Goal: Task Accomplishment & Management: Use online tool/utility

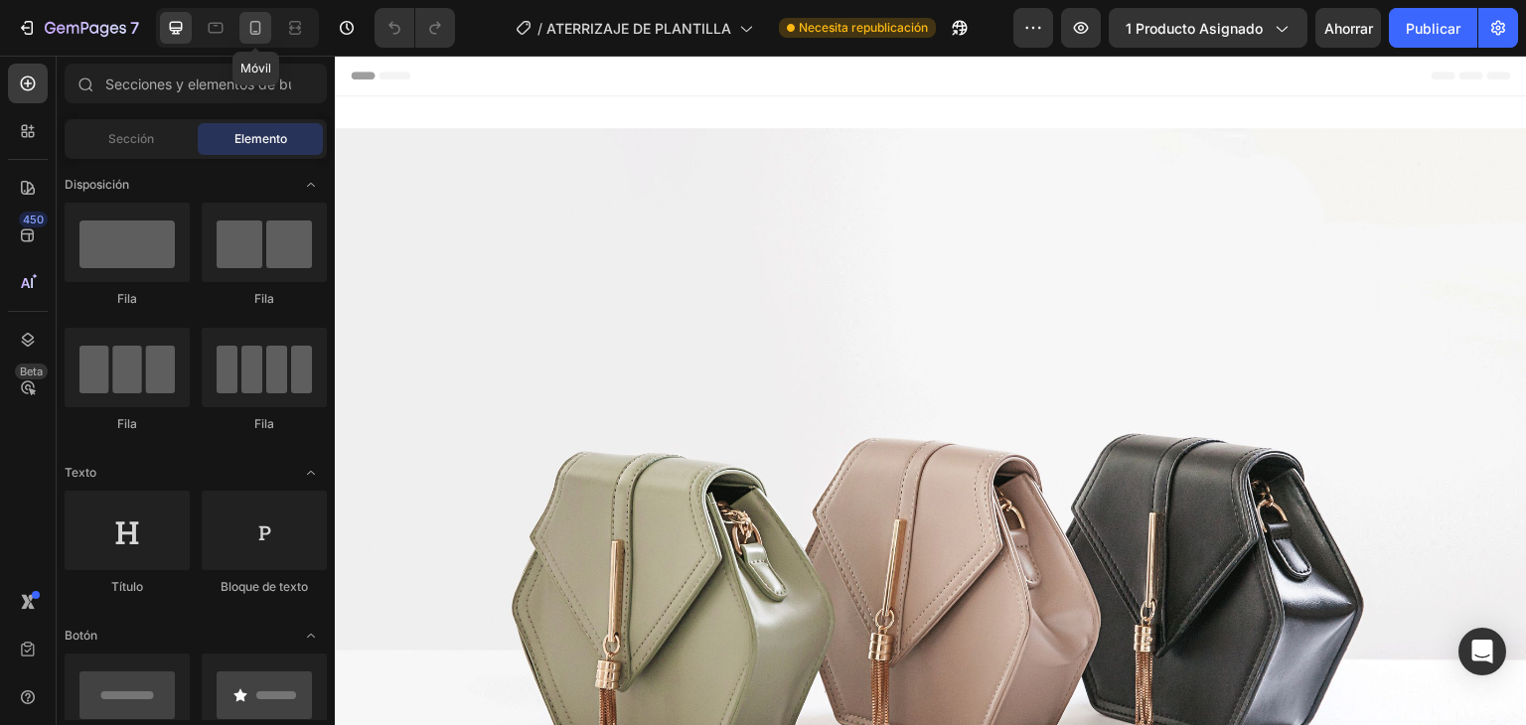
click at [249, 35] on icon at bounding box center [255, 28] width 20 height 20
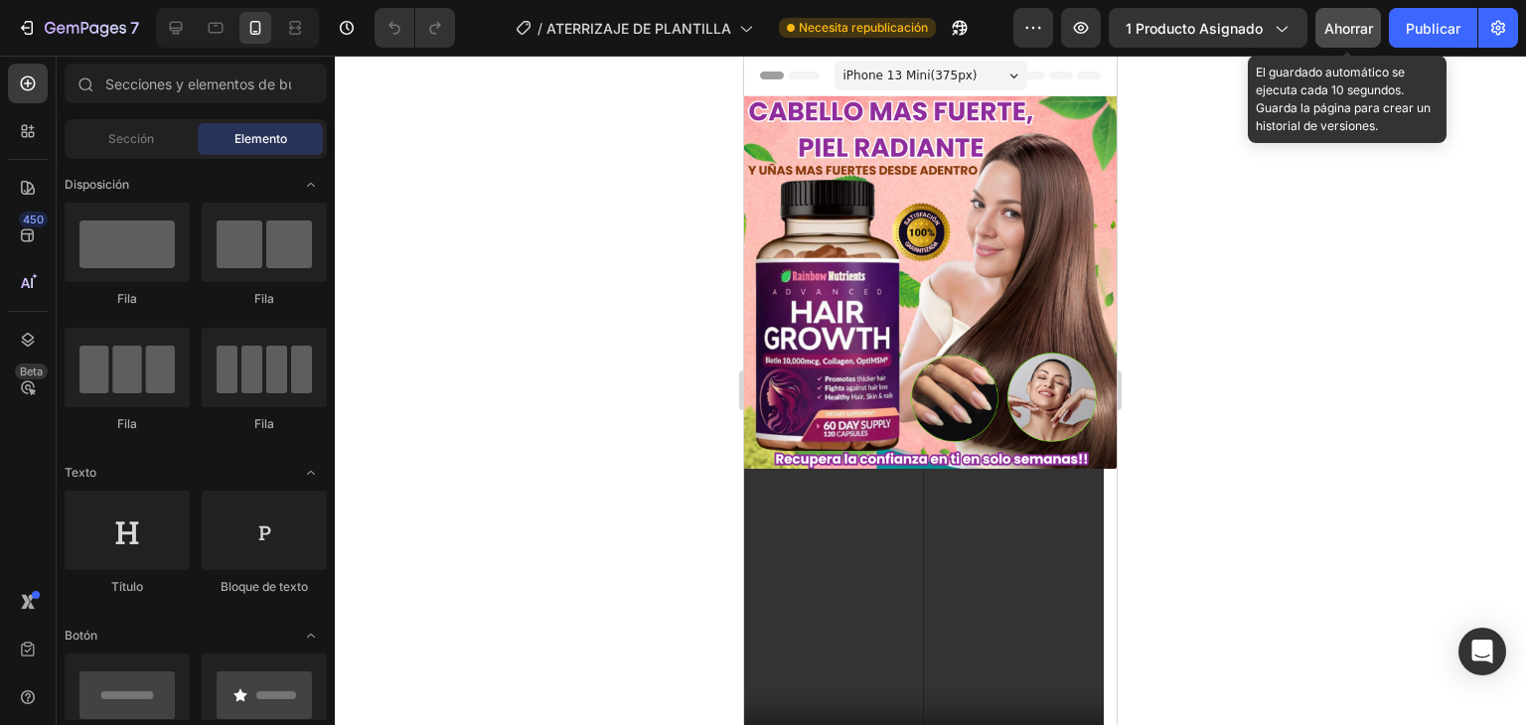
click at [1363, 39] on button "Ahorrar" at bounding box center [1348, 28] width 66 height 40
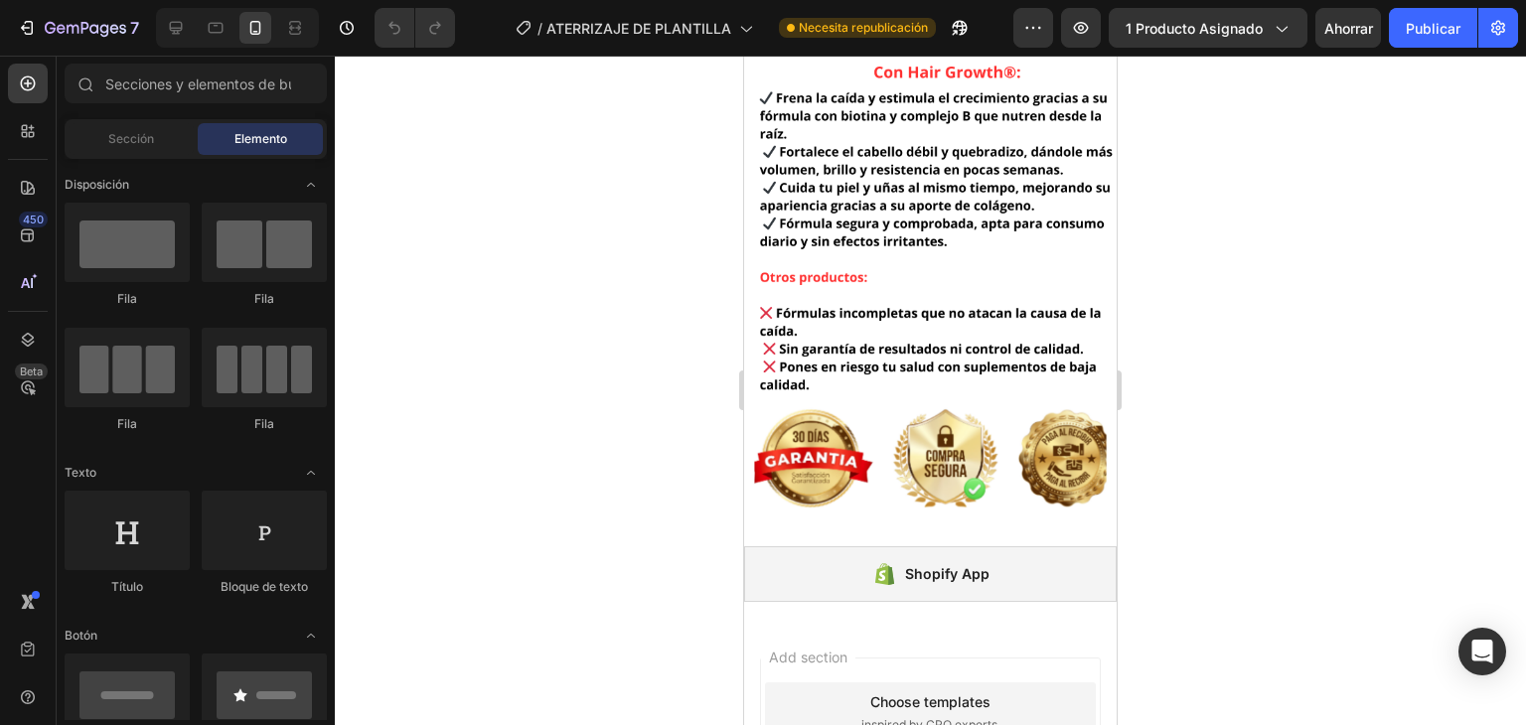
scroll to position [6560, 0]
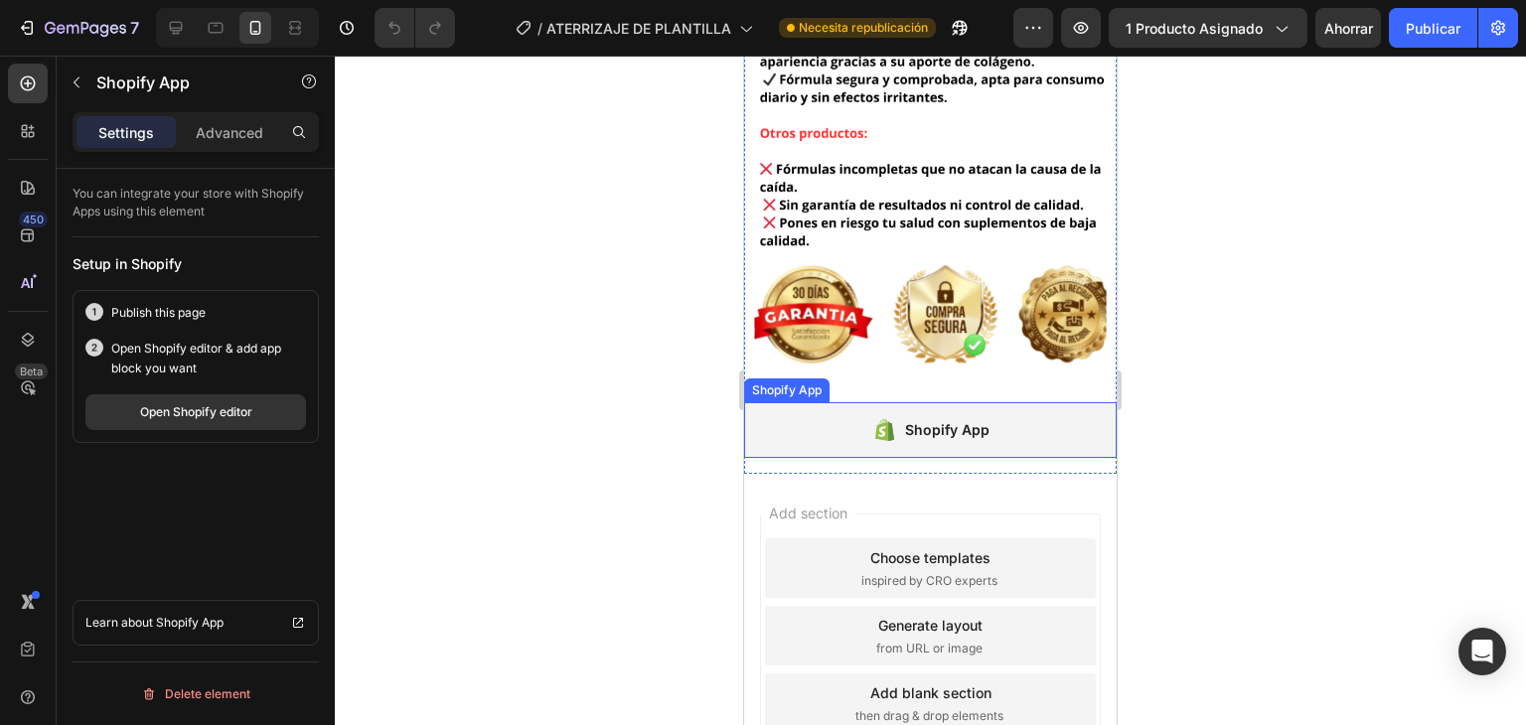
click at [926, 418] on div "Shopify App" at bounding box center [947, 430] width 84 height 24
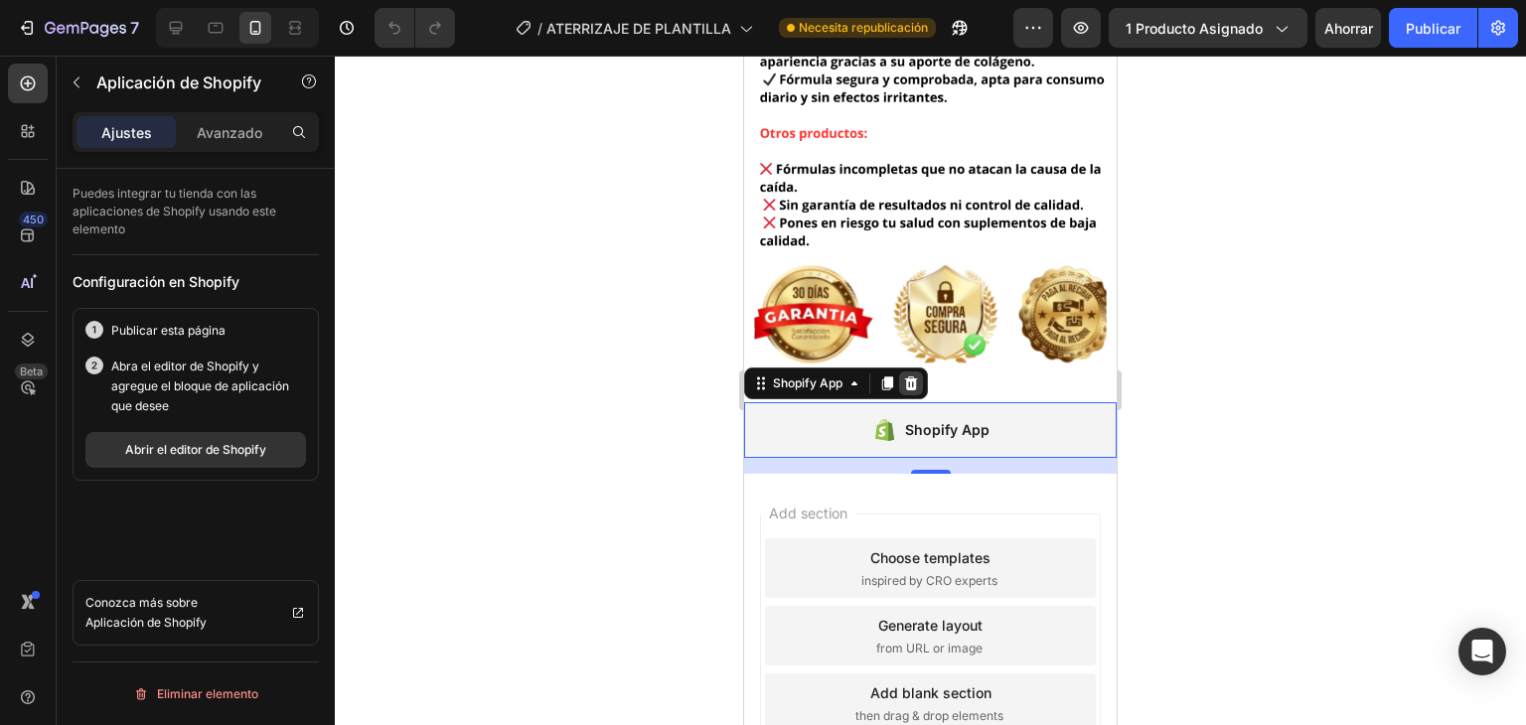
click at [915, 376] on icon at bounding box center [911, 383] width 13 height 14
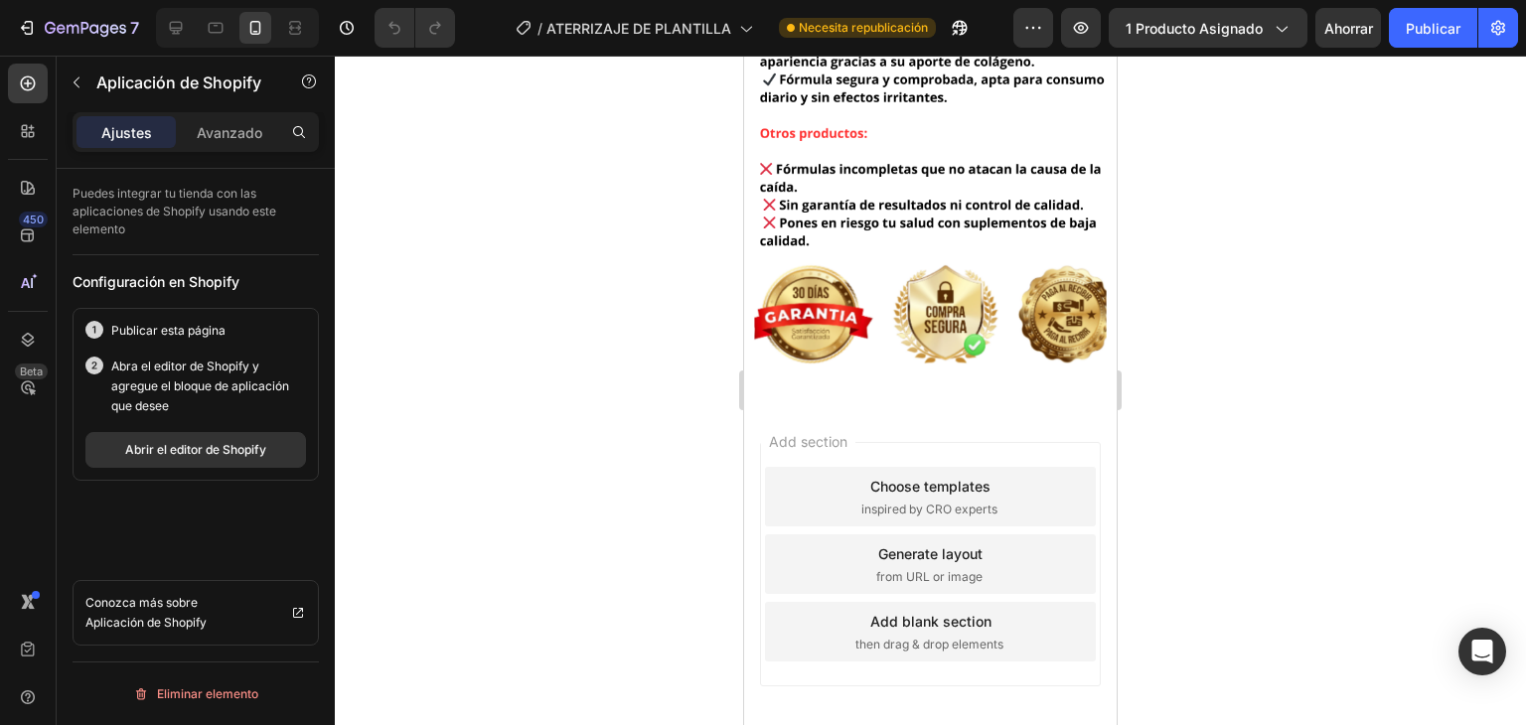
scroll to position [6489, 0]
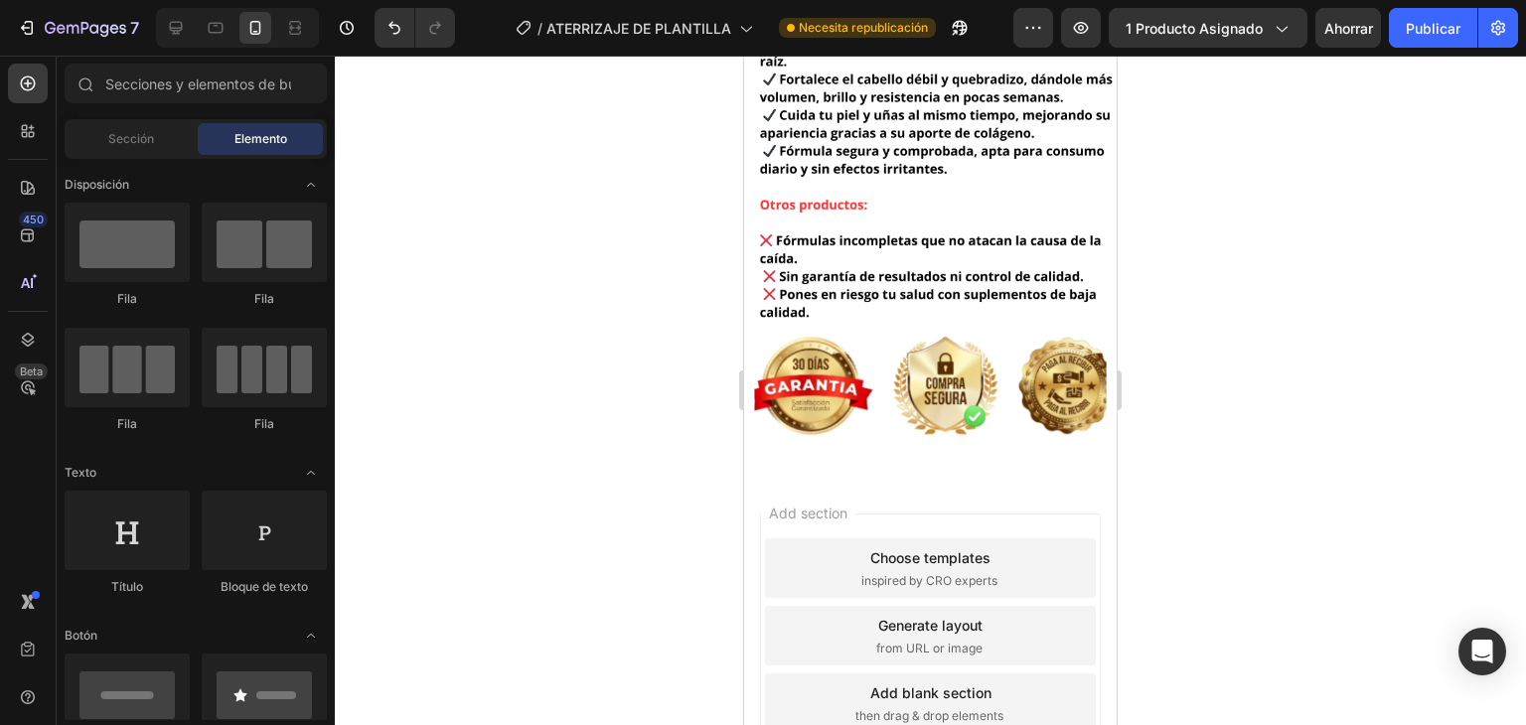
click at [970, 474] on div "Add section Choose templates inspired by CRO experts Generate layout from URL o…" at bounding box center [930, 640] width 373 height 332
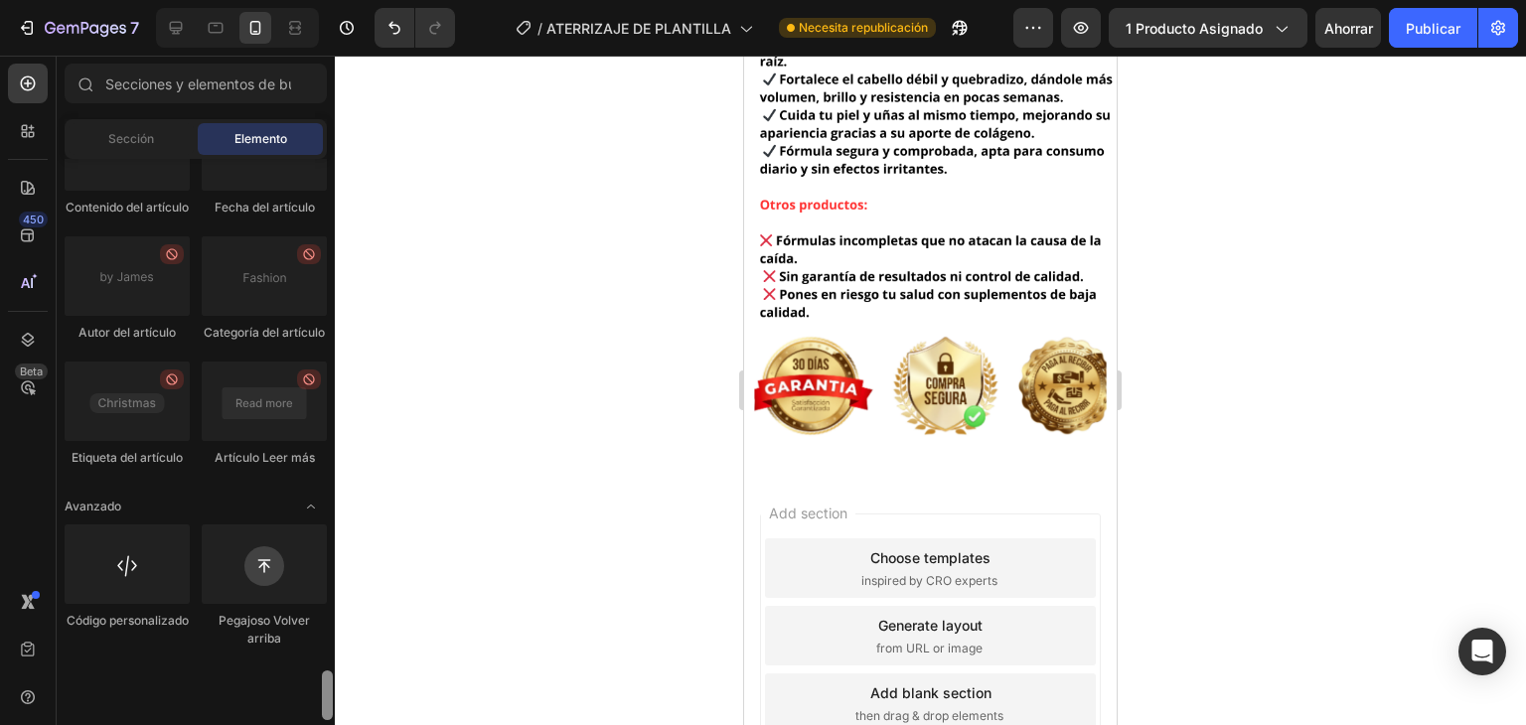
drag, startPoint x: 326, startPoint y: 353, endPoint x: 347, endPoint y: 764, distance: 411.8
click at [347, 0] on html "7 / ATERRIZAJE DE PLANTILLA Necesita republicación Avance 1 producto asignado A…" at bounding box center [763, 0] width 1526 height 0
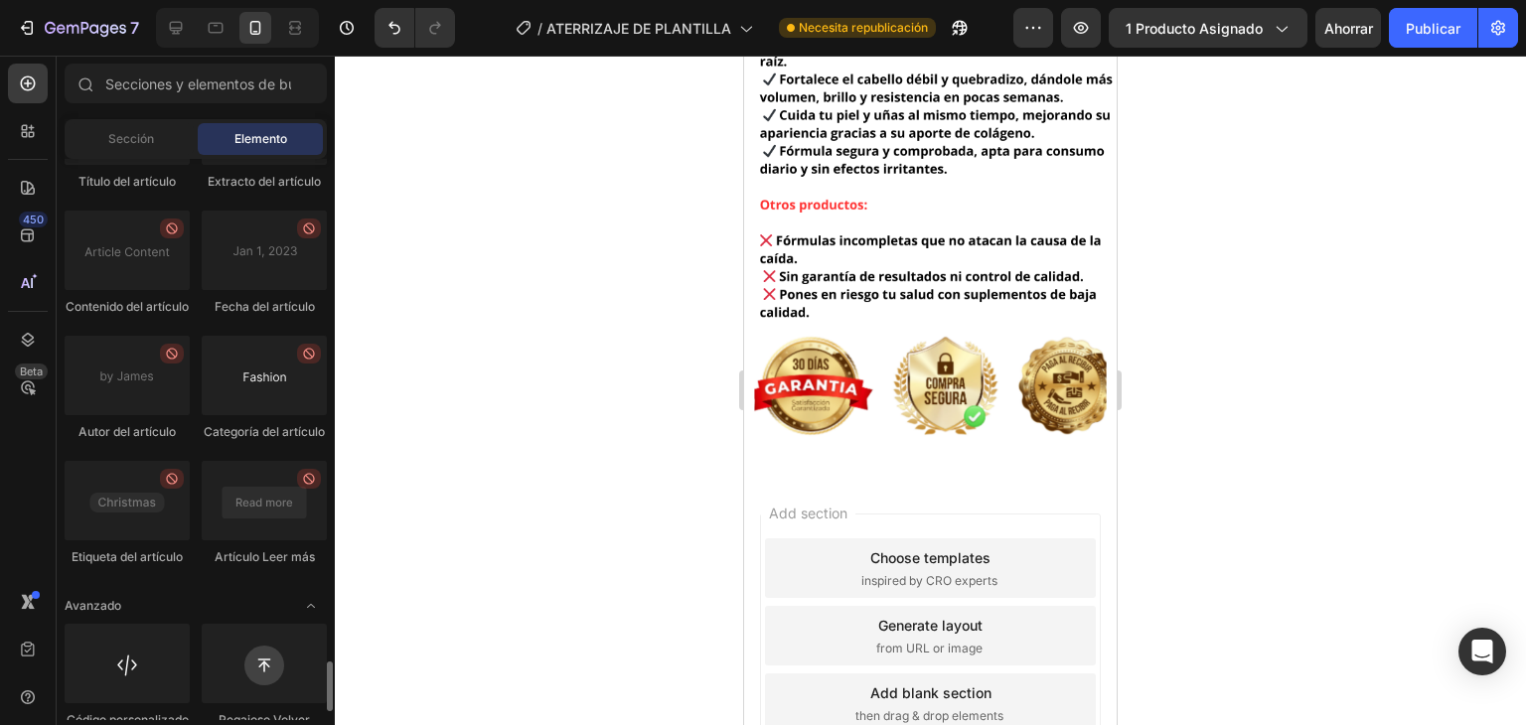
scroll to position [5761, 0]
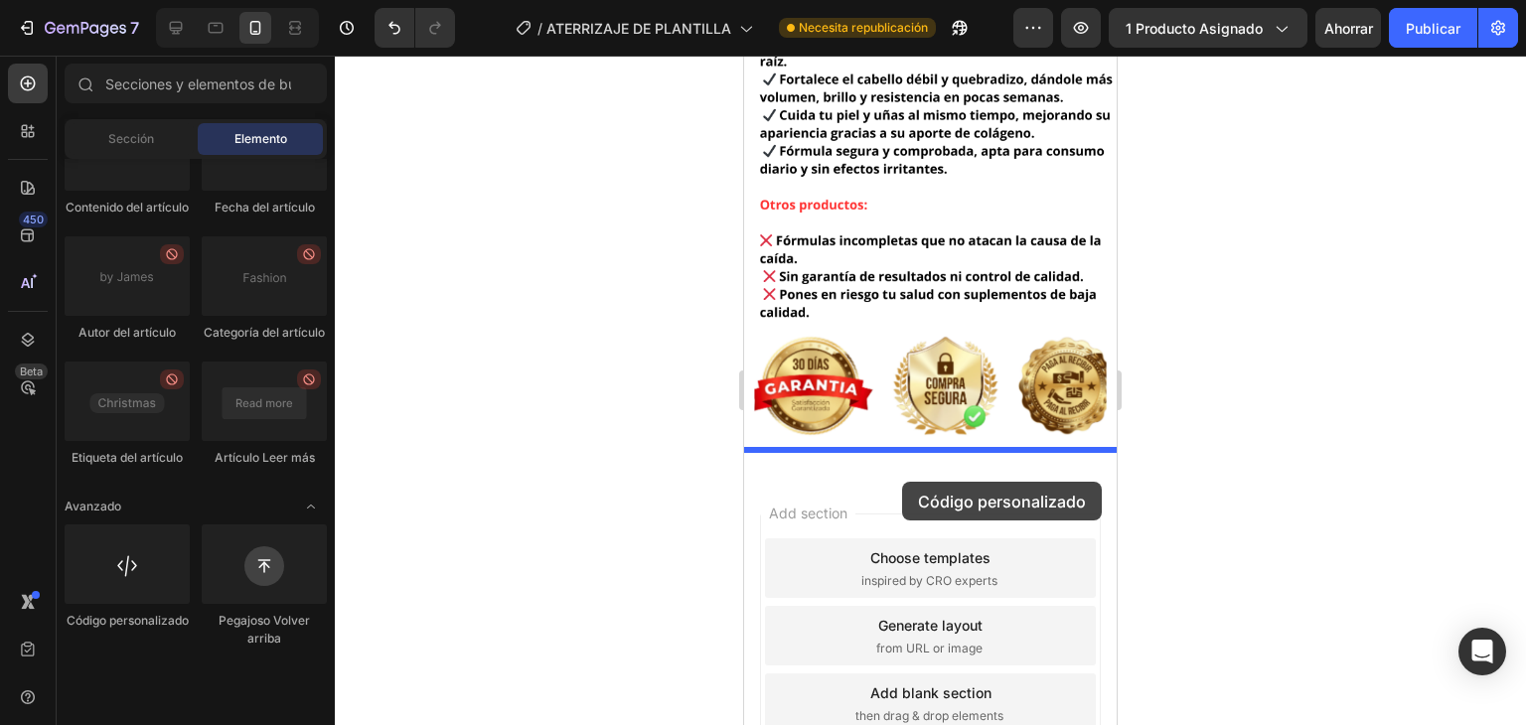
drag, startPoint x: 875, startPoint y: 696, endPoint x: 902, endPoint y: 482, distance: 216.2
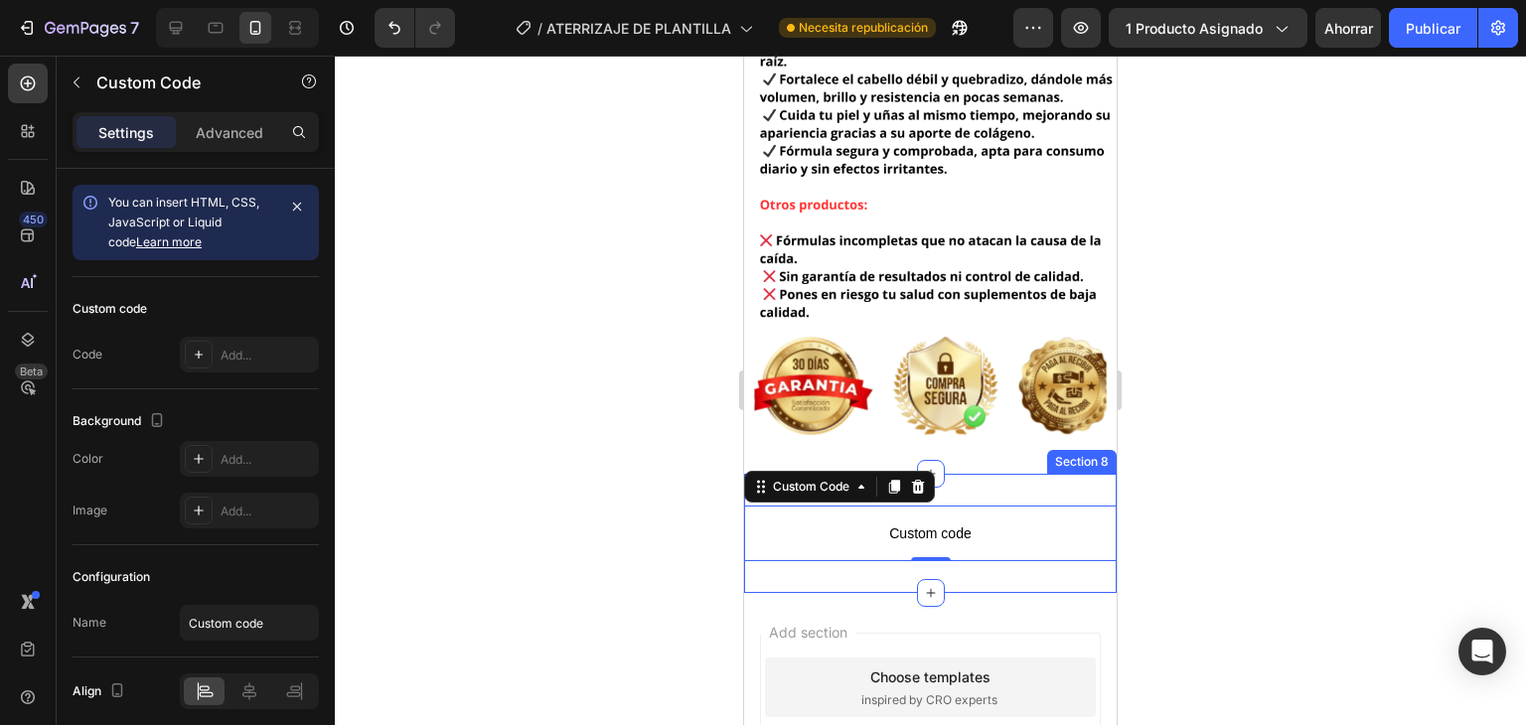
scroll to position [6560, 0]
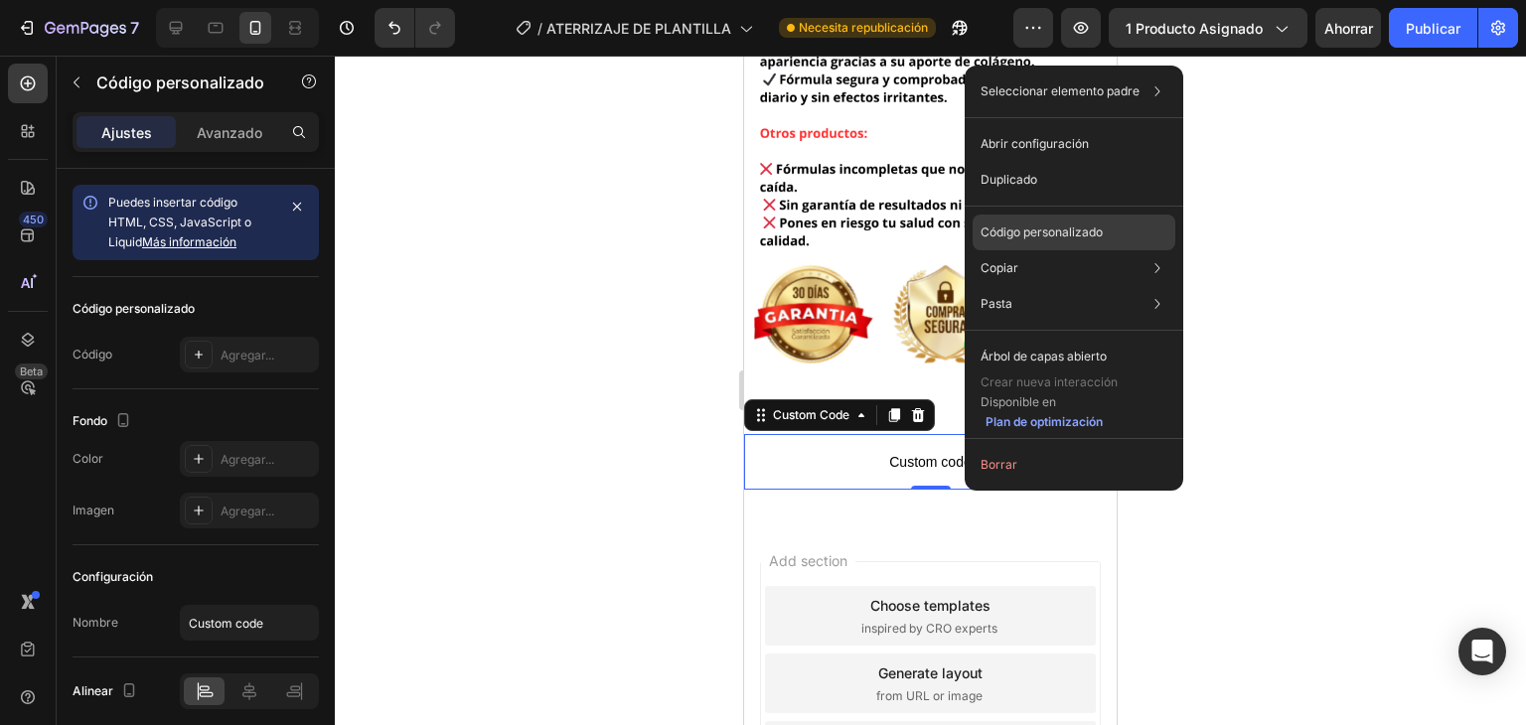
click at [1045, 236] on font "Código personalizado" at bounding box center [1041, 231] width 122 height 15
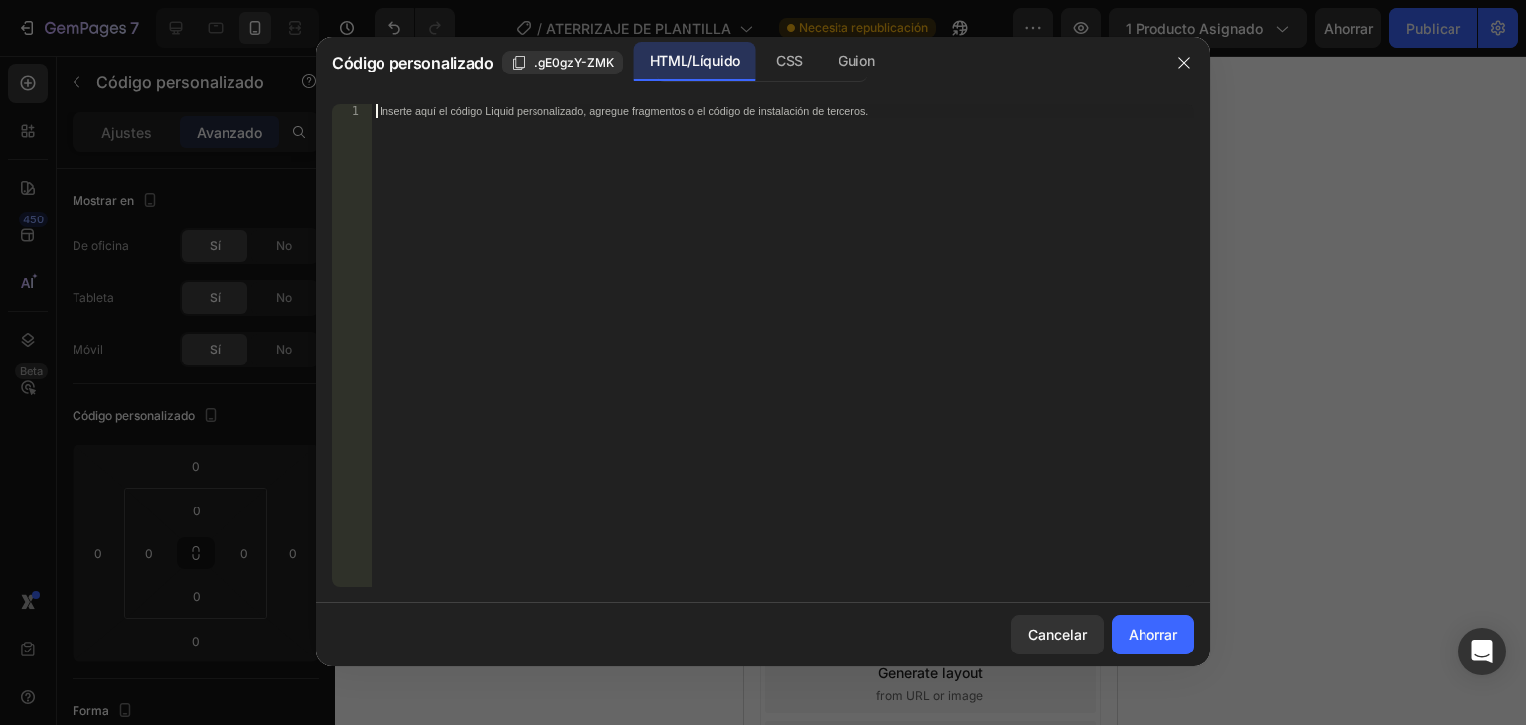
drag, startPoint x: 904, startPoint y: 113, endPoint x: 396, endPoint y: 128, distance: 507.8
click at [396, 128] on div "Inserte aquí el código Liquid personalizado, agregue fragmentos o el código de …" at bounding box center [783, 359] width 822 height 511
paste textarea "{% render 'a2reviews-widget' product:product %}"
type textarea "{% render 'a2reviews-widget' product:product %}"
click at [1170, 633] on font "Ahorrar" at bounding box center [1152, 634] width 49 height 17
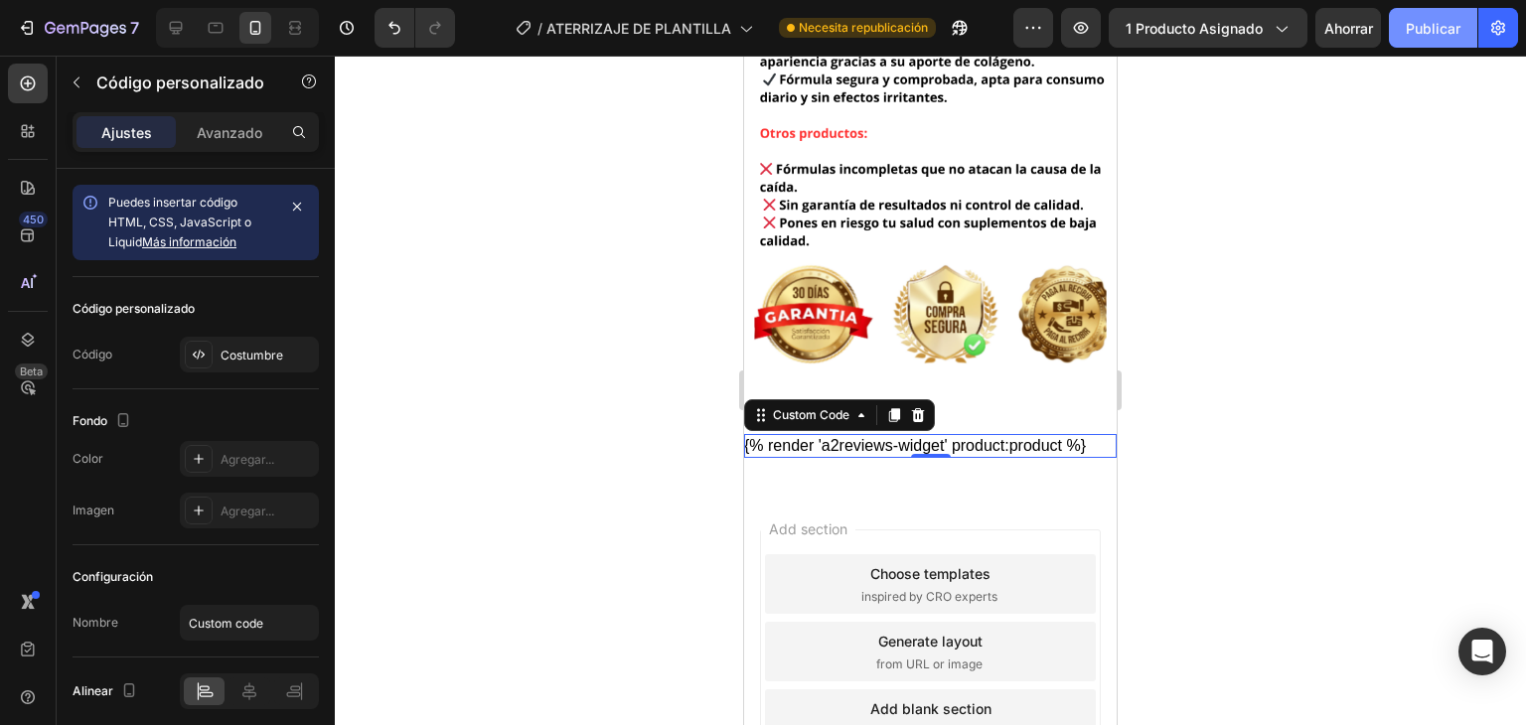
click at [1442, 45] on button "Publicar" at bounding box center [1433, 28] width 88 height 40
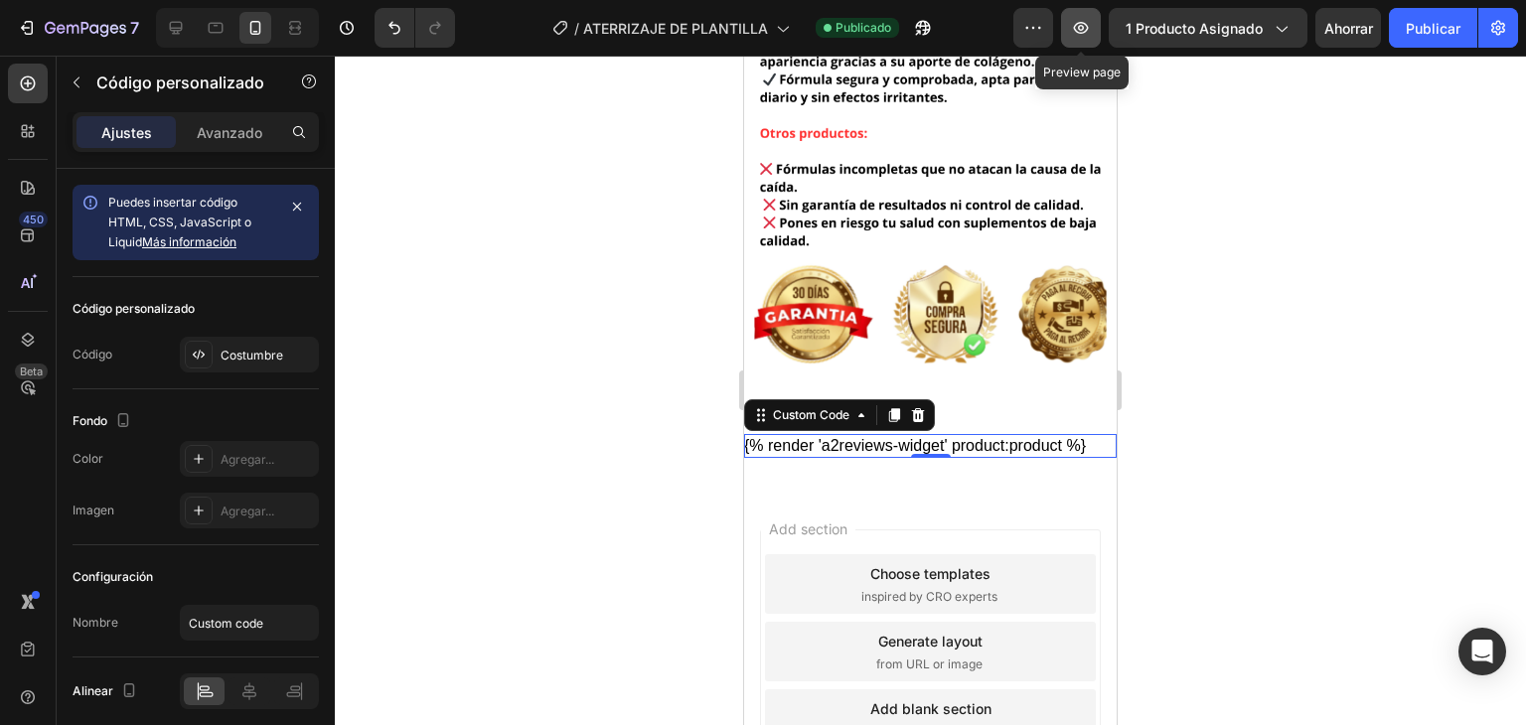
click at [1077, 34] on icon "button" at bounding box center [1081, 28] width 20 height 20
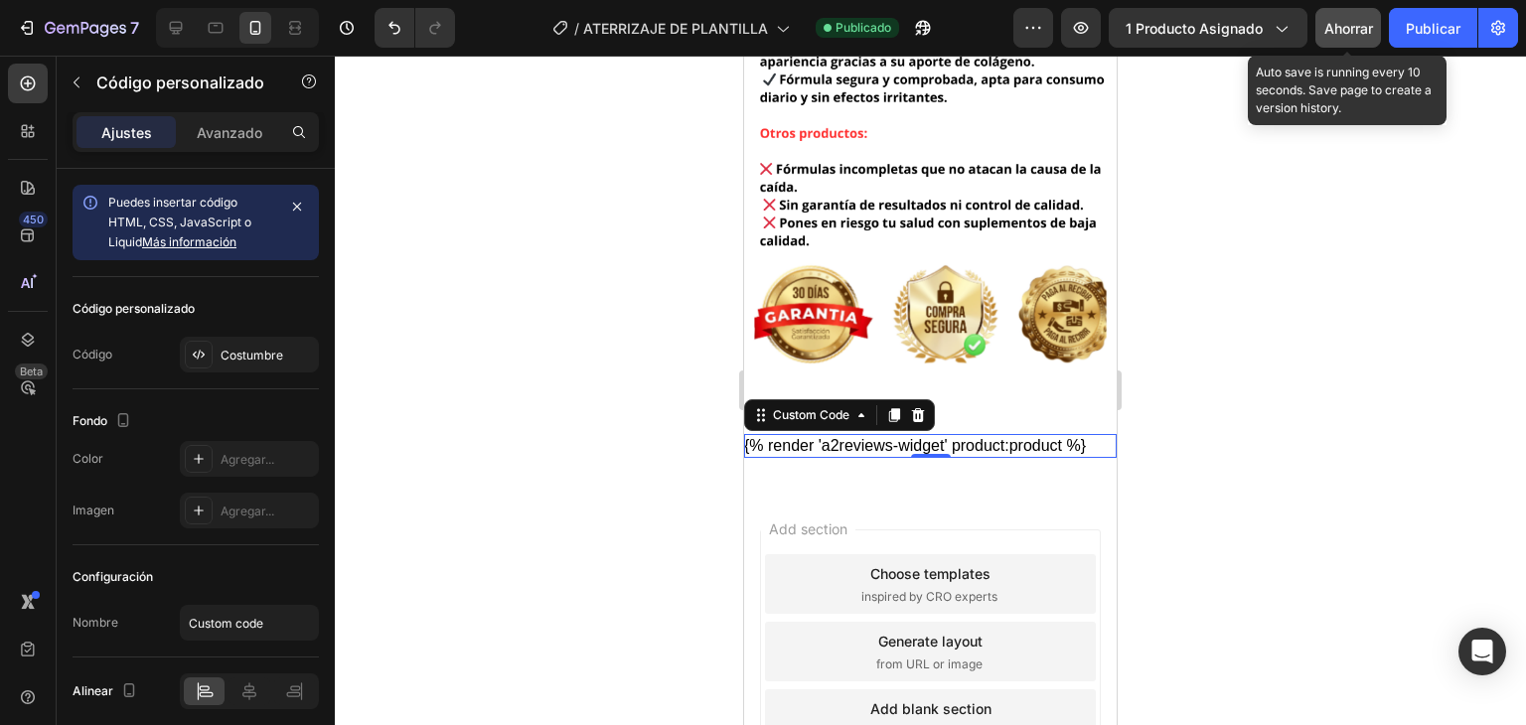
click at [1351, 35] on font "Ahorrar" at bounding box center [1348, 28] width 49 height 17
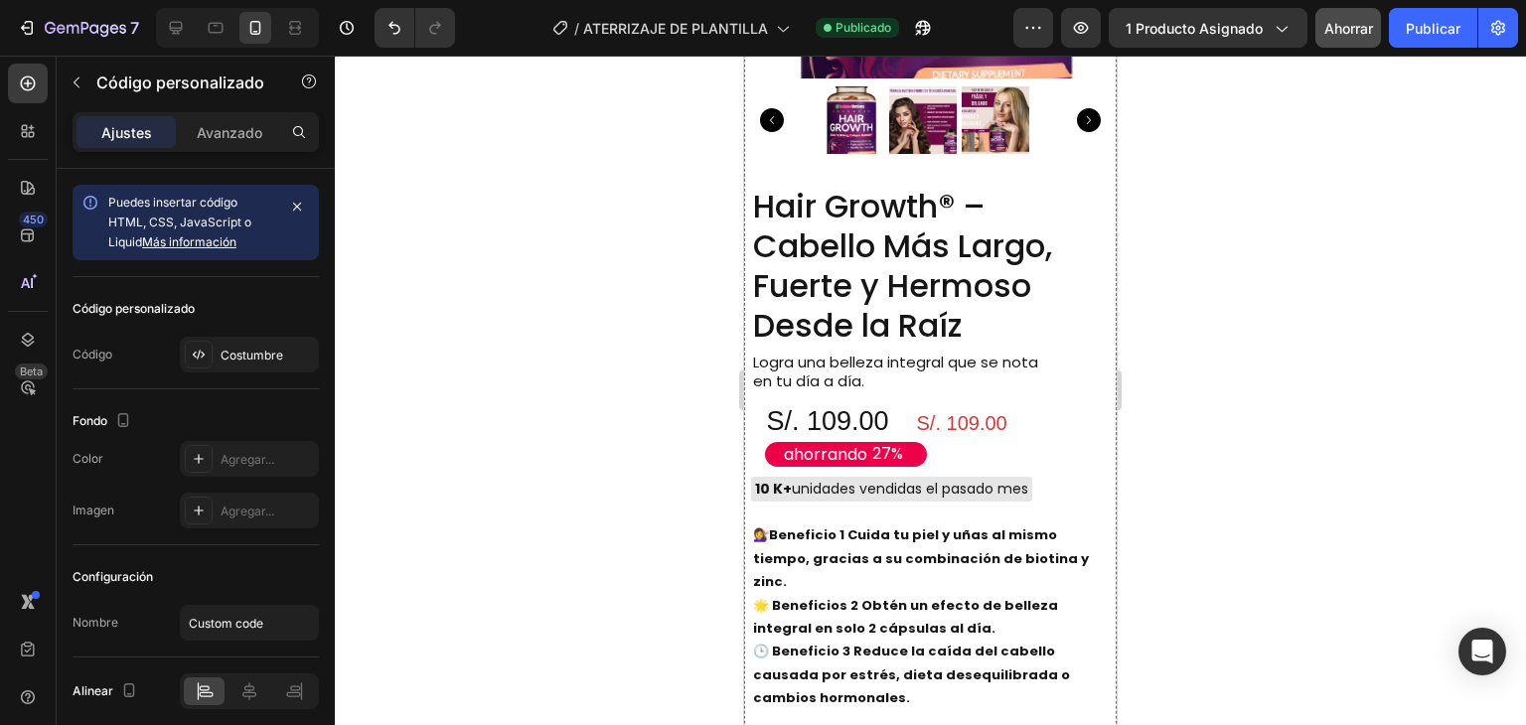
scroll to position [1192, 0]
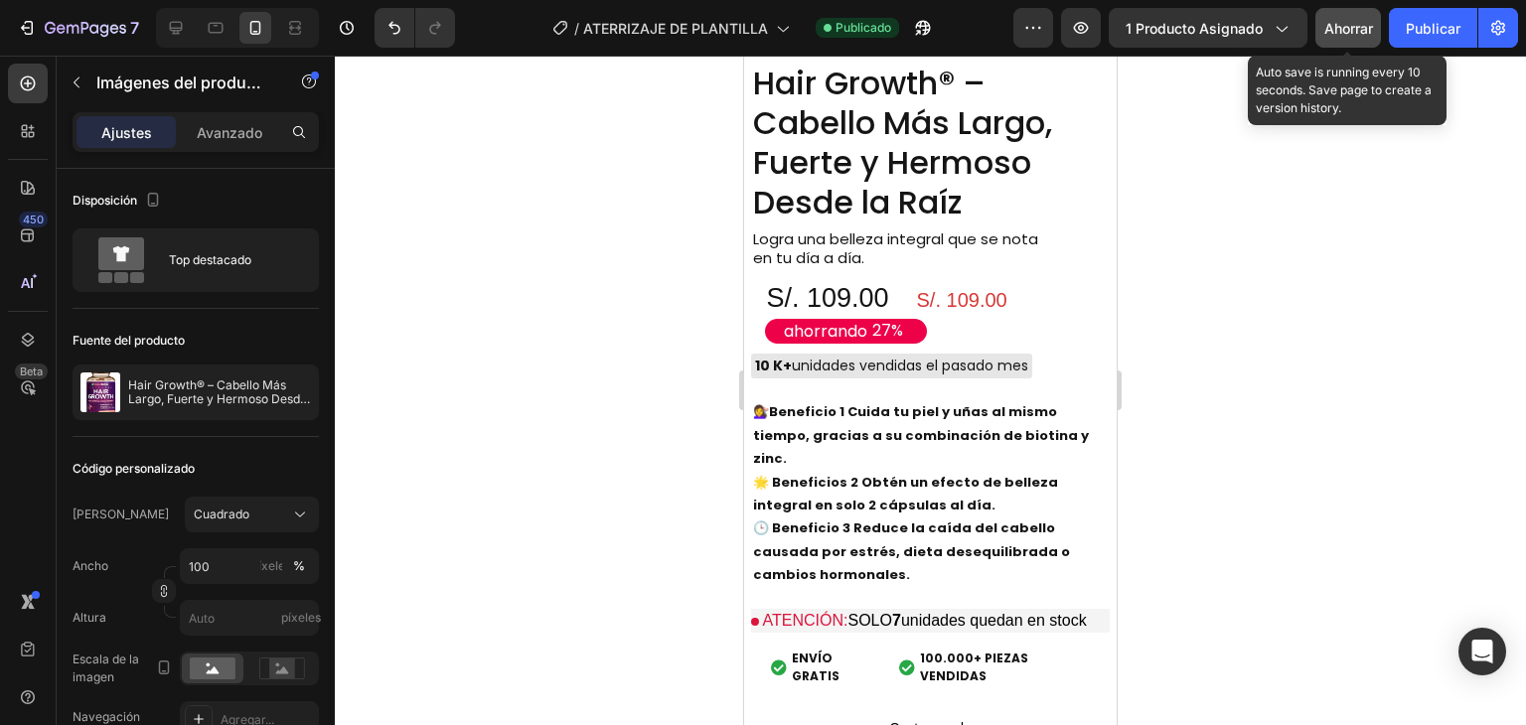
click at [1341, 22] on font "Ahorrar" at bounding box center [1348, 28] width 49 height 17
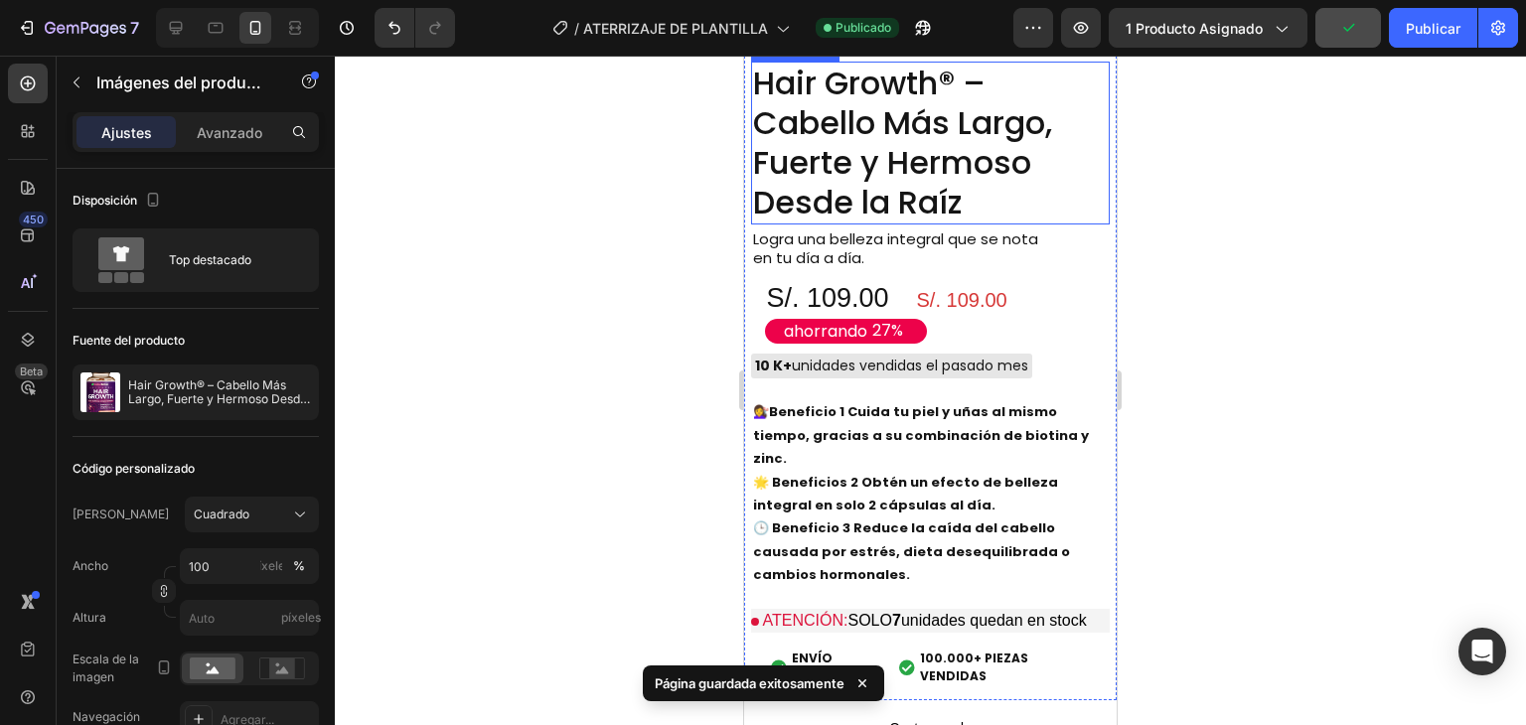
scroll to position [1093, 0]
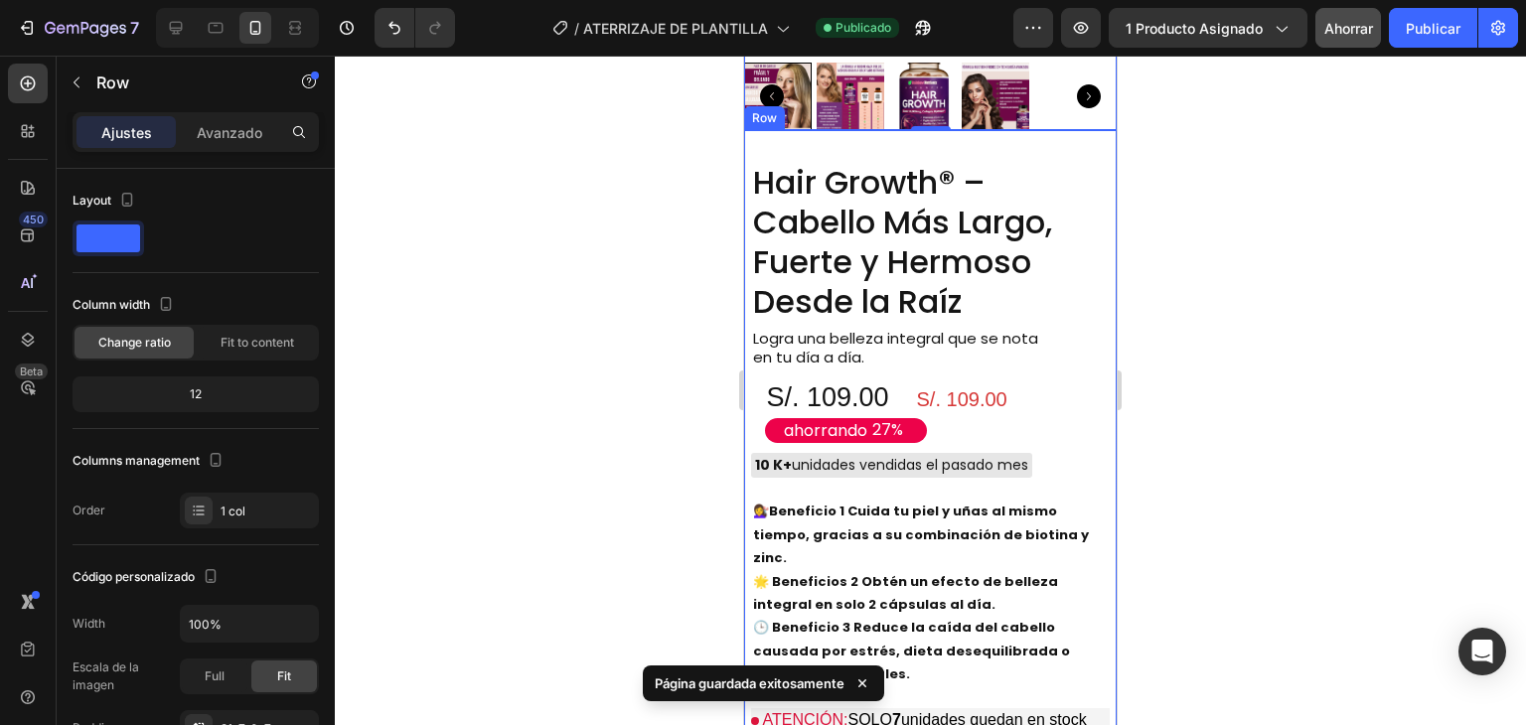
click at [1029, 495] on div "Hair Growth® – Cabello Más Largo, Fuerte y Hermoso Desde la Raíz Product Title …" at bounding box center [930, 465] width 373 height 670
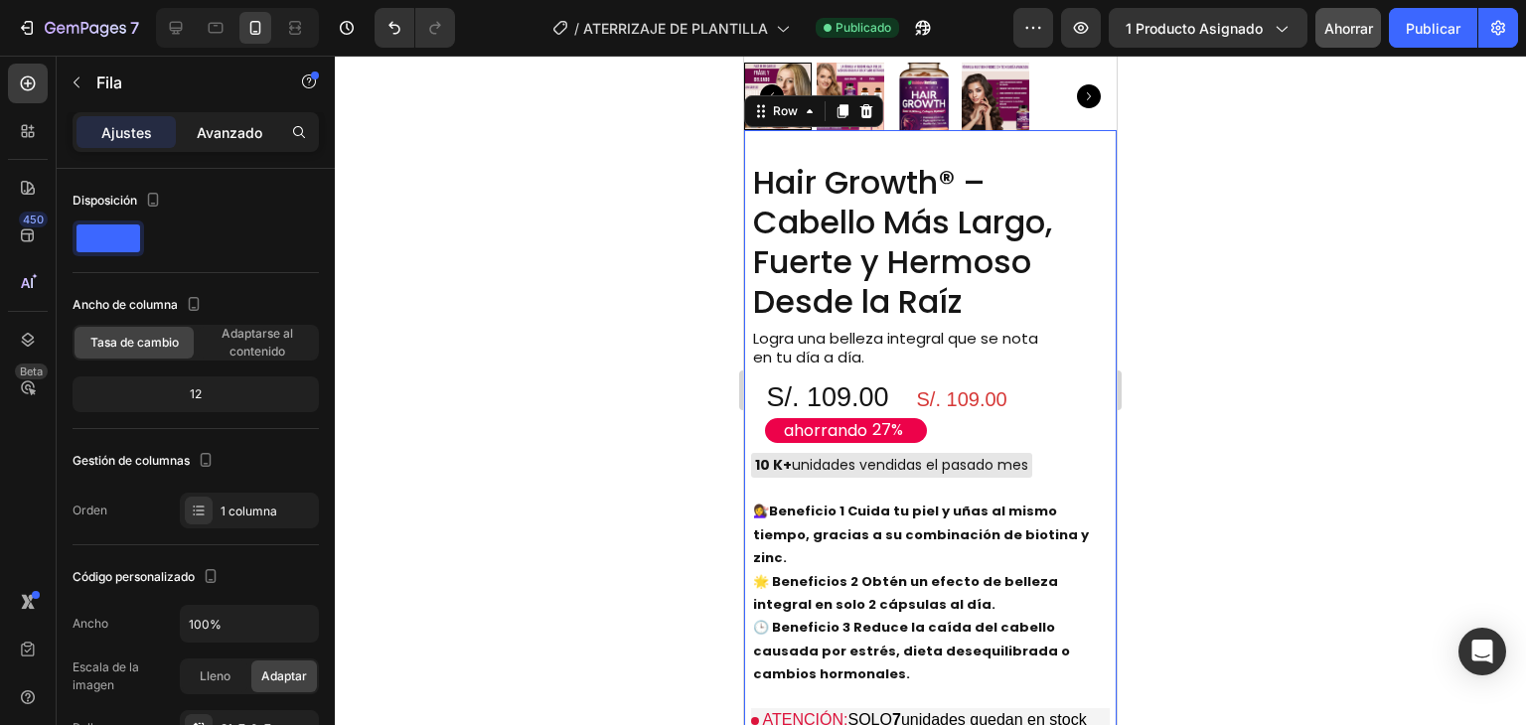
click at [222, 136] on font "Avanzado" at bounding box center [230, 132] width 66 height 17
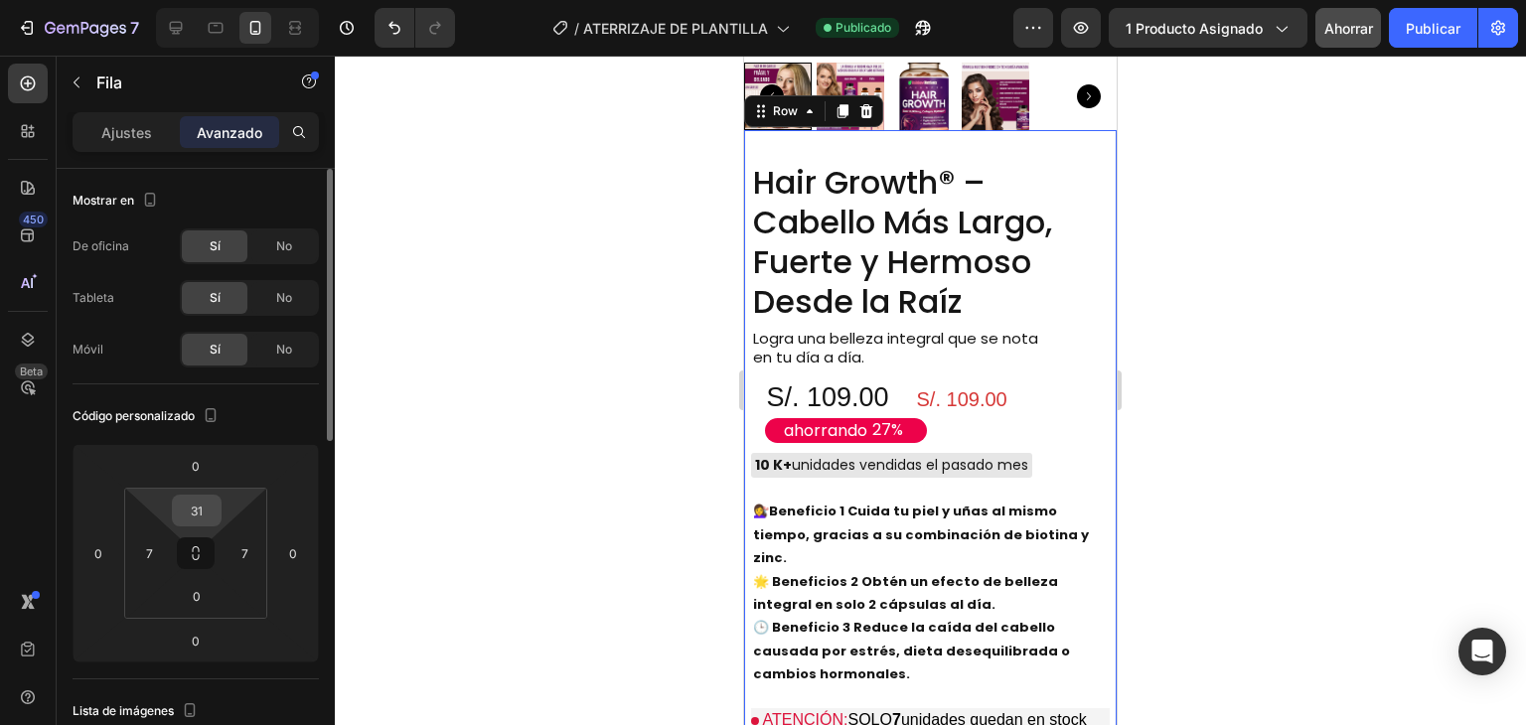
click at [217, 513] on div "31" at bounding box center [197, 511] width 50 height 32
click at [195, 514] on input "31" at bounding box center [197, 511] width 40 height 30
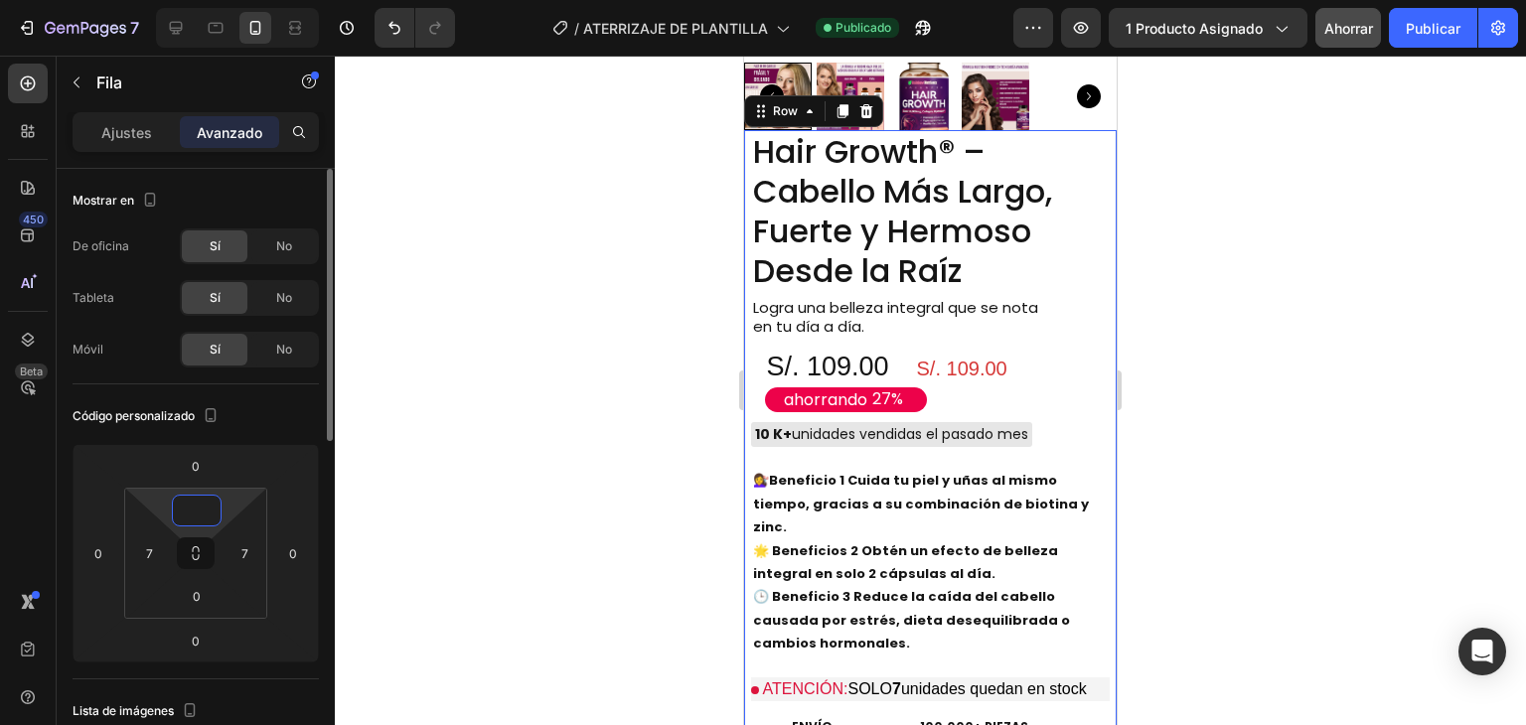
scroll to position [99, 0]
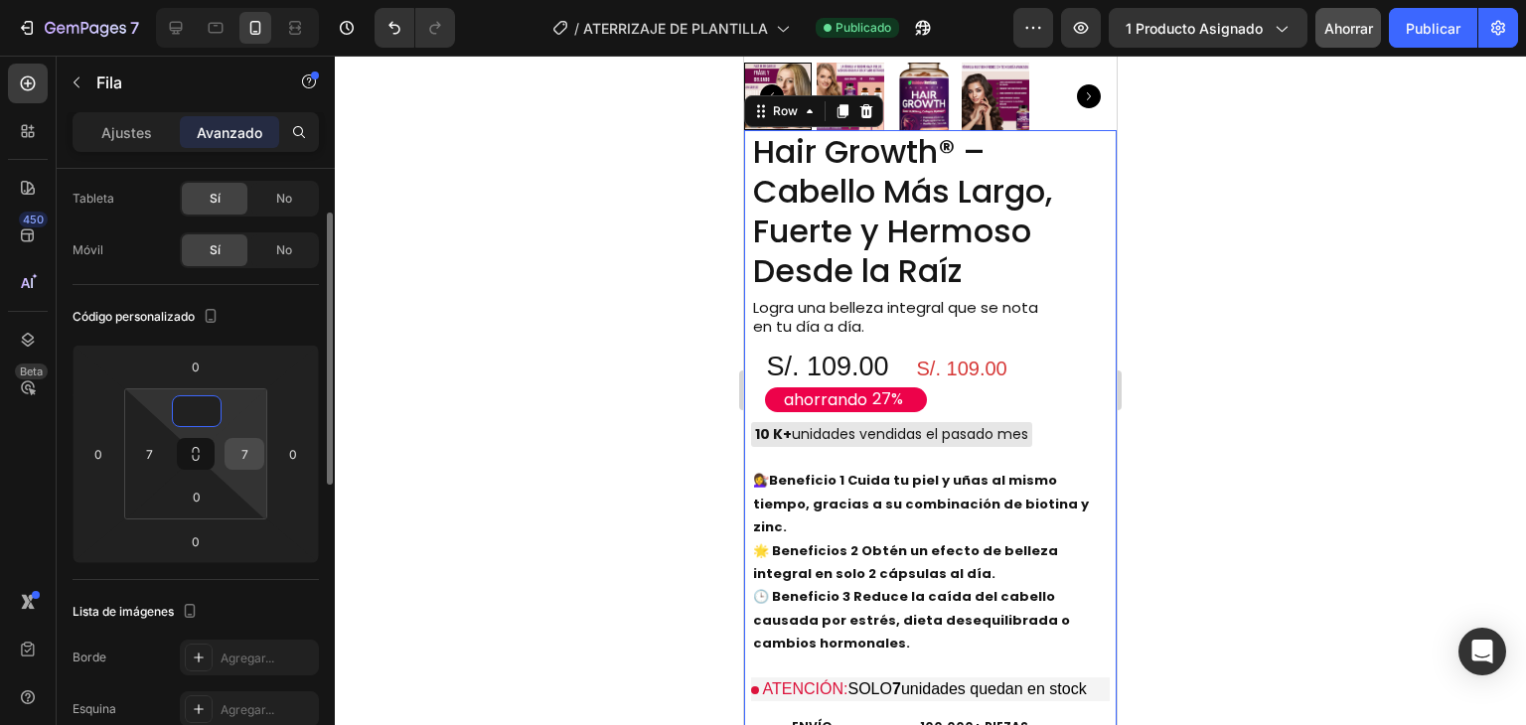
type input "0"
click at [240, 451] on input "7" at bounding box center [244, 454] width 30 height 30
type input "0"
click at [146, 453] on input "7" at bounding box center [149, 454] width 30 height 30
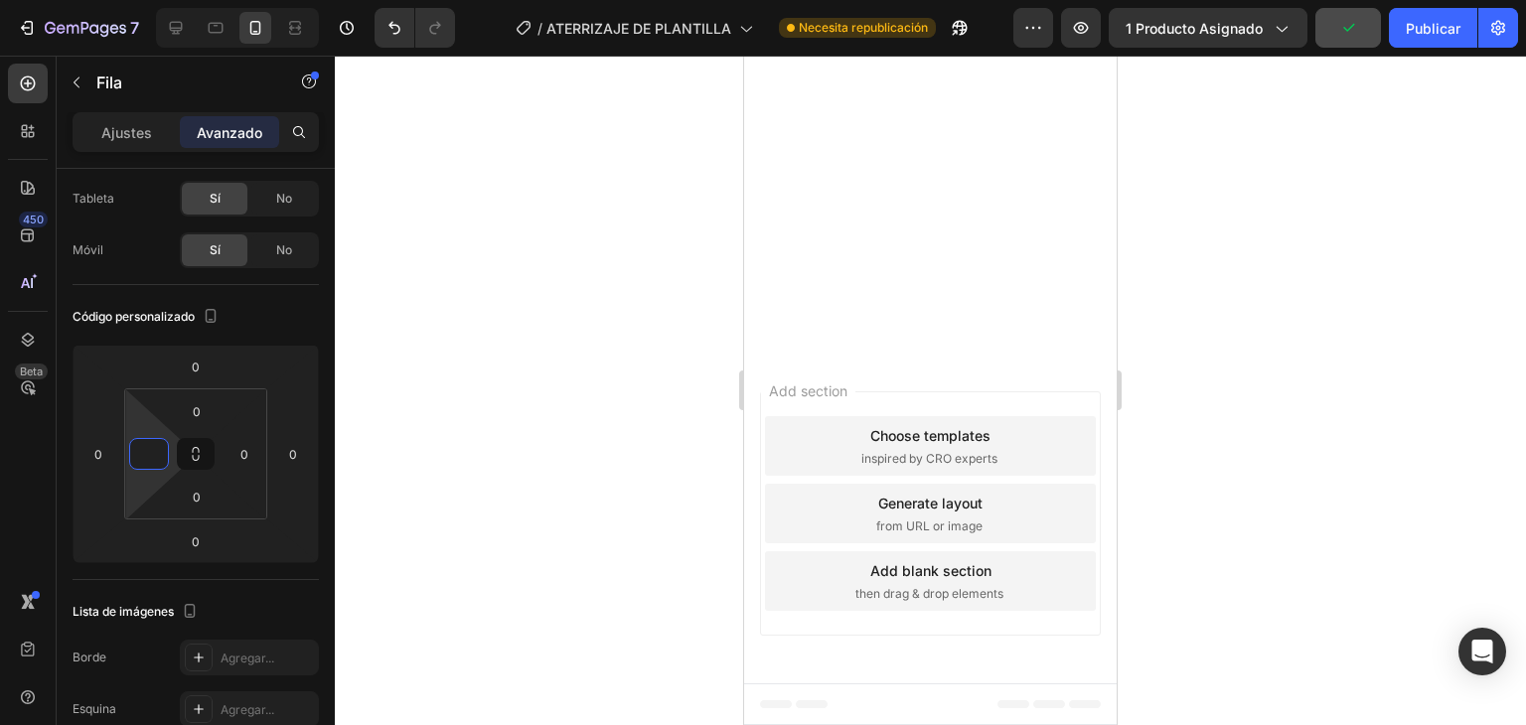
scroll to position [5364, 0]
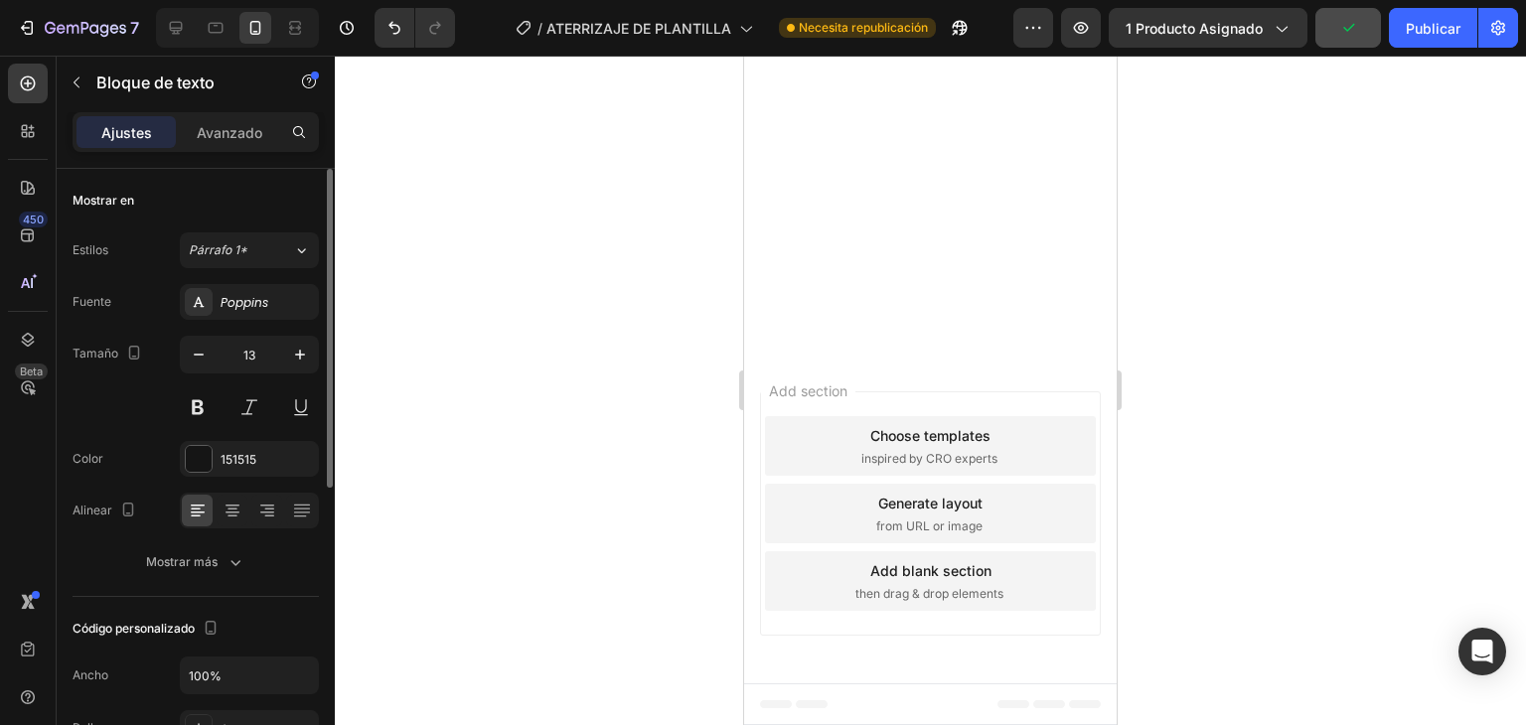
scroll to position [5066, 0]
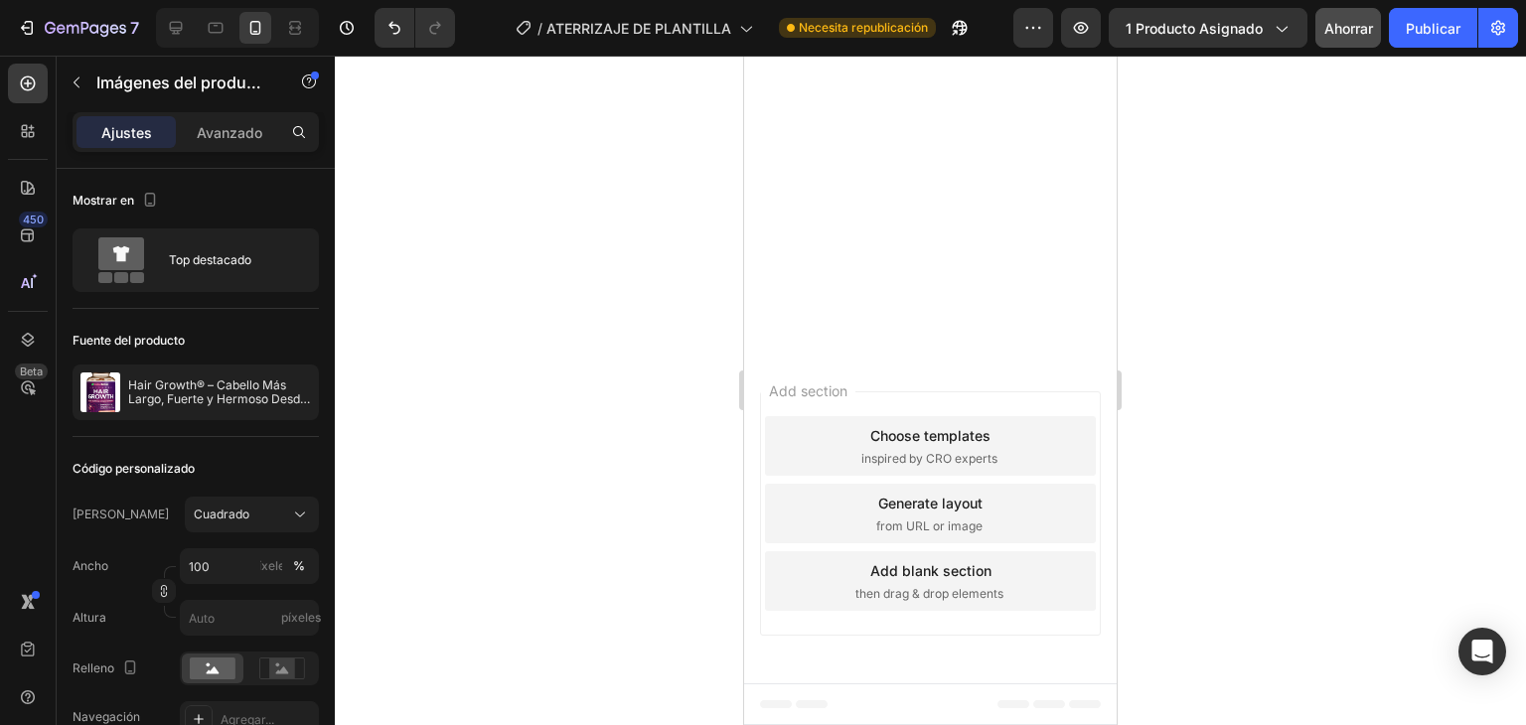
scroll to position [4867, 0]
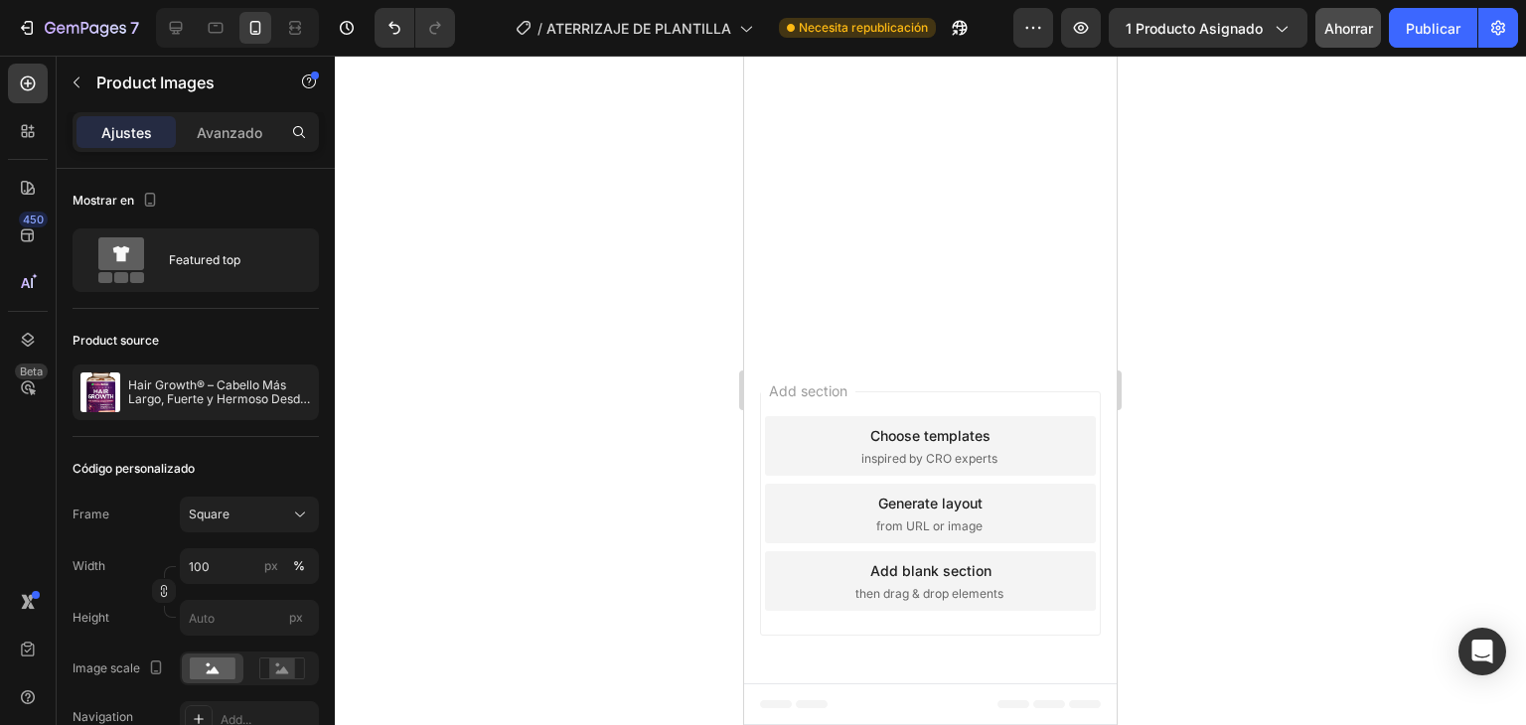
click at [224, 141] on p "Avanzado" at bounding box center [230, 132] width 66 height 21
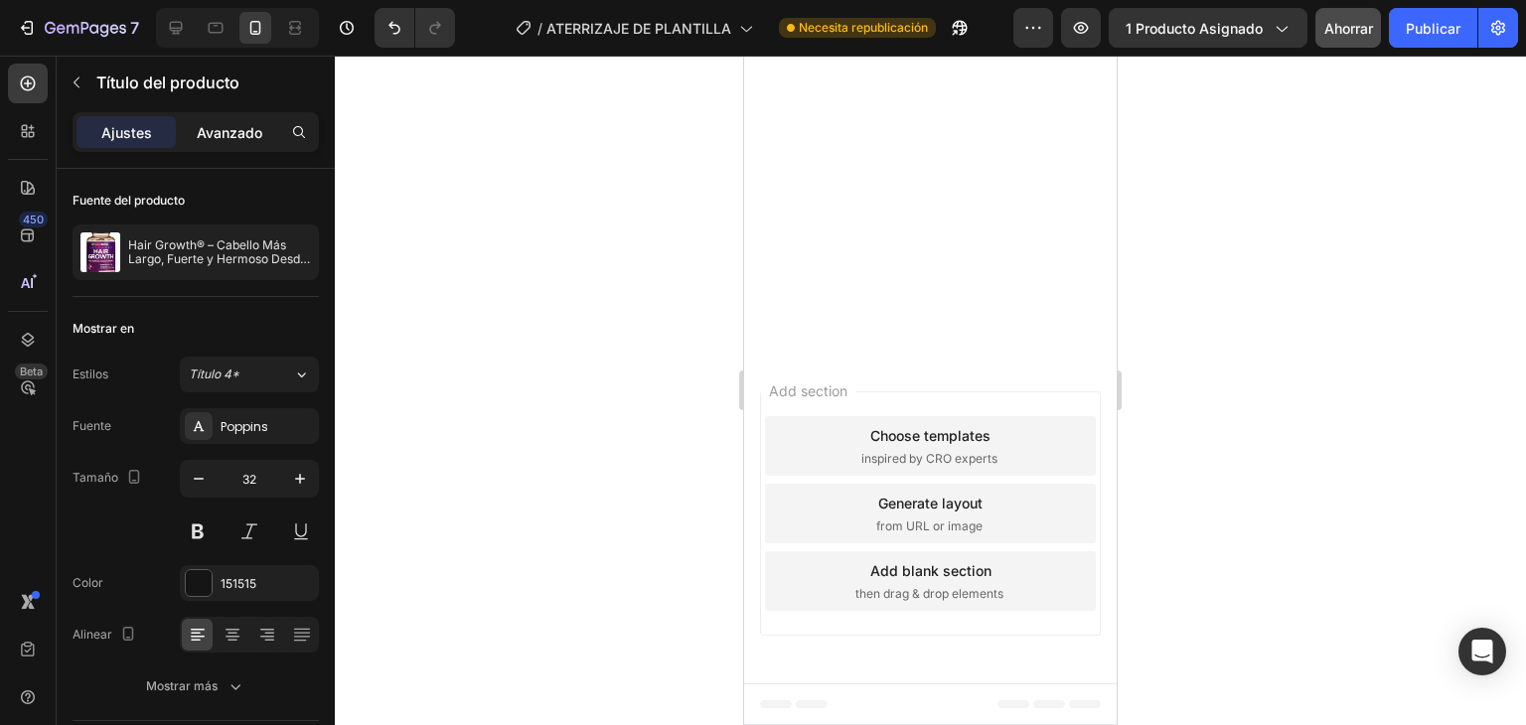
click at [219, 138] on font "Avanzado" at bounding box center [230, 132] width 66 height 17
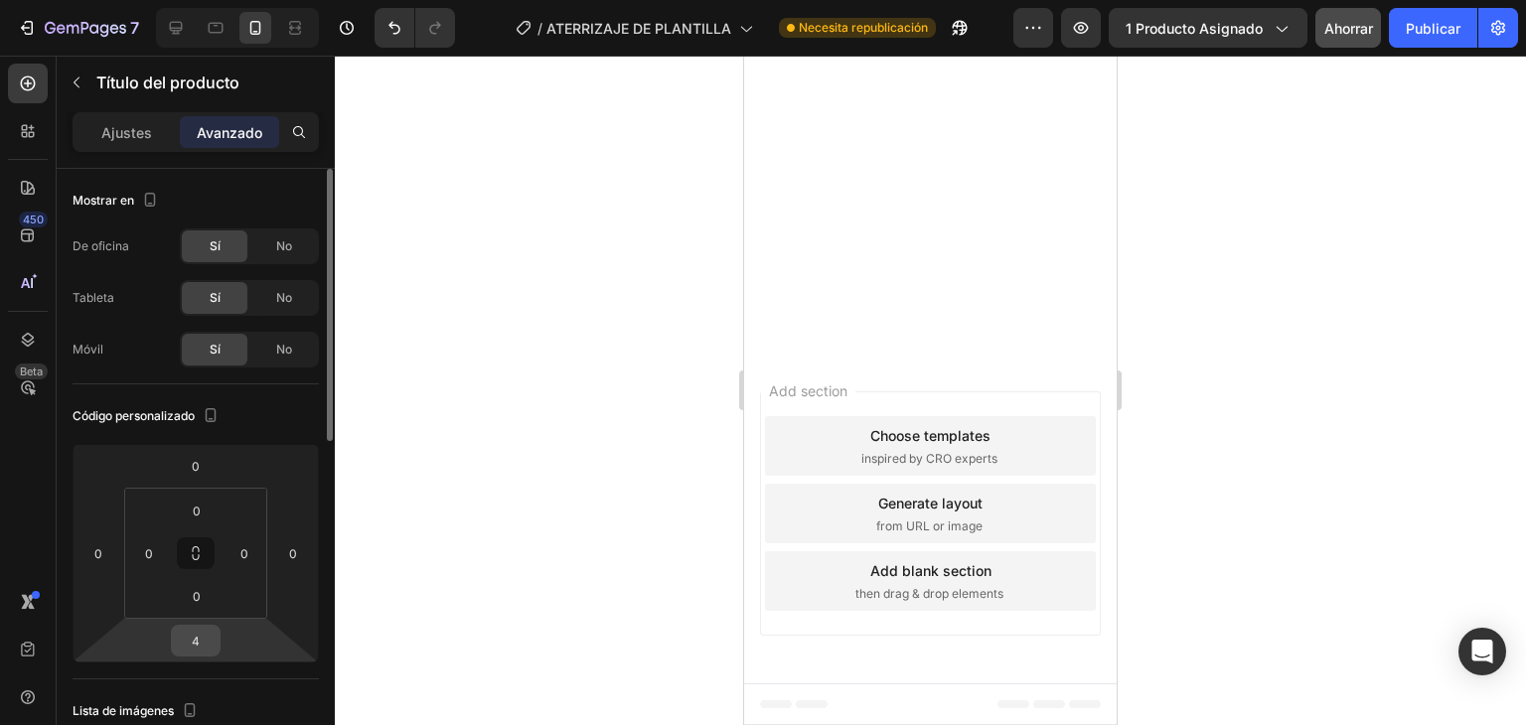
click at [205, 637] on input "4" at bounding box center [196, 641] width 40 height 30
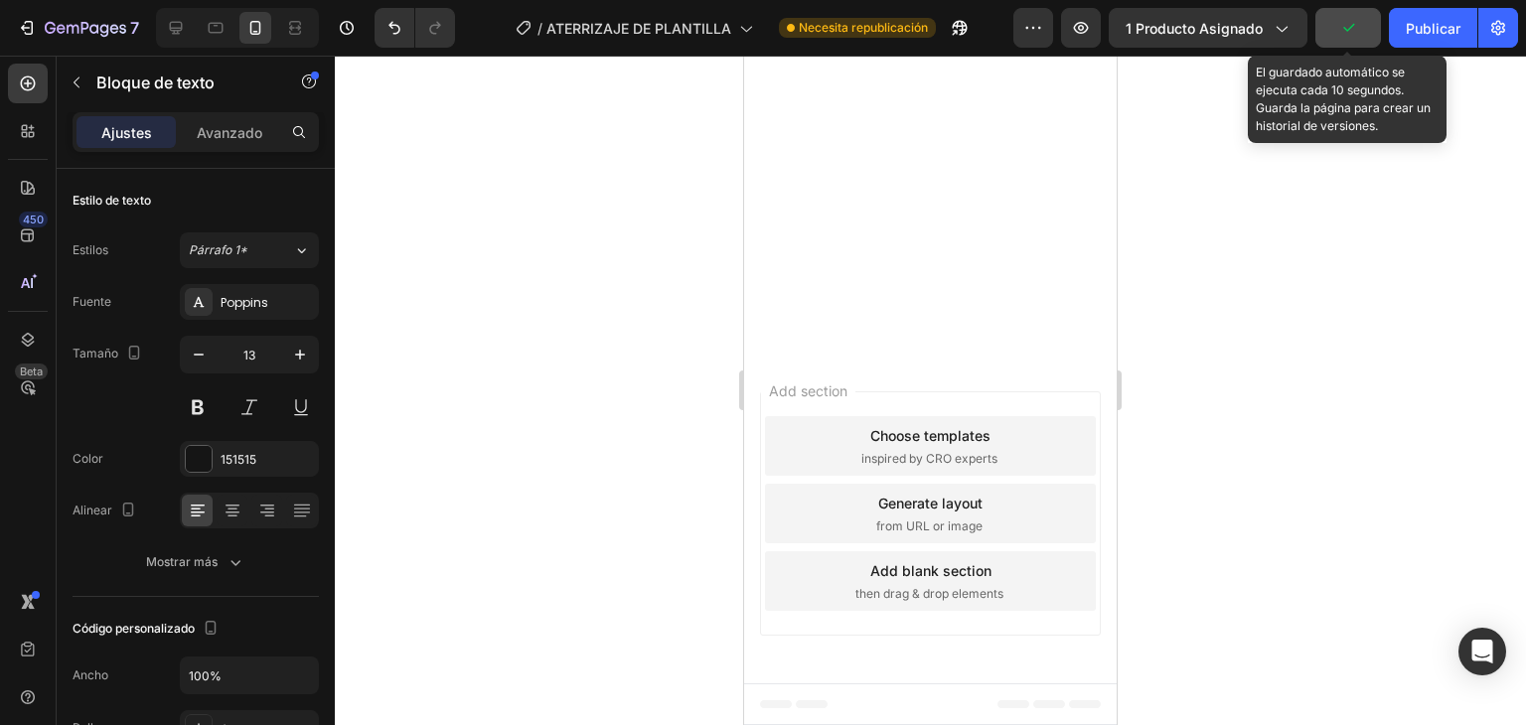
click at [1332, 24] on button "button" at bounding box center [1348, 28] width 66 height 40
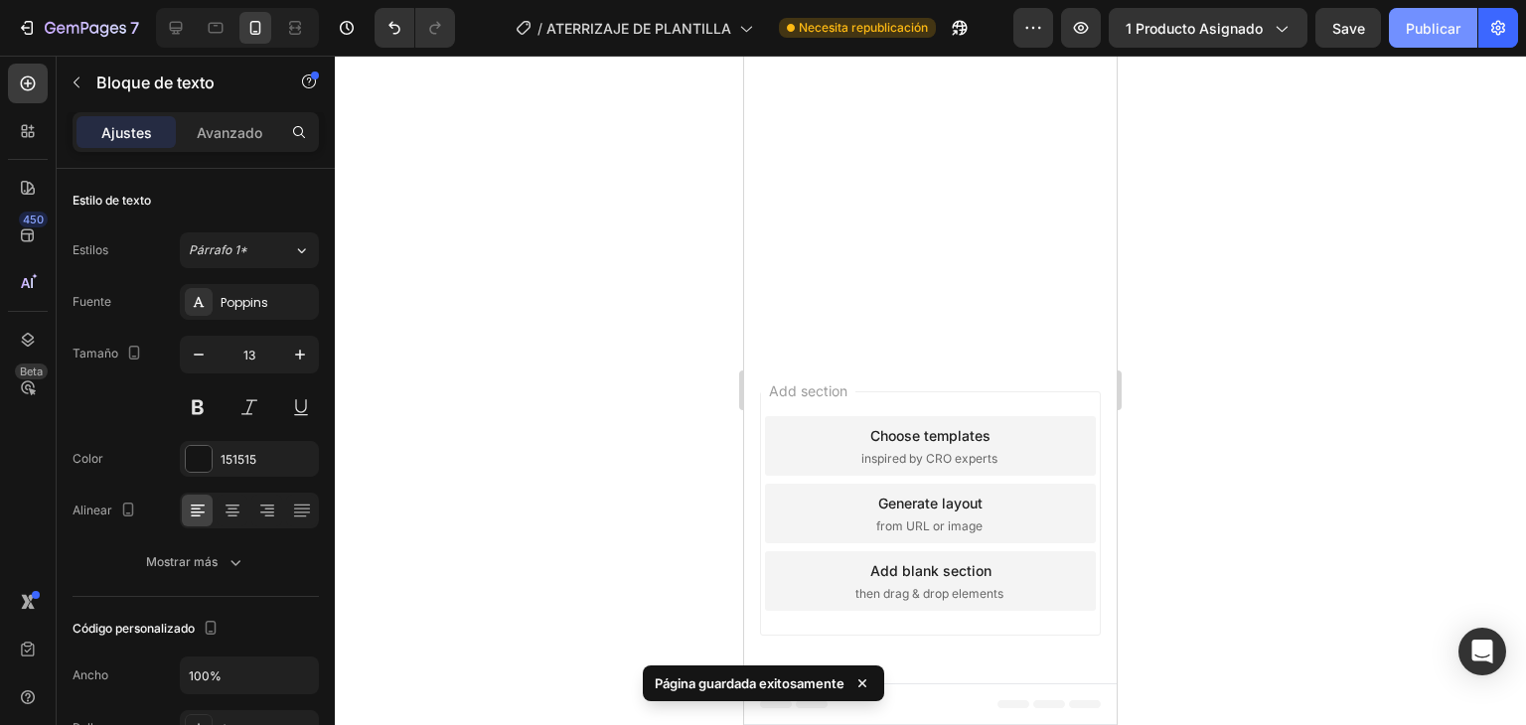
click at [1424, 29] on font "Publicar" at bounding box center [1433, 28] width 55 height 17
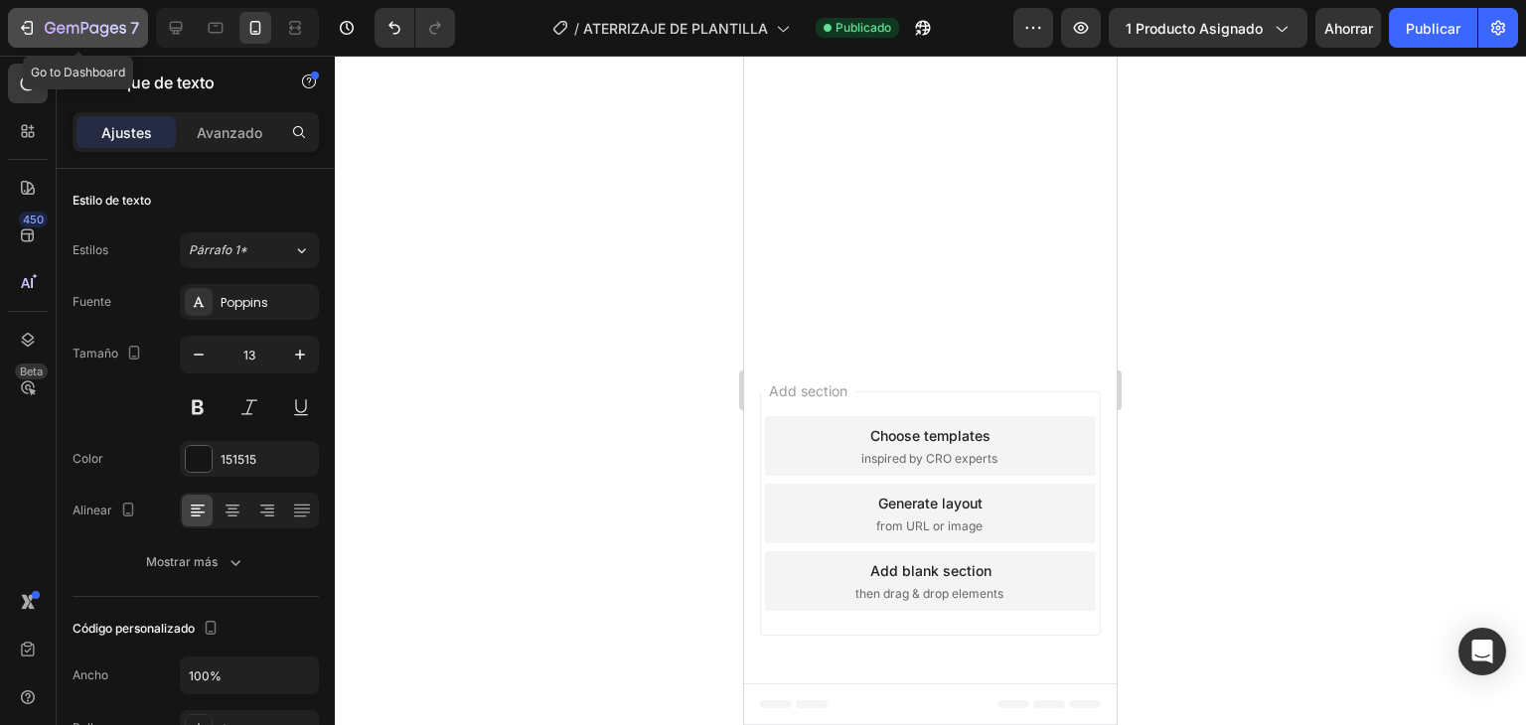
click at [24, 28] on icon "button" at bounding box center [25, 28] width 9 height 6
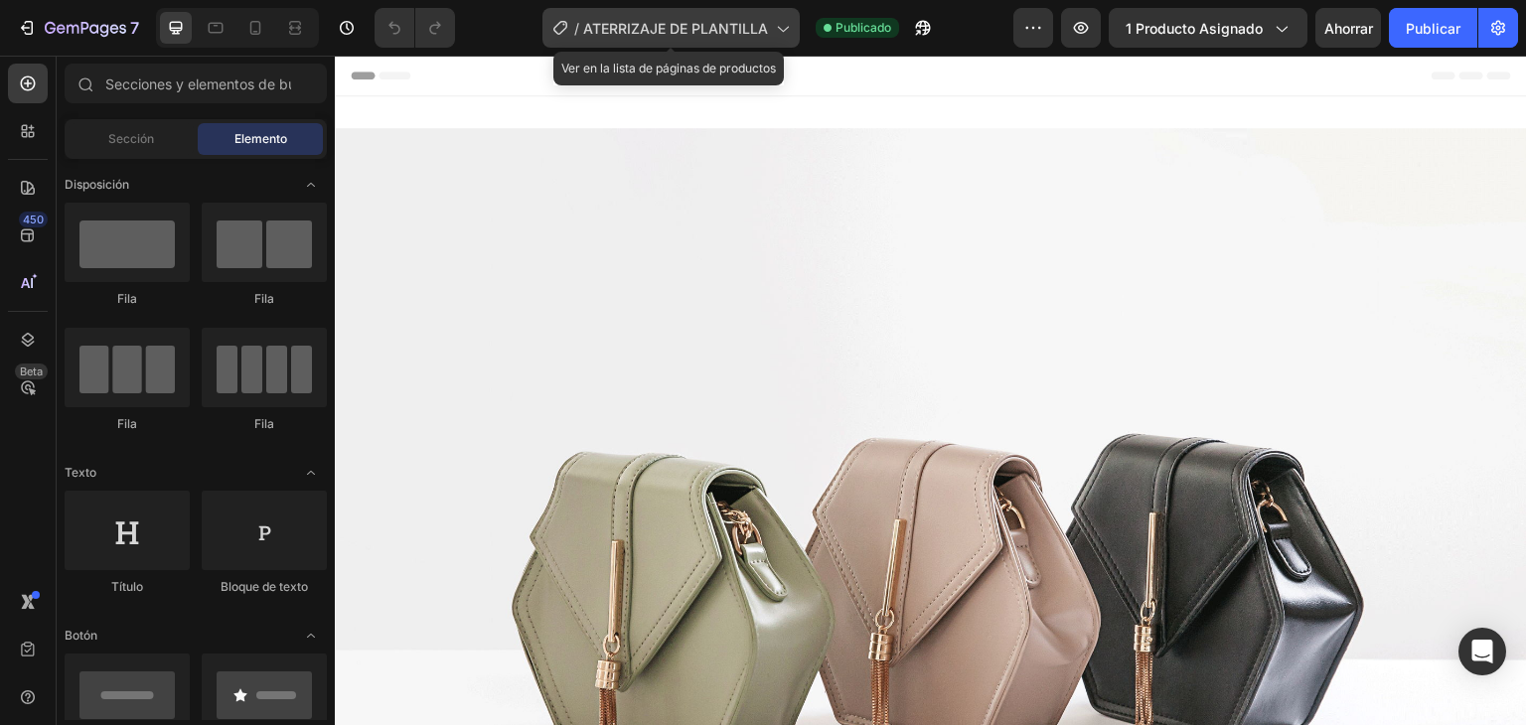
click at [782, 31] on icon at bounding box center [782, 30] width 11 height 6
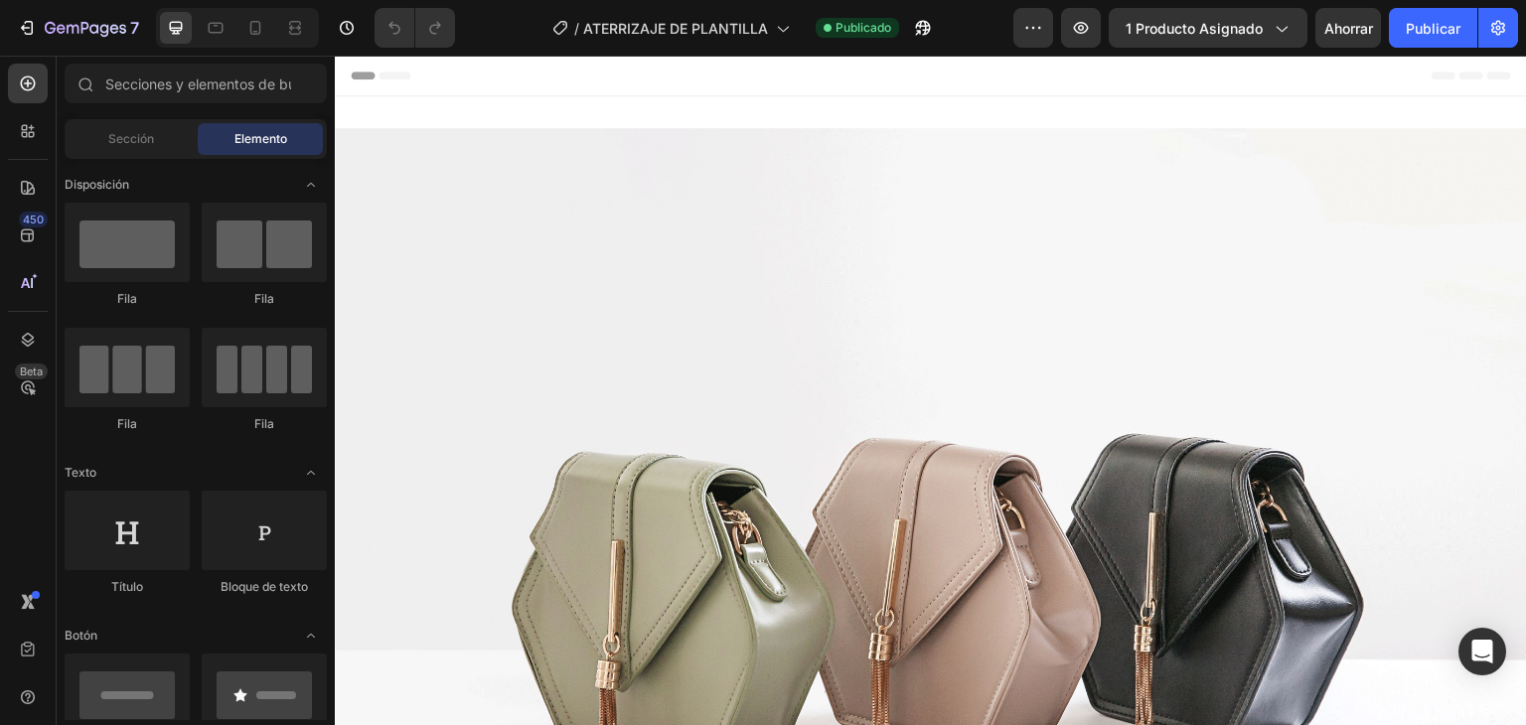
click at [1365, 80] on div "Header" at bounding box center [931, 76] width 1160 height 40
click at [243, 33] on div at bounding box center [255, 28] width 32 height 32
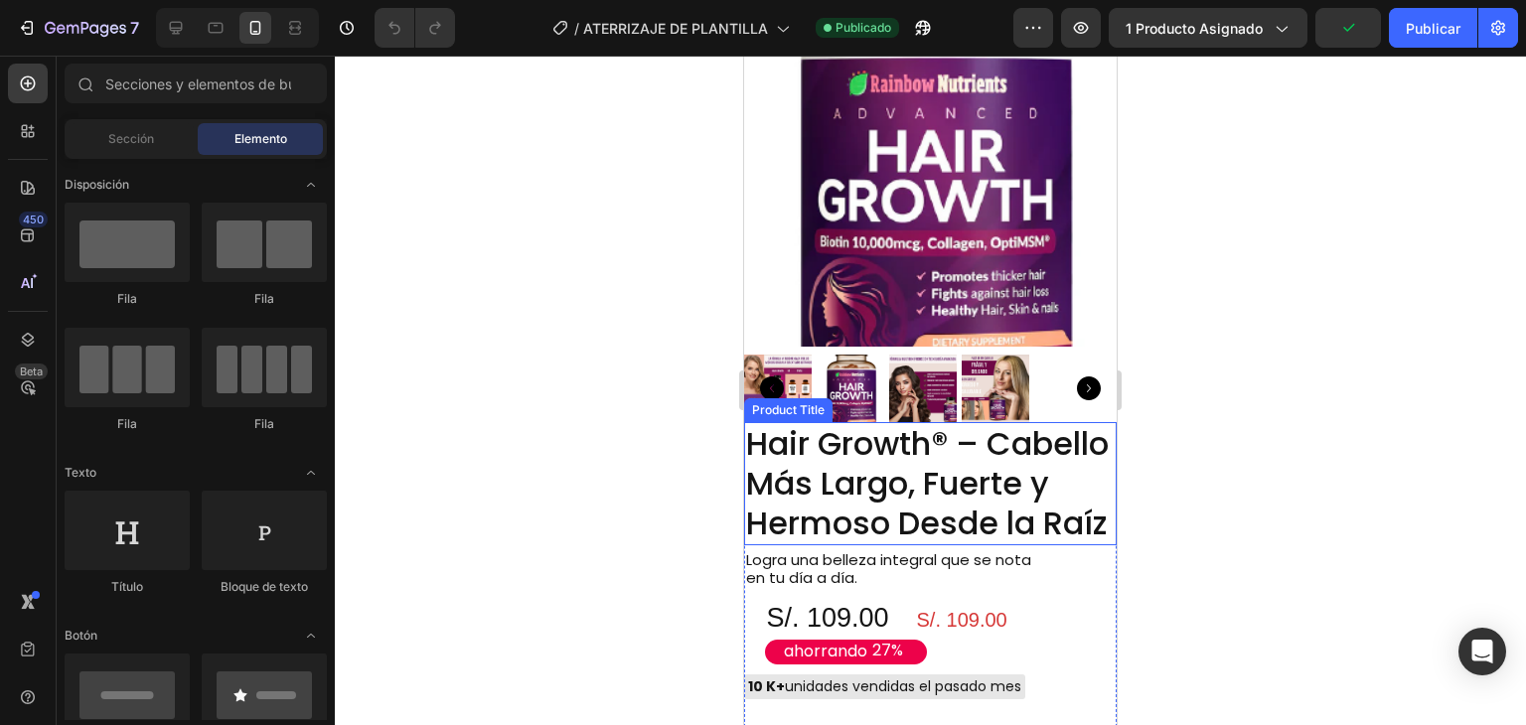
scroll to position [1192, 0]
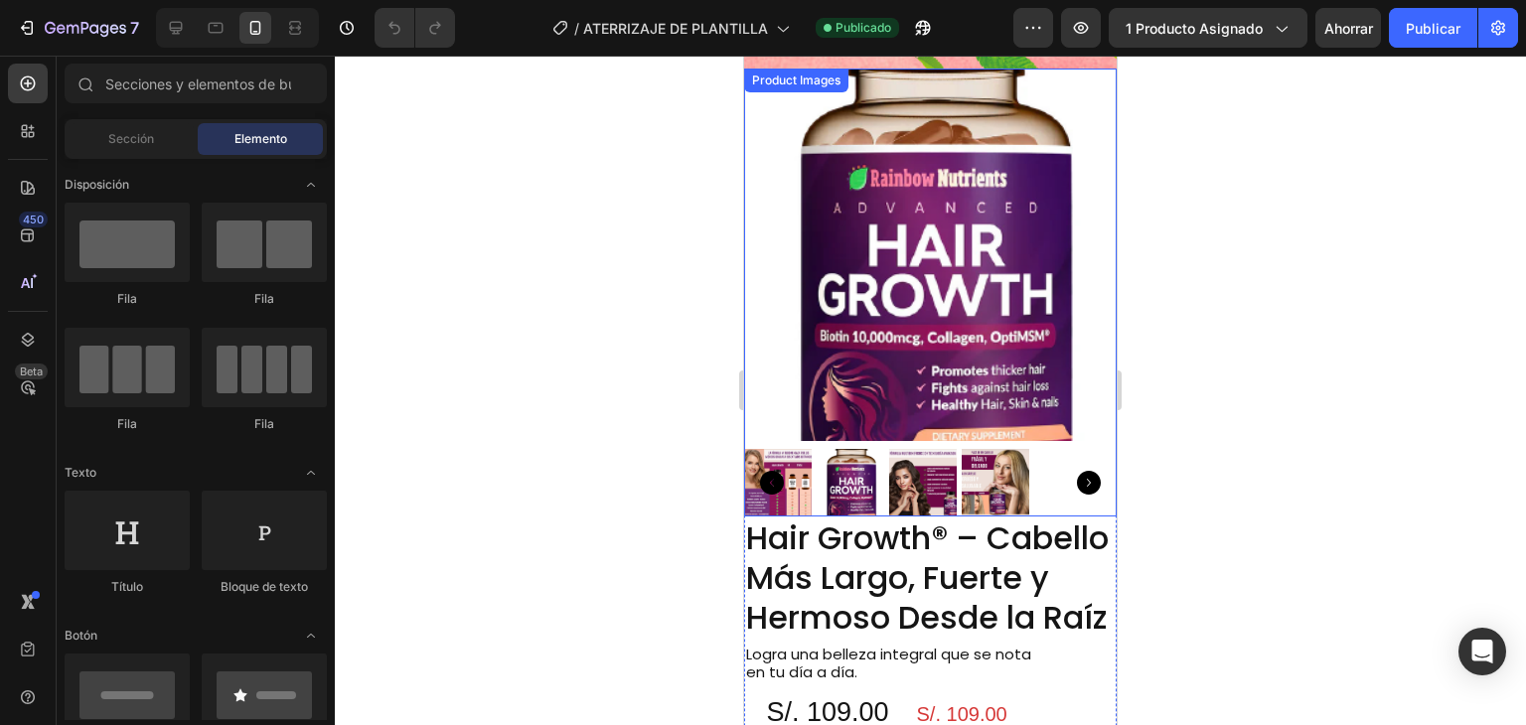
click at [1011, 365] on img at bounding box center [930, 255] width 373 height 373
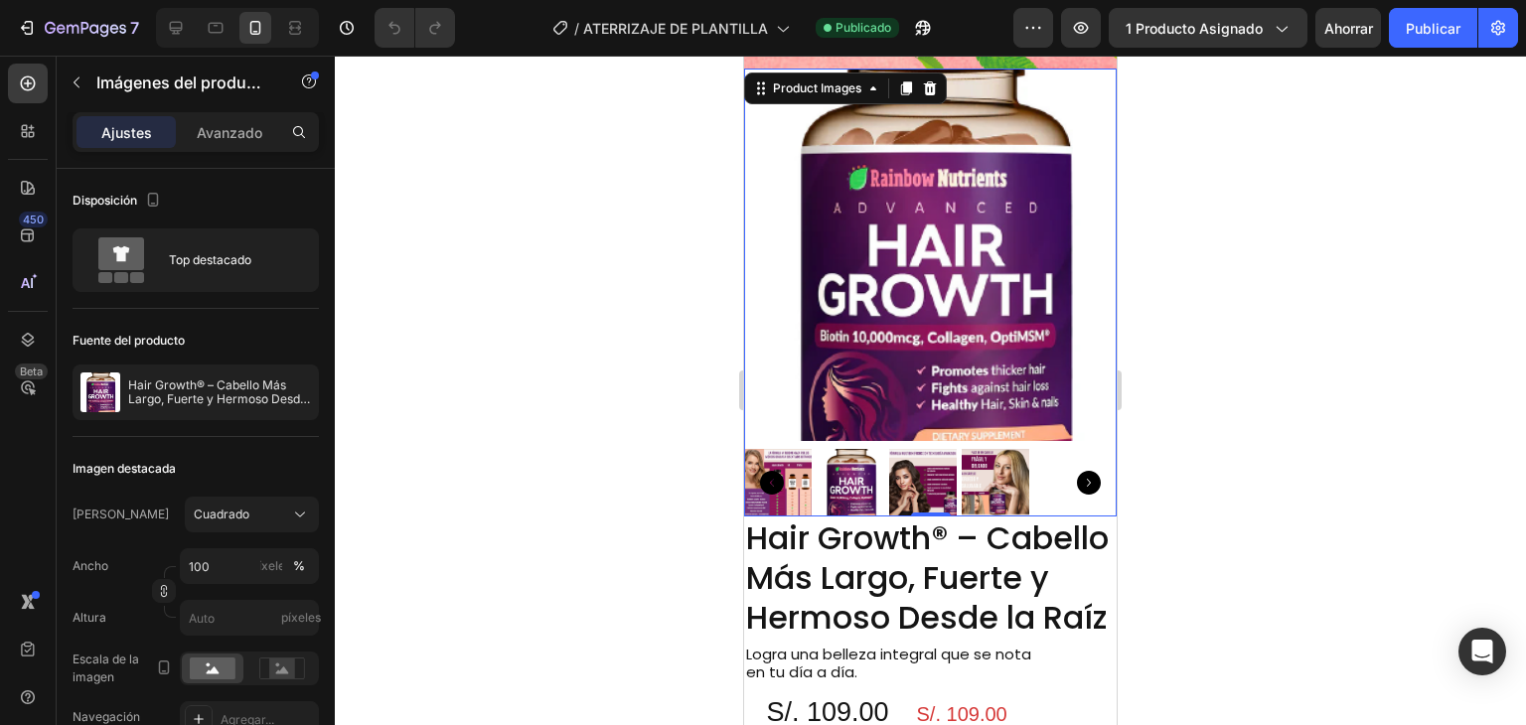
click at [823, 318] on img at bounding box center [930, 255] width 373 height 373
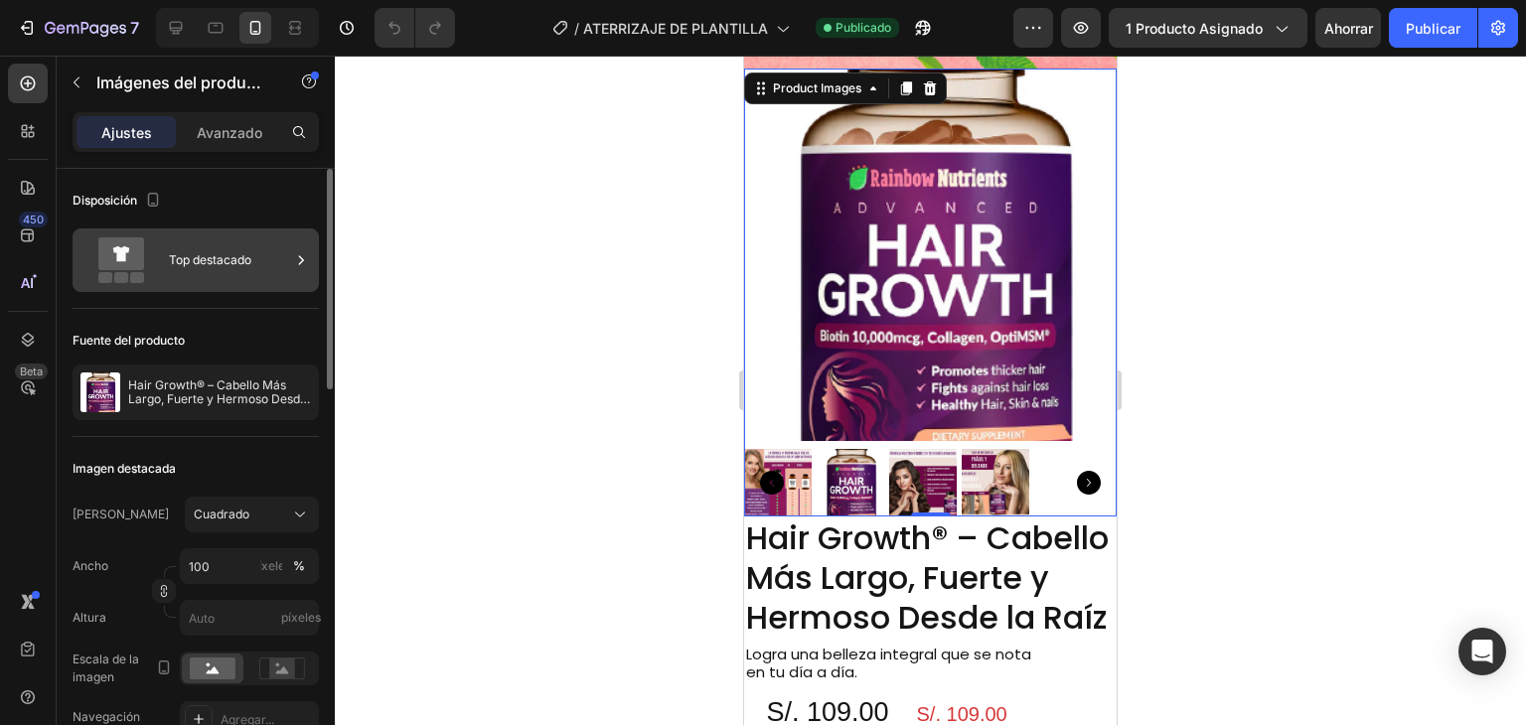
click at [193, 259] on font "Top destacado" at bounding box center [210, 259] width 82 height 15
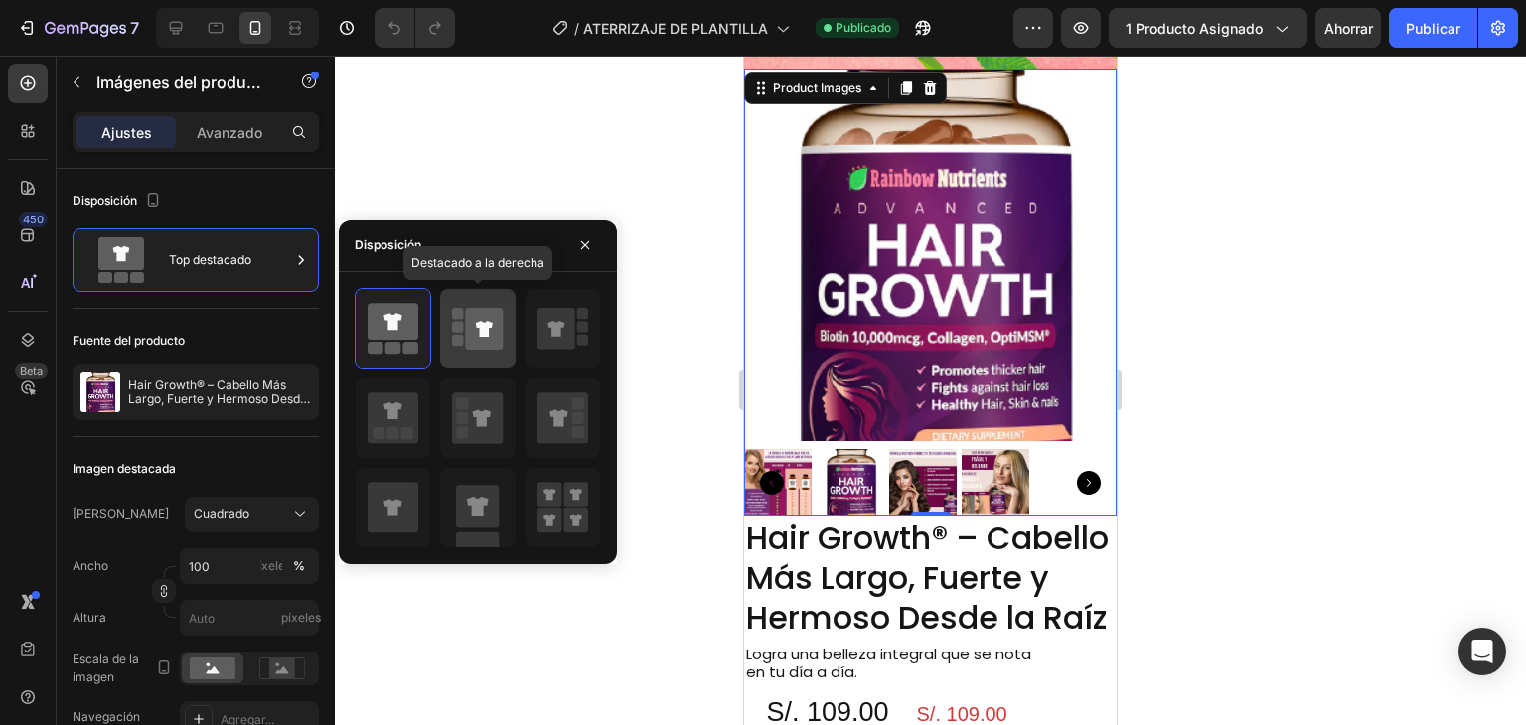
click at [467, 339] on icon at bounding box center [485, 329] width 38 height 42
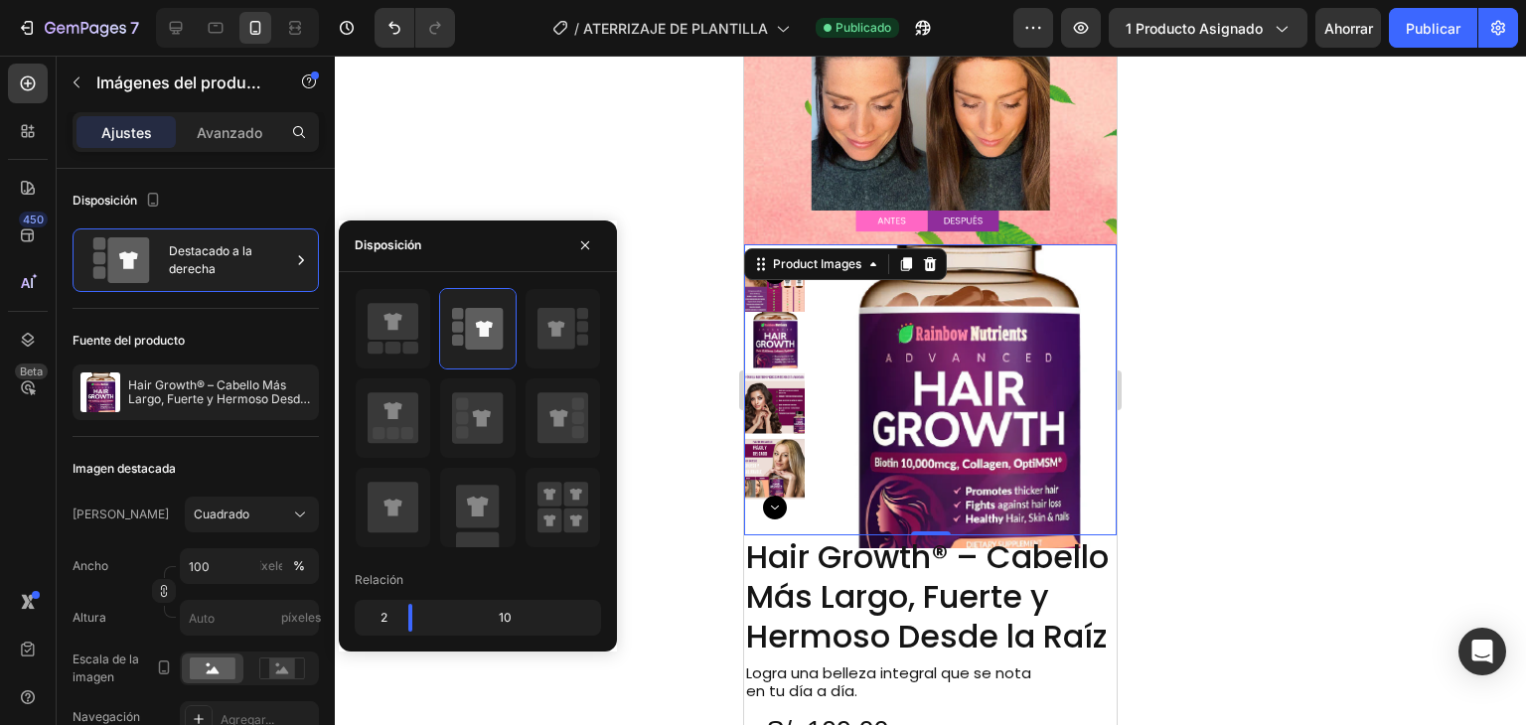
scroll to position [894, 0]
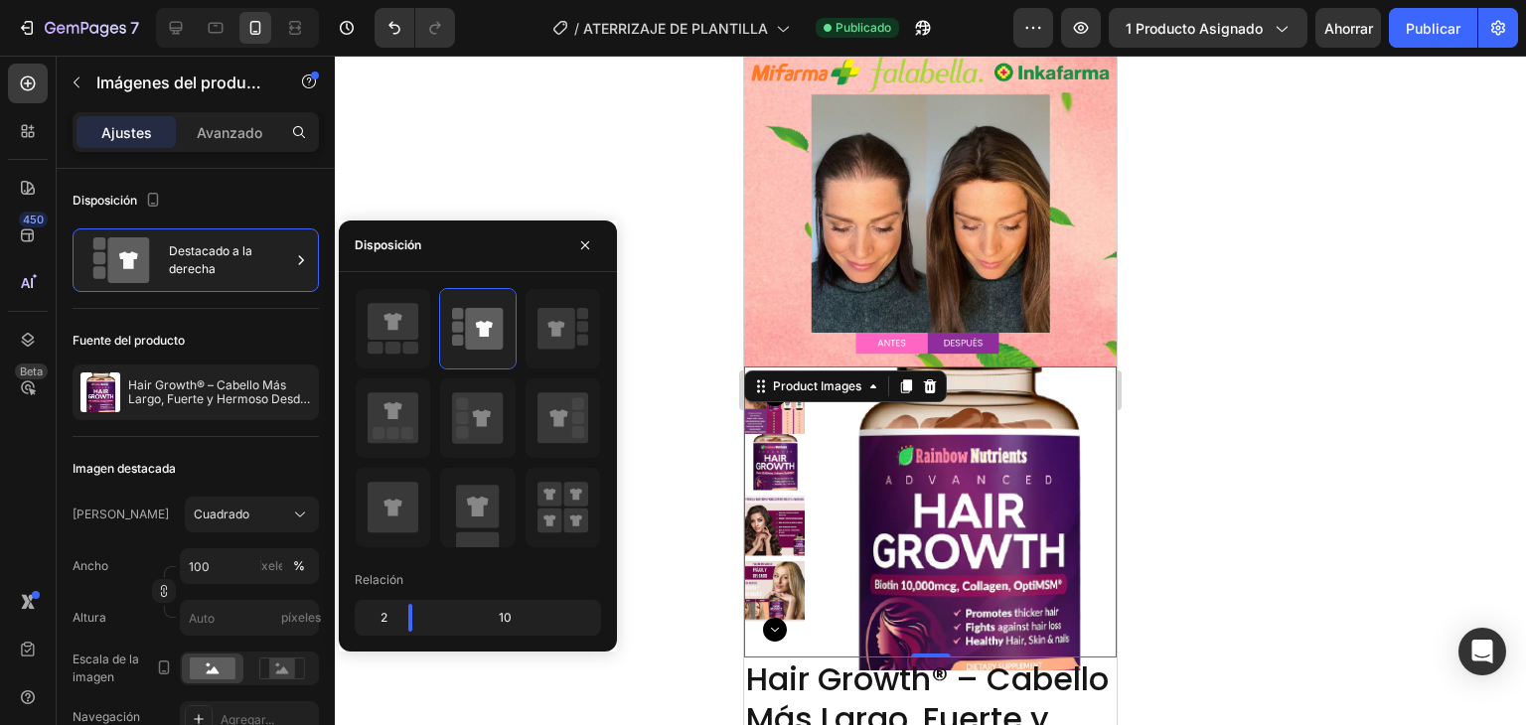
click at [779, 618] on icon "Carousel Next Arrow" at bounding box center [775, 630] width 24 height 24
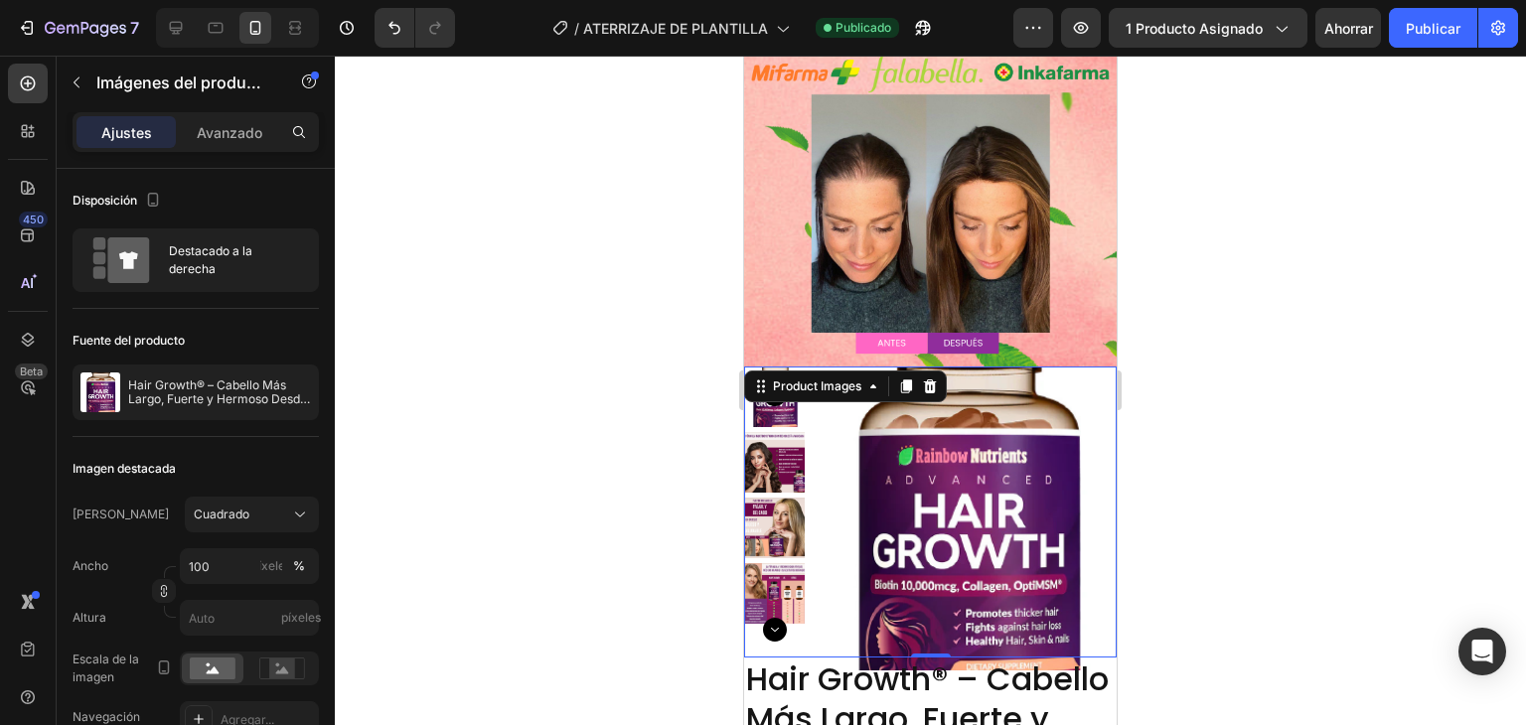
click at [779, 618] on icon "Carousel Next Arrow" at bounding box center [775, 630] width 24 height 24
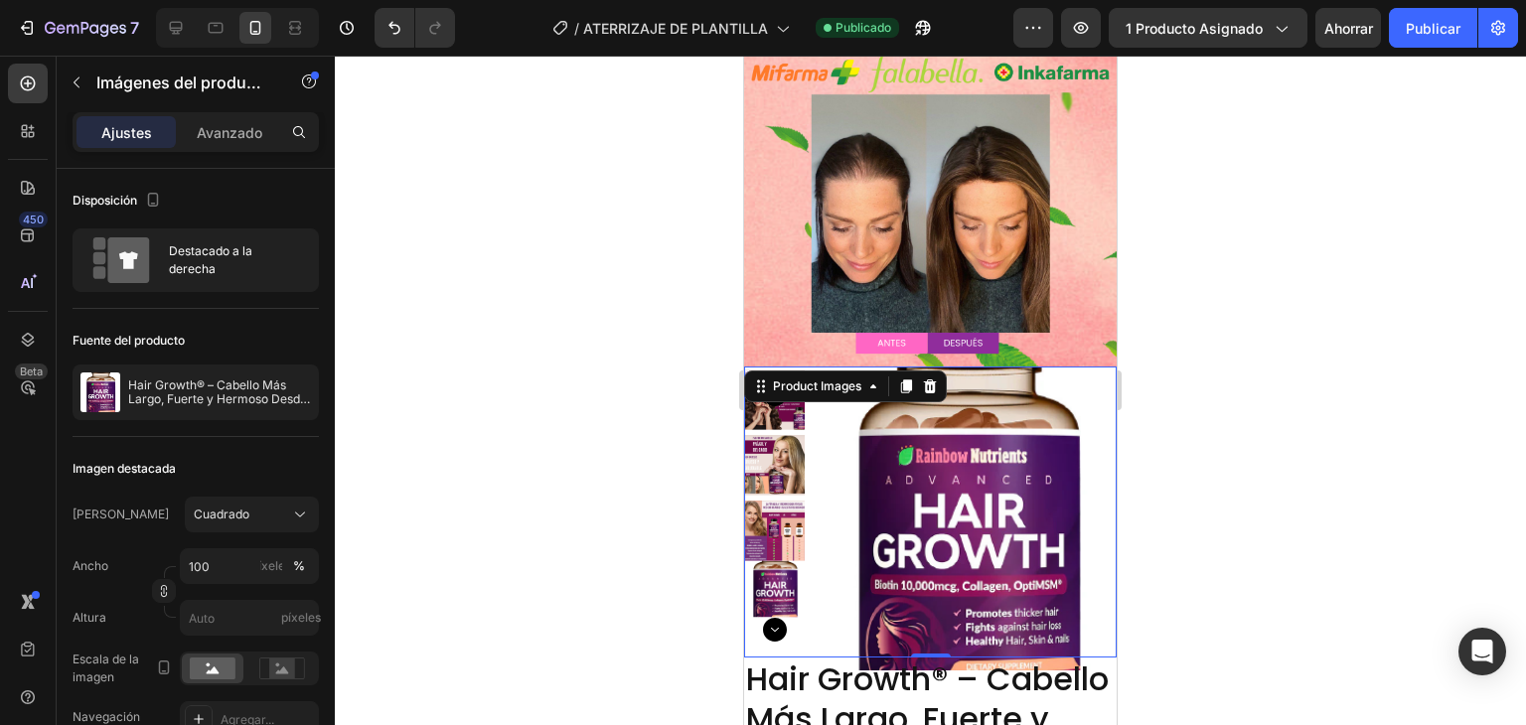
click at [779, 618] on icon "Carousel Next Arrow" at bounding box center [775, 630] width 24 height 24
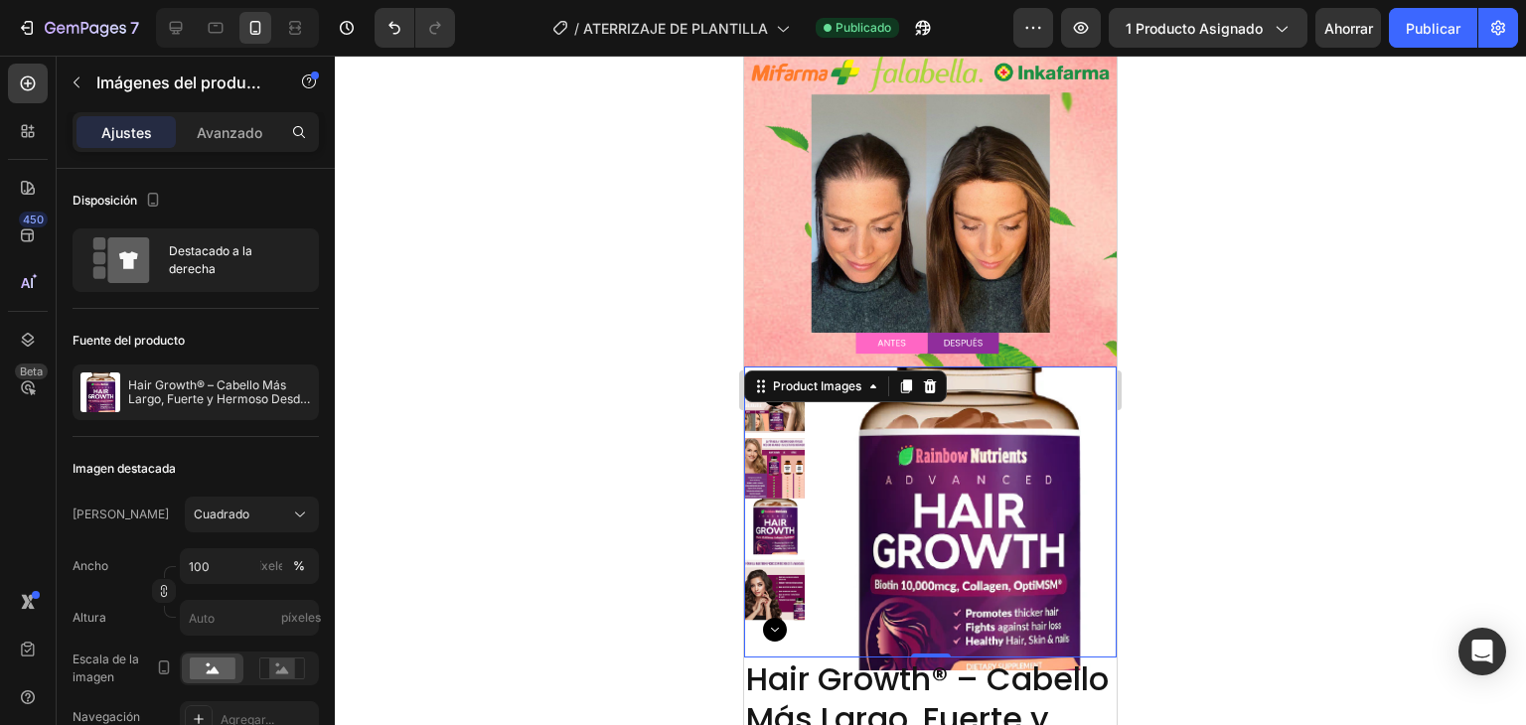
click at [779, 618] on icon "Carousel Next Arrow" at bounding box center [775, 630] width 24 height 24
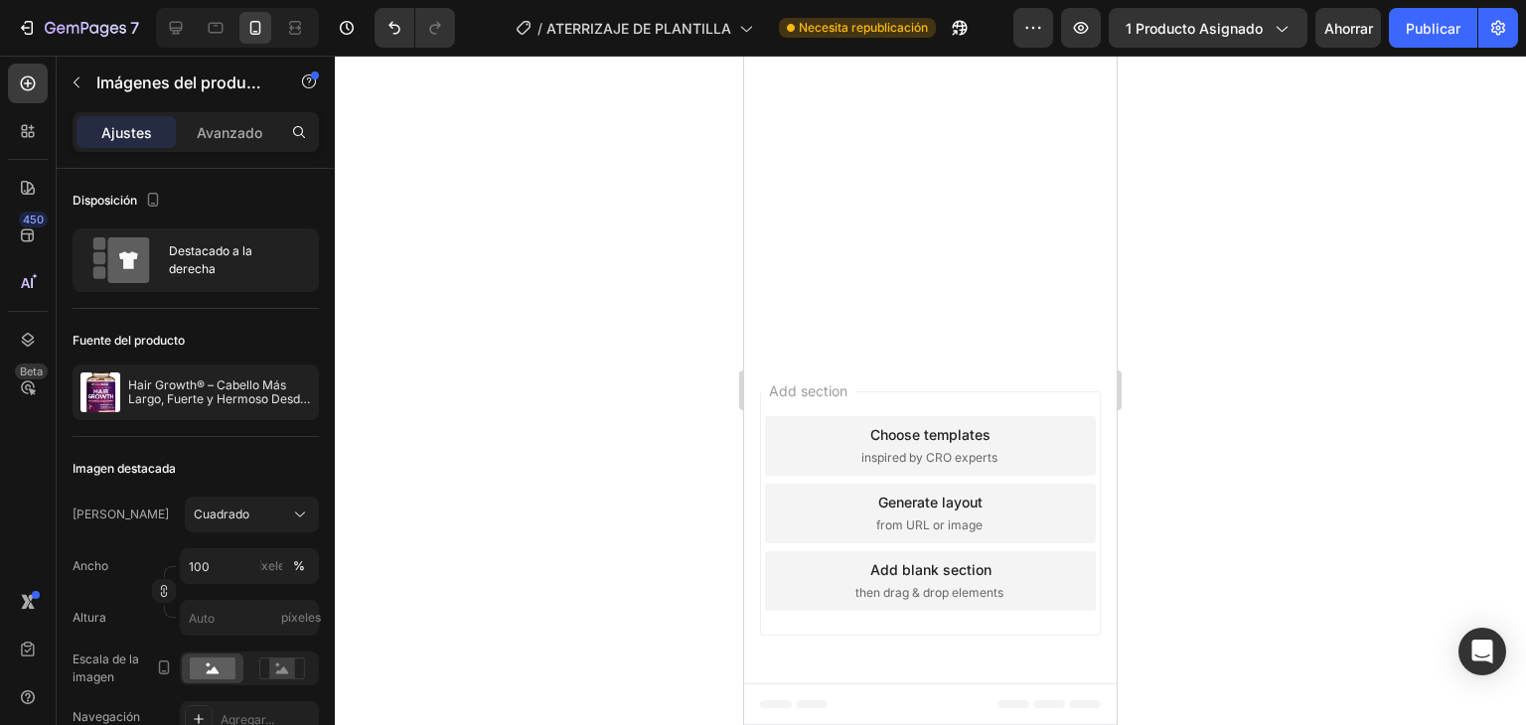
scroll to position [4824, 0]
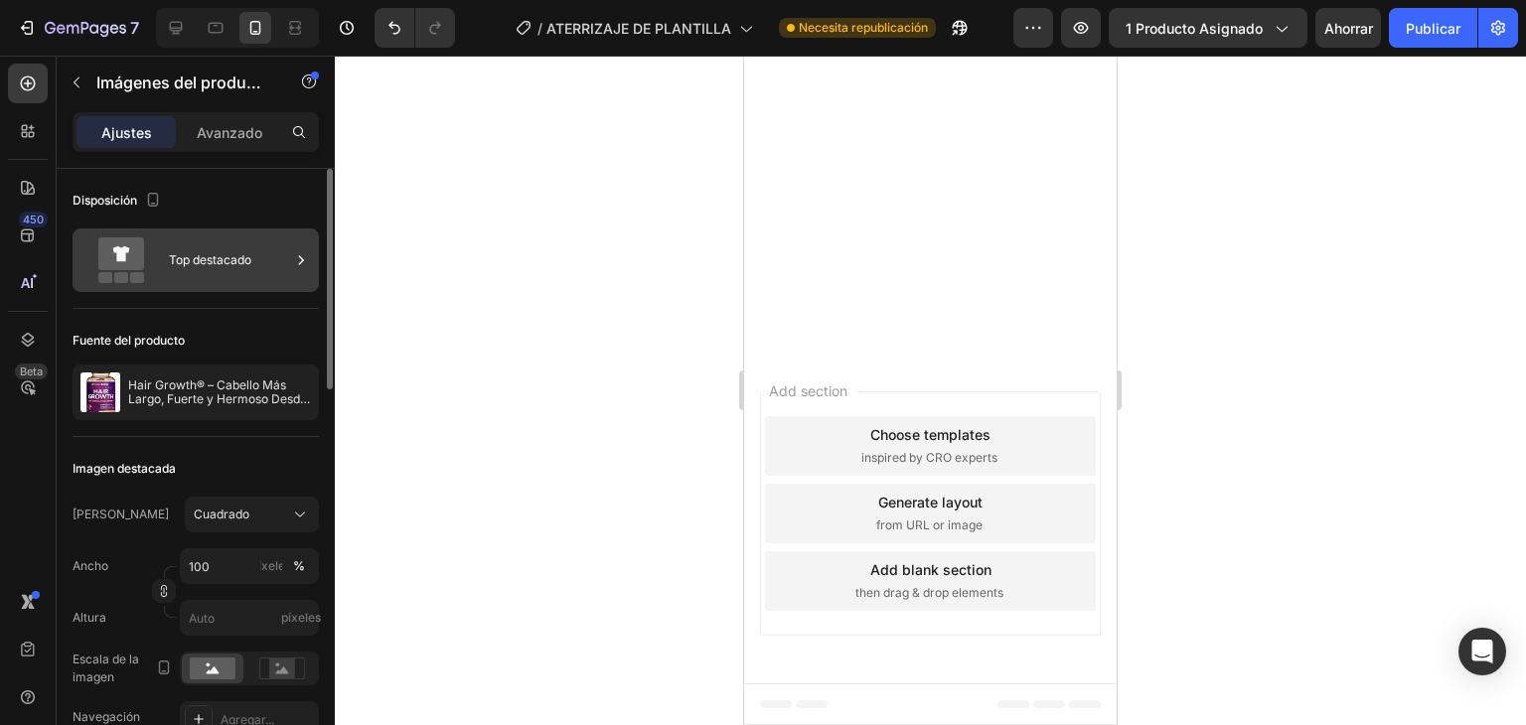
click at [132, 257] on icon at bounding box center [121, 253] width 46 height 33
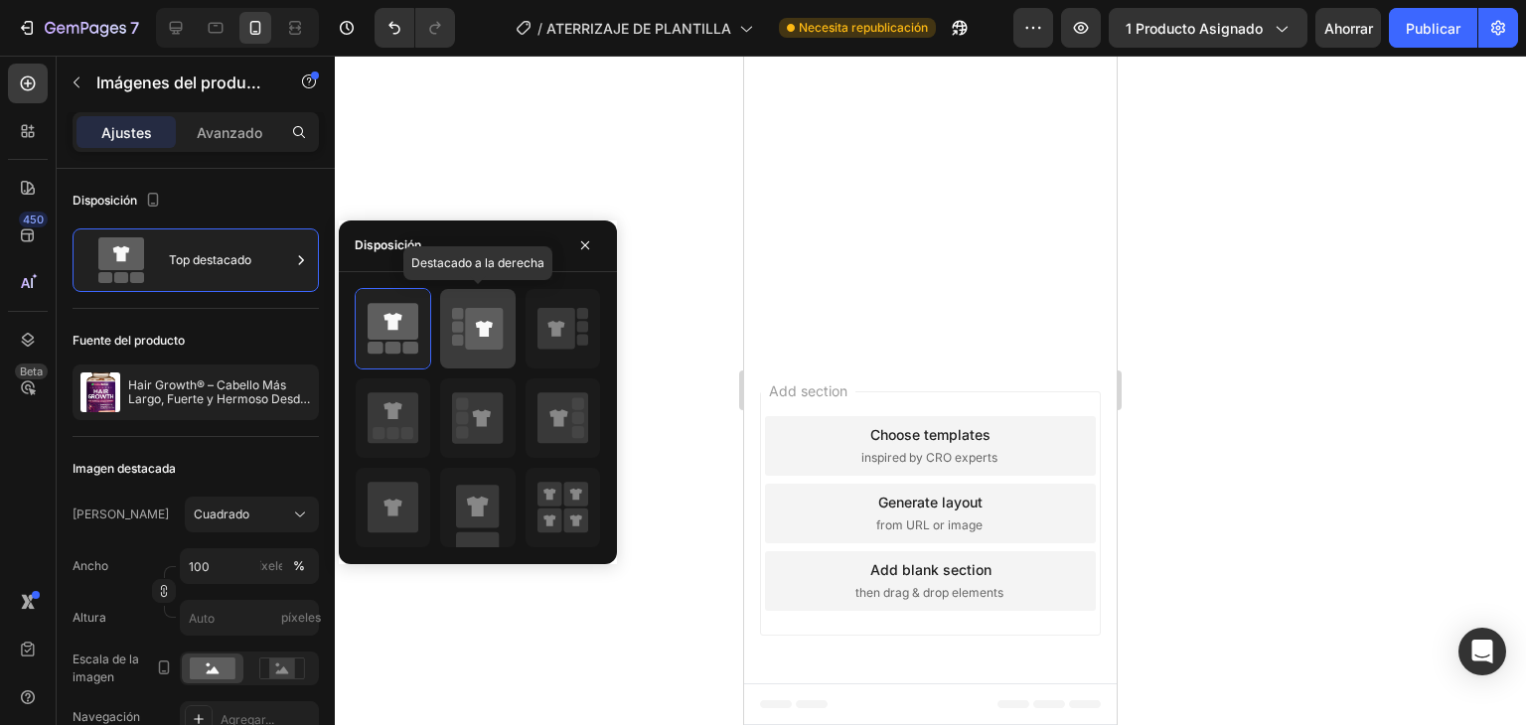
click at [496, 326] on icon at bounding box center [485, 329] width 38 height 42
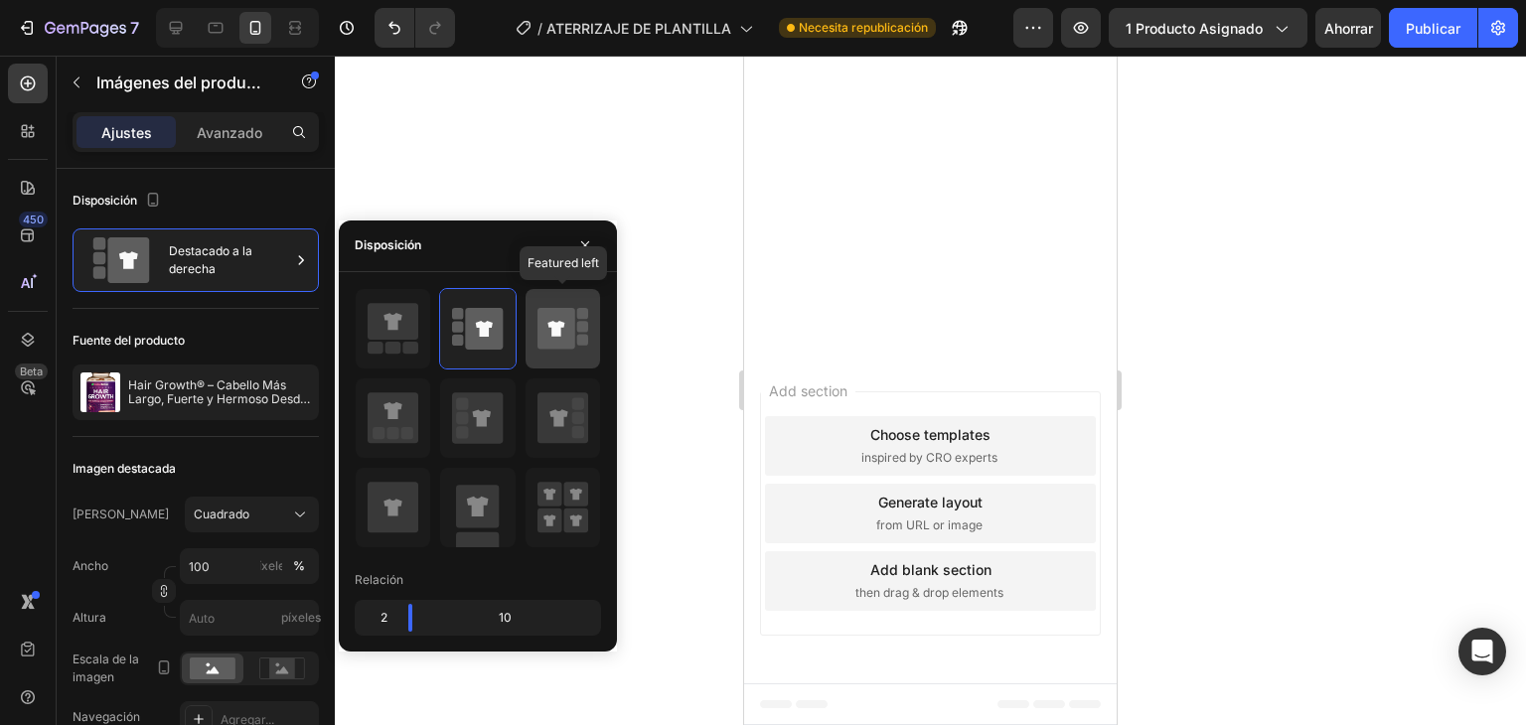
click at [537, 323] on icon at bounding box center [562, 329] width 51 height 56
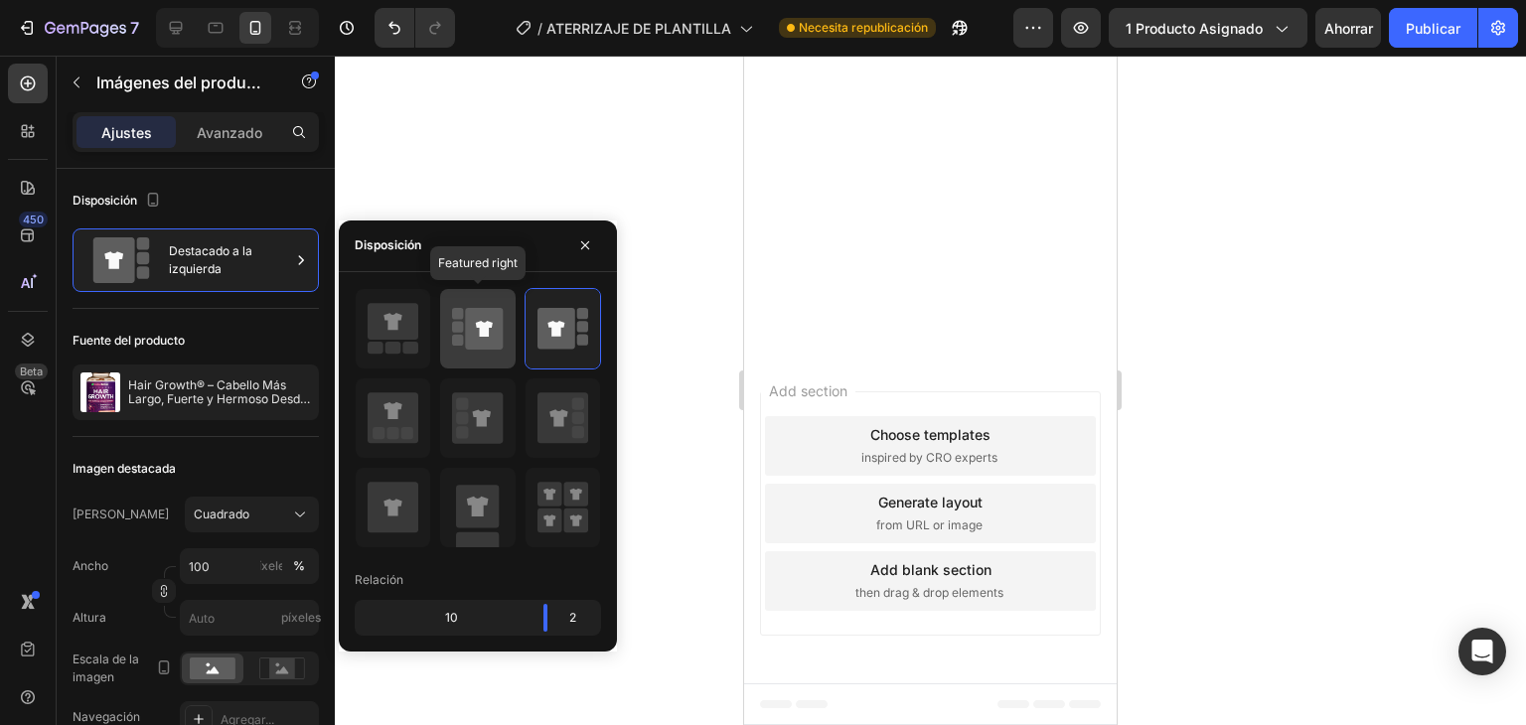
click at [454, 326] on rect at bounding box center [457, 326] width 11 height 11
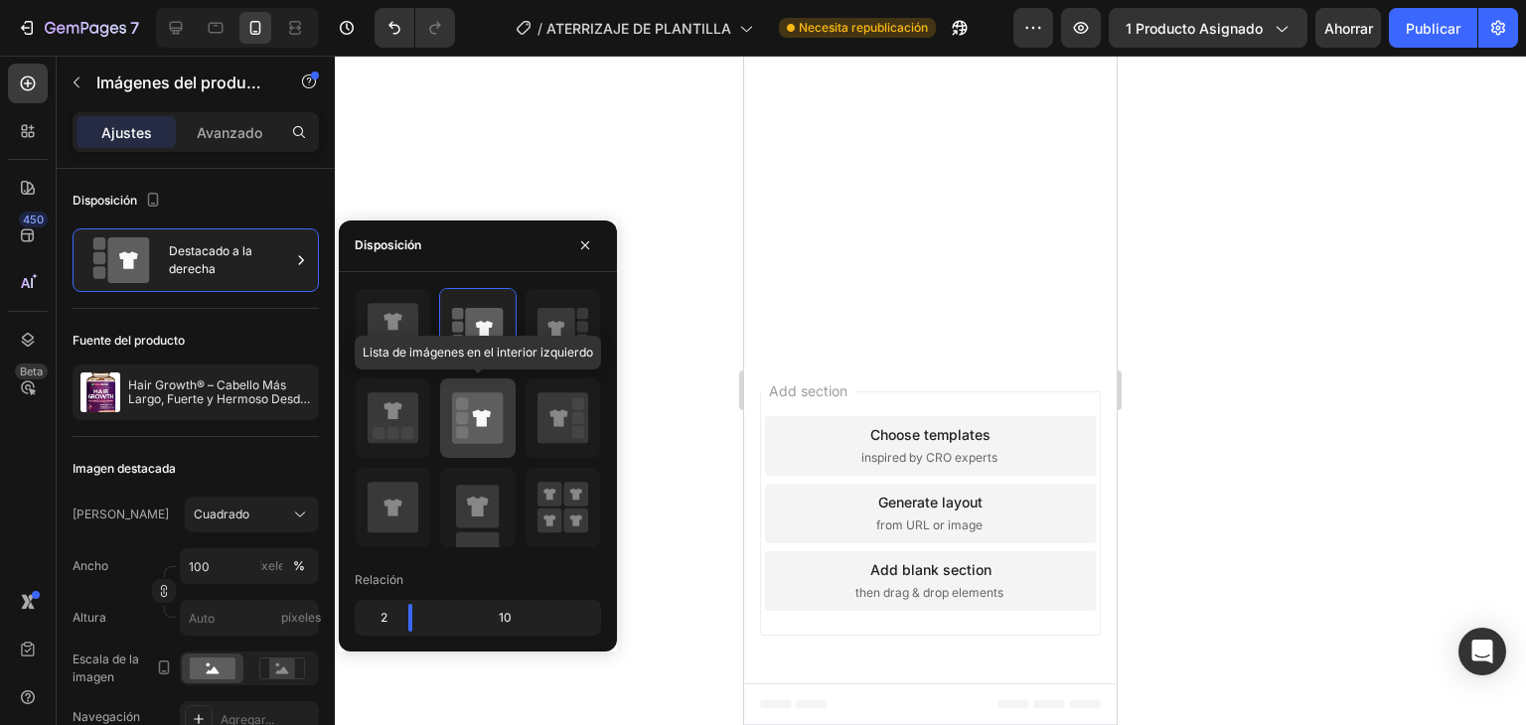
click at [456, 407] on icon at bounding box center [477, 417] width 51 height 51
type input "20"
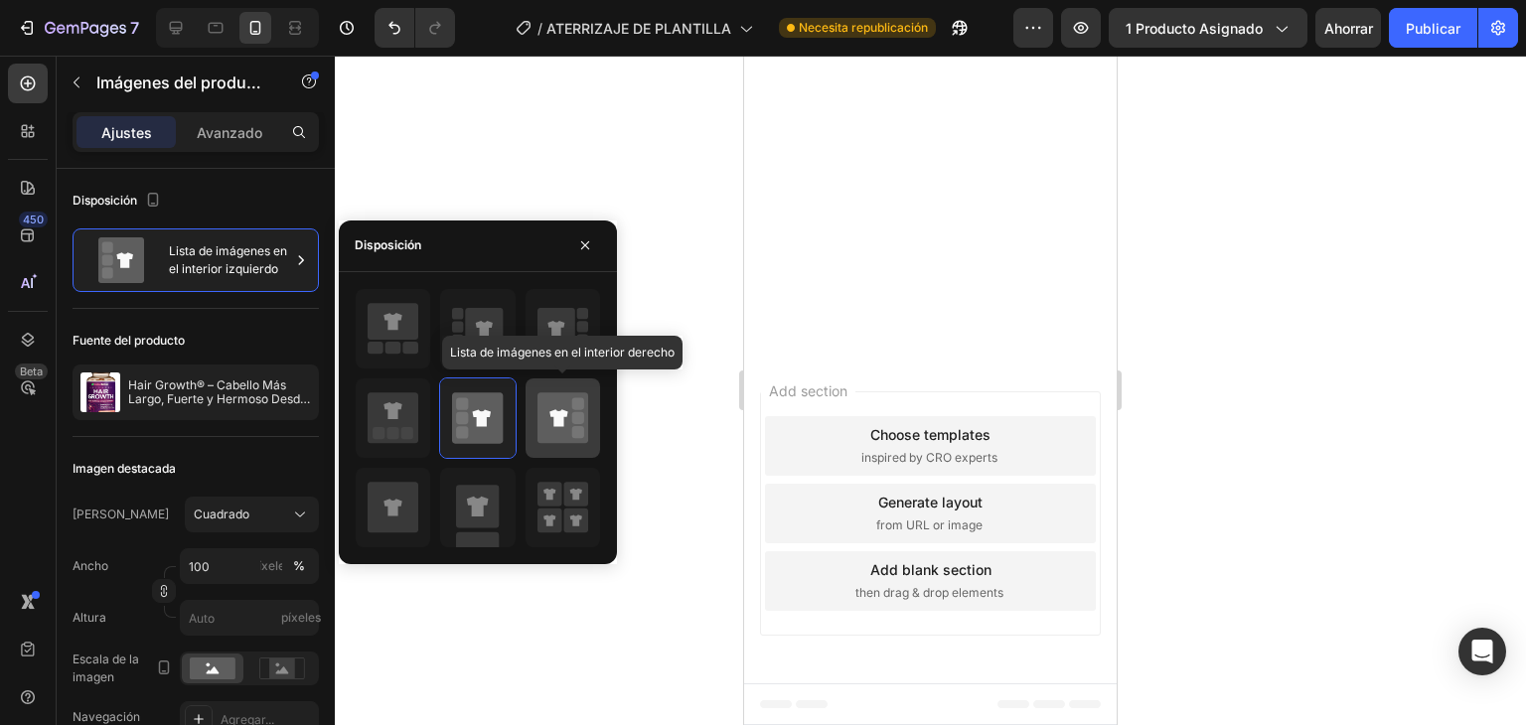
click at [556, 416] on icon at bounding box center [558, 417] width 18 height 17
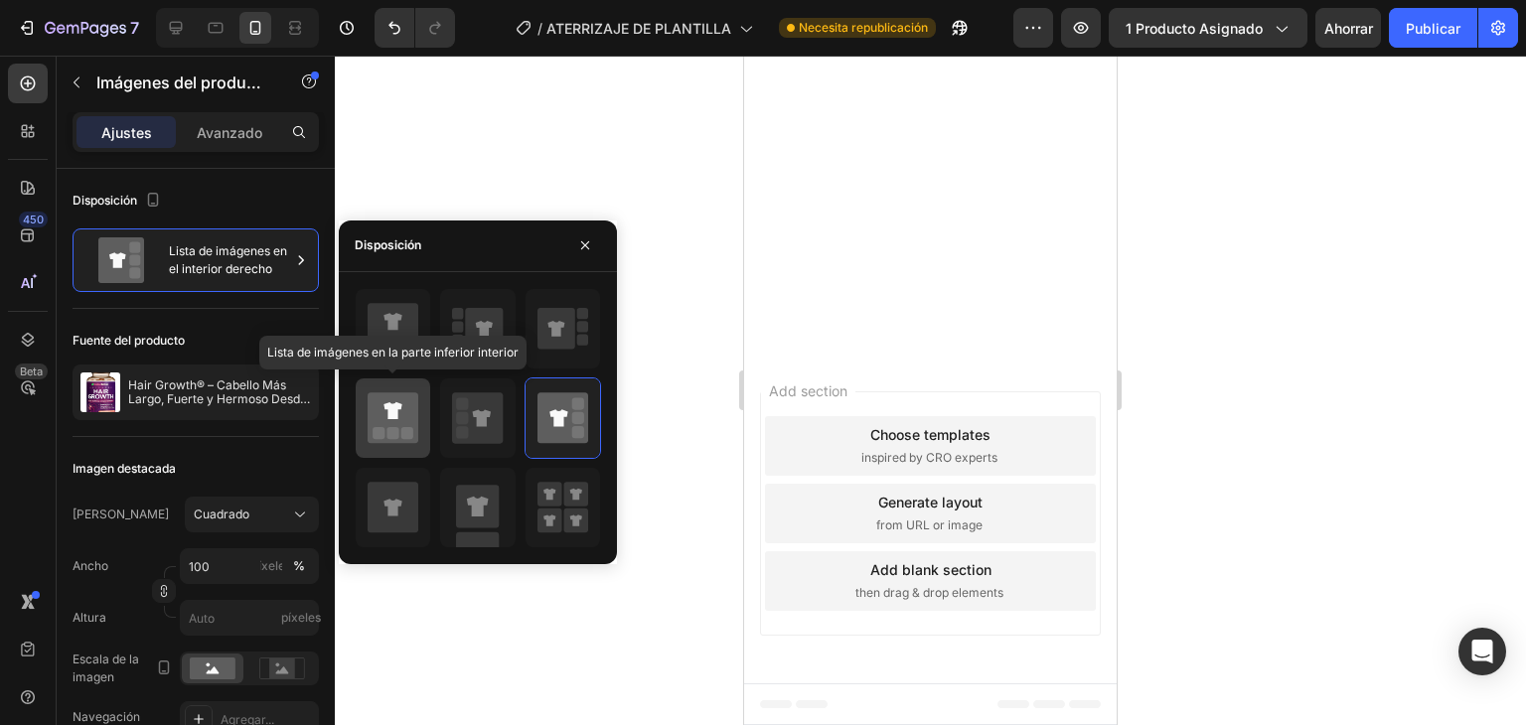
click at [401, 423] on icon at bounding box center [393, 417] width 51 height 51
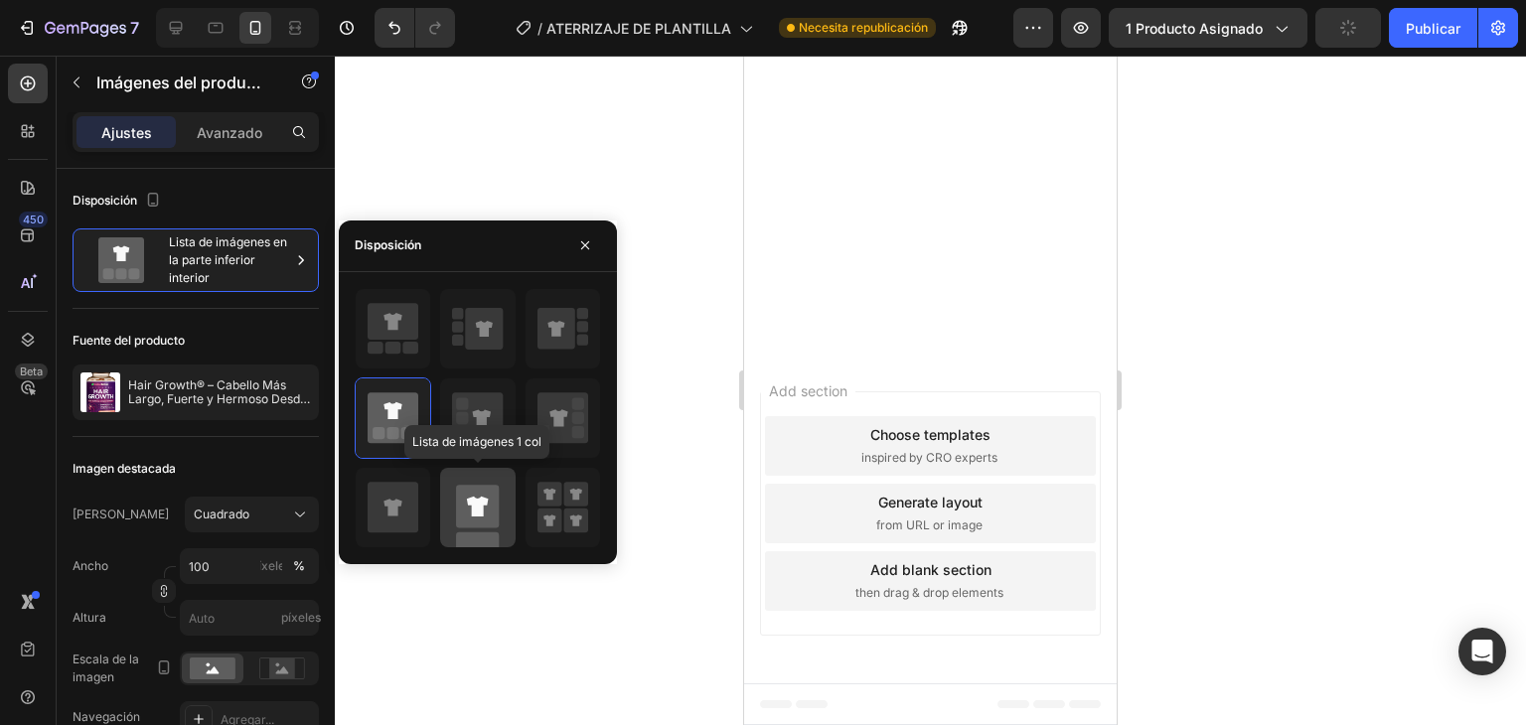
click at [491, 489] on rect at bounding box center [477, 506] width 43 height 43
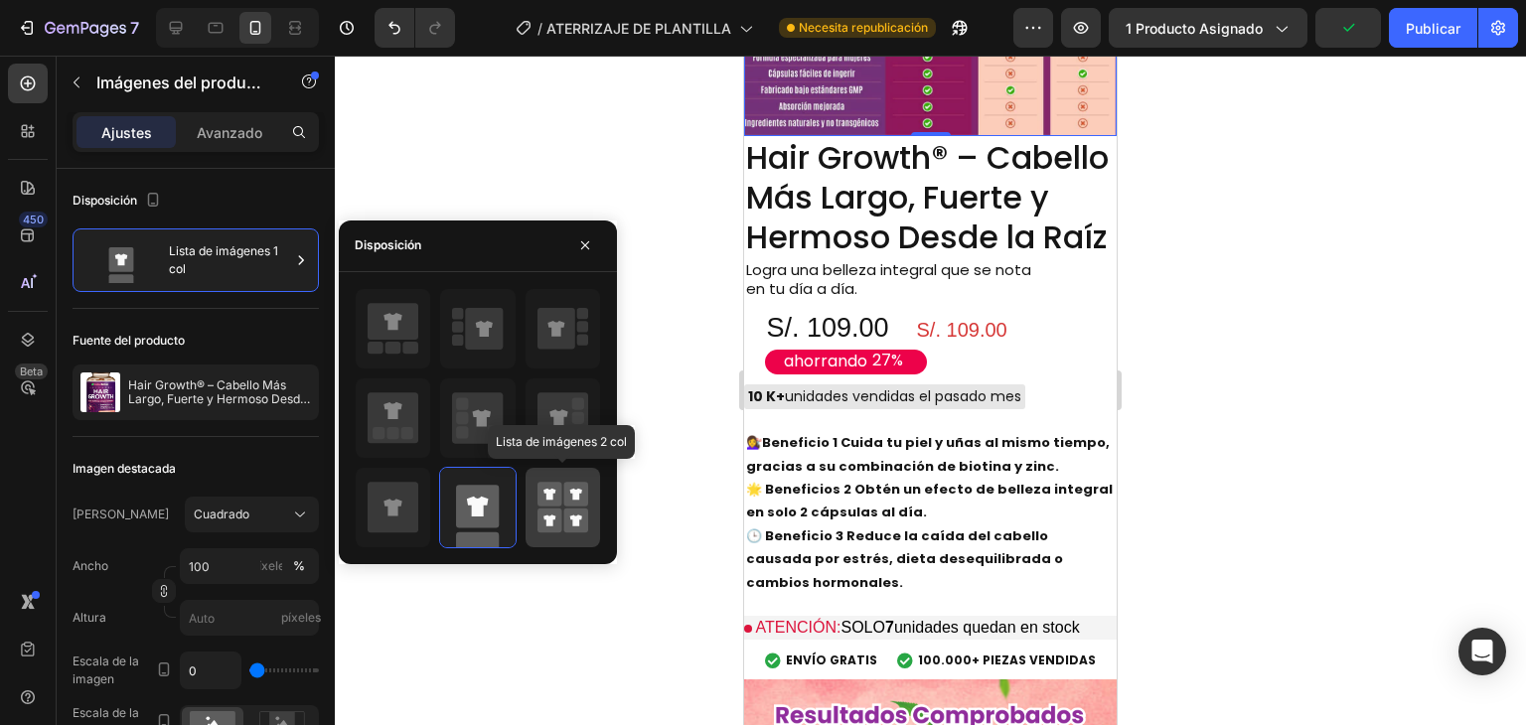
click at [585, 518] on rect at bounding box center [575, 521] width 25 height 25
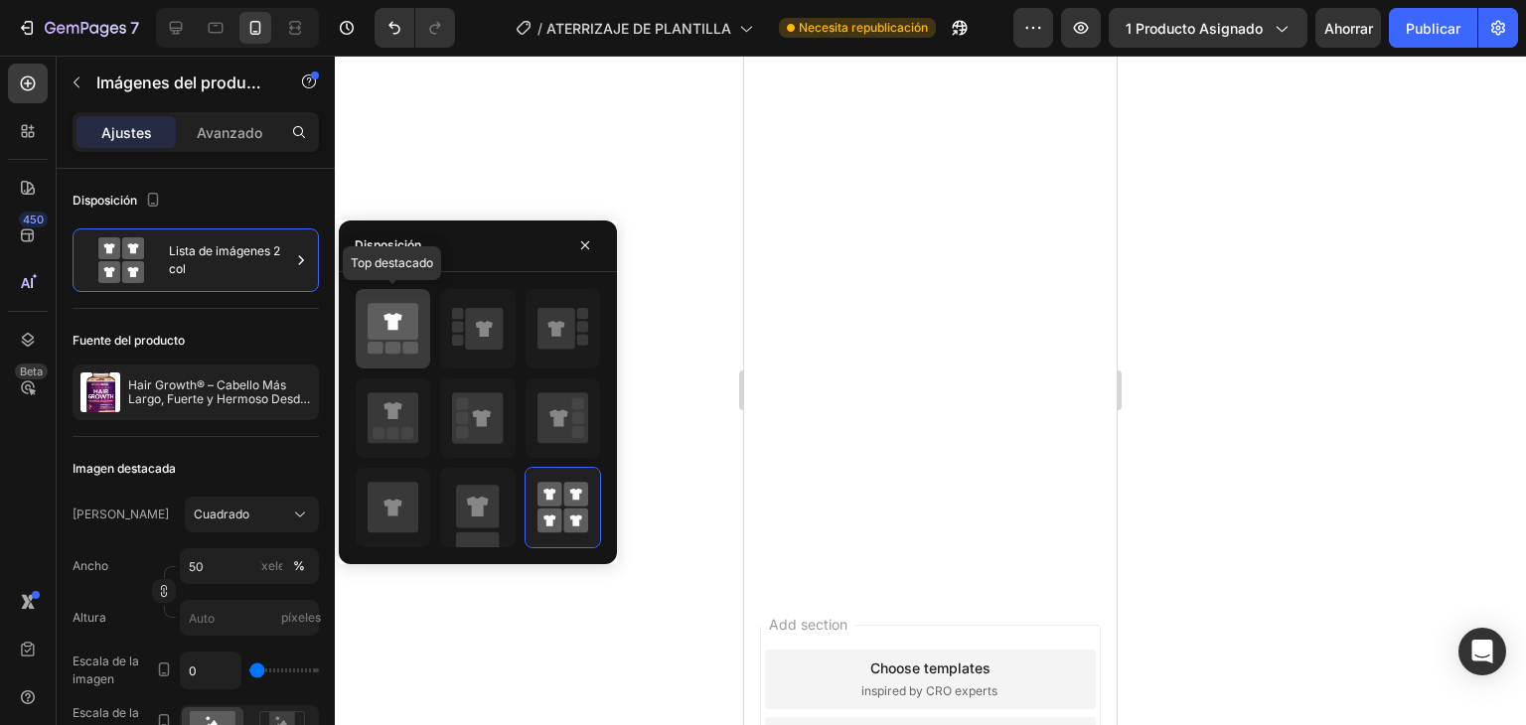
click at [409, 333] on icon at bounding box center [393, 321] width 51 height 37
type input "100"
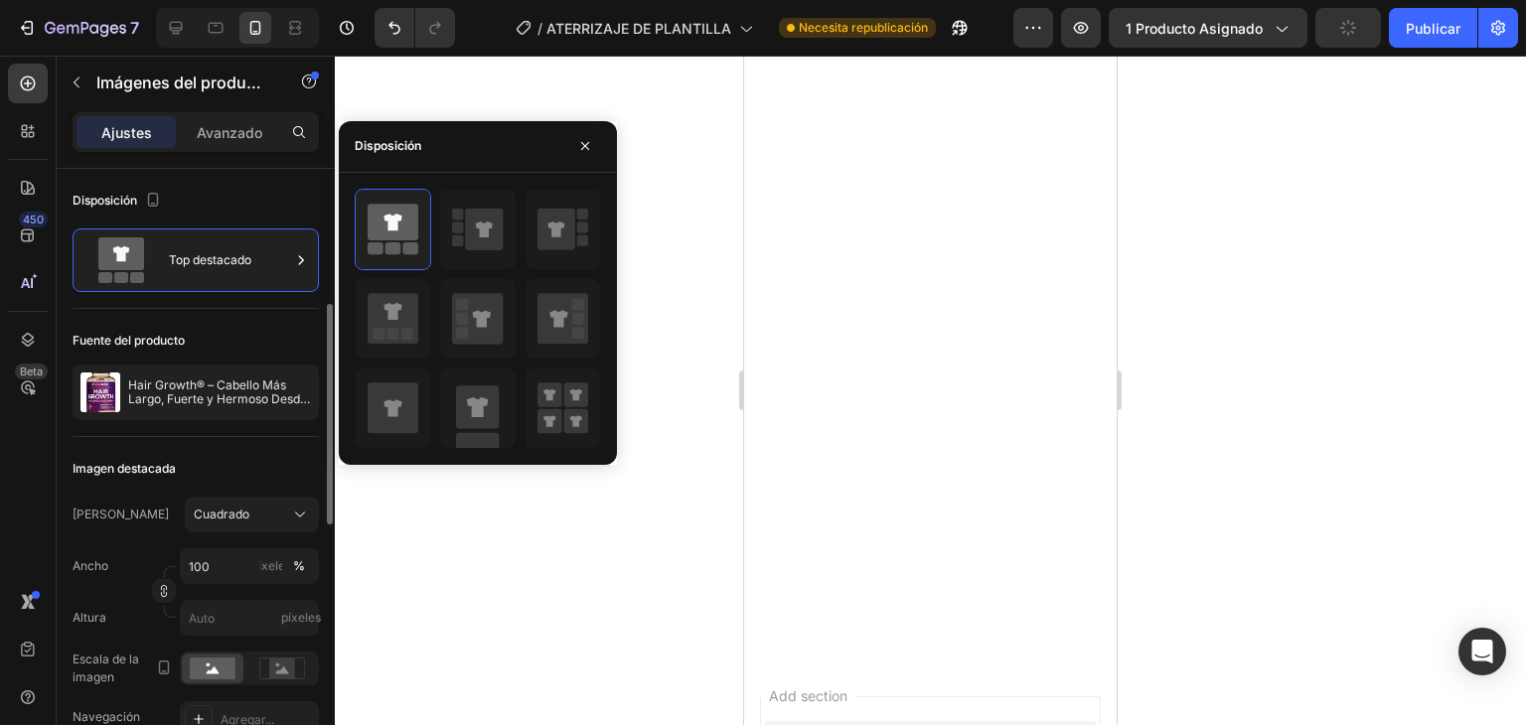
scroll to position [99, 0]
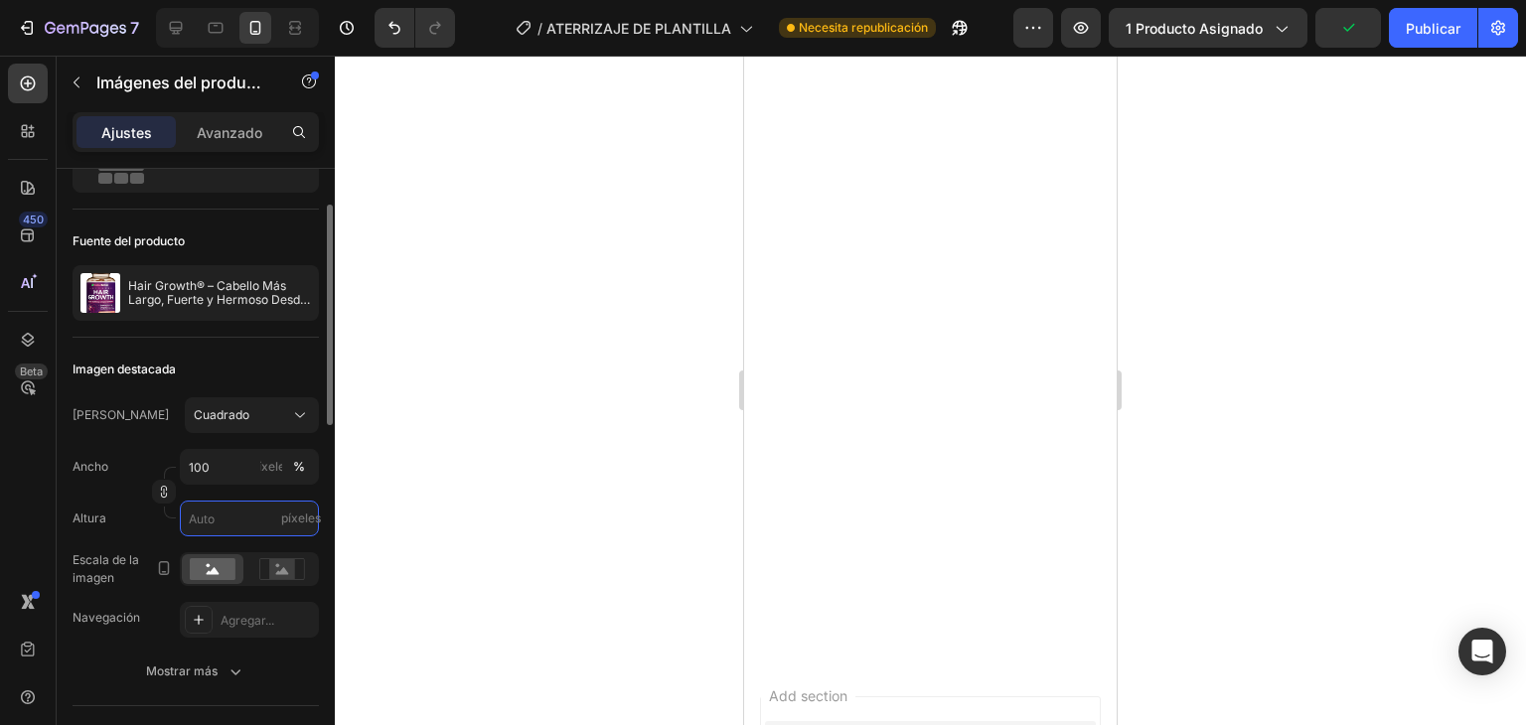
click at [231, 527] on input "píxeles" at bounding box center [249, 519] width 139 height 36
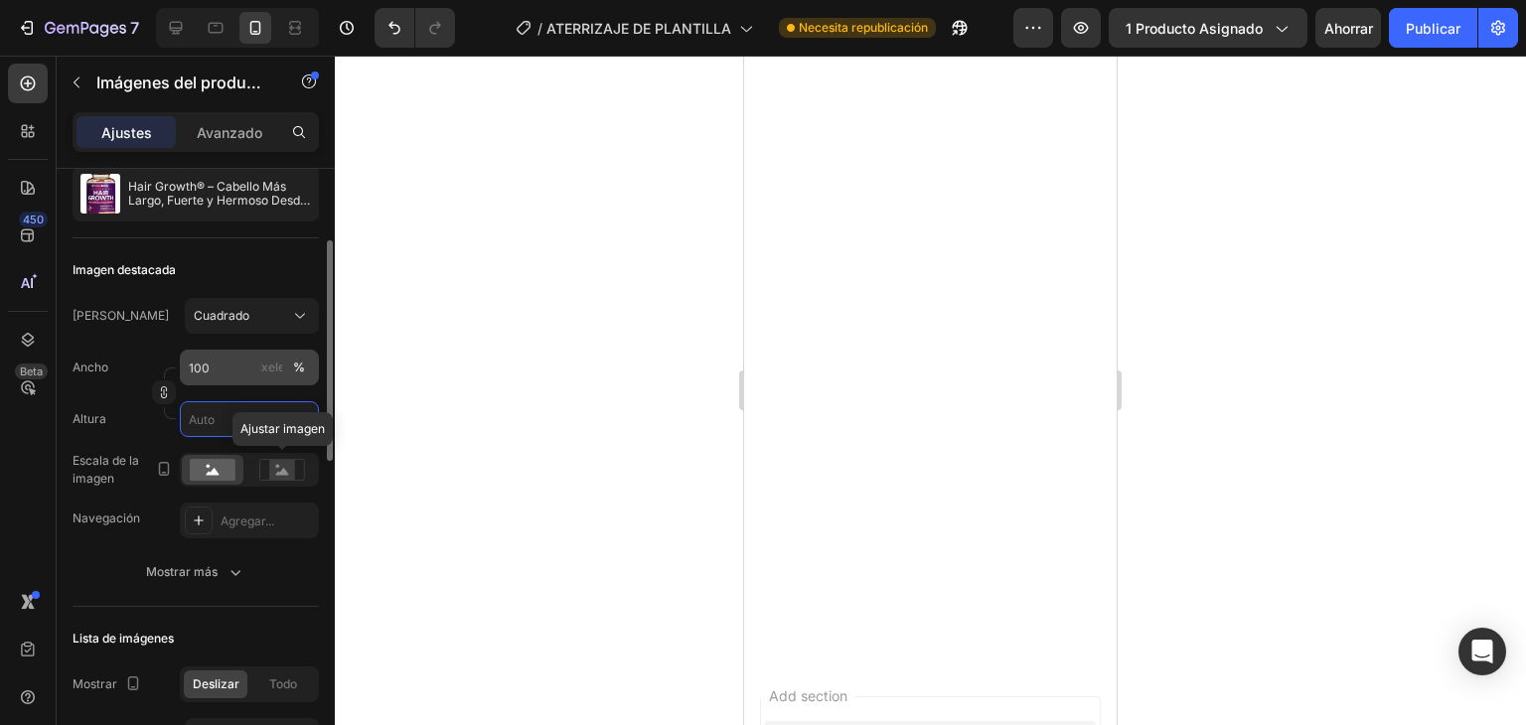
scroll to position [397, 0]
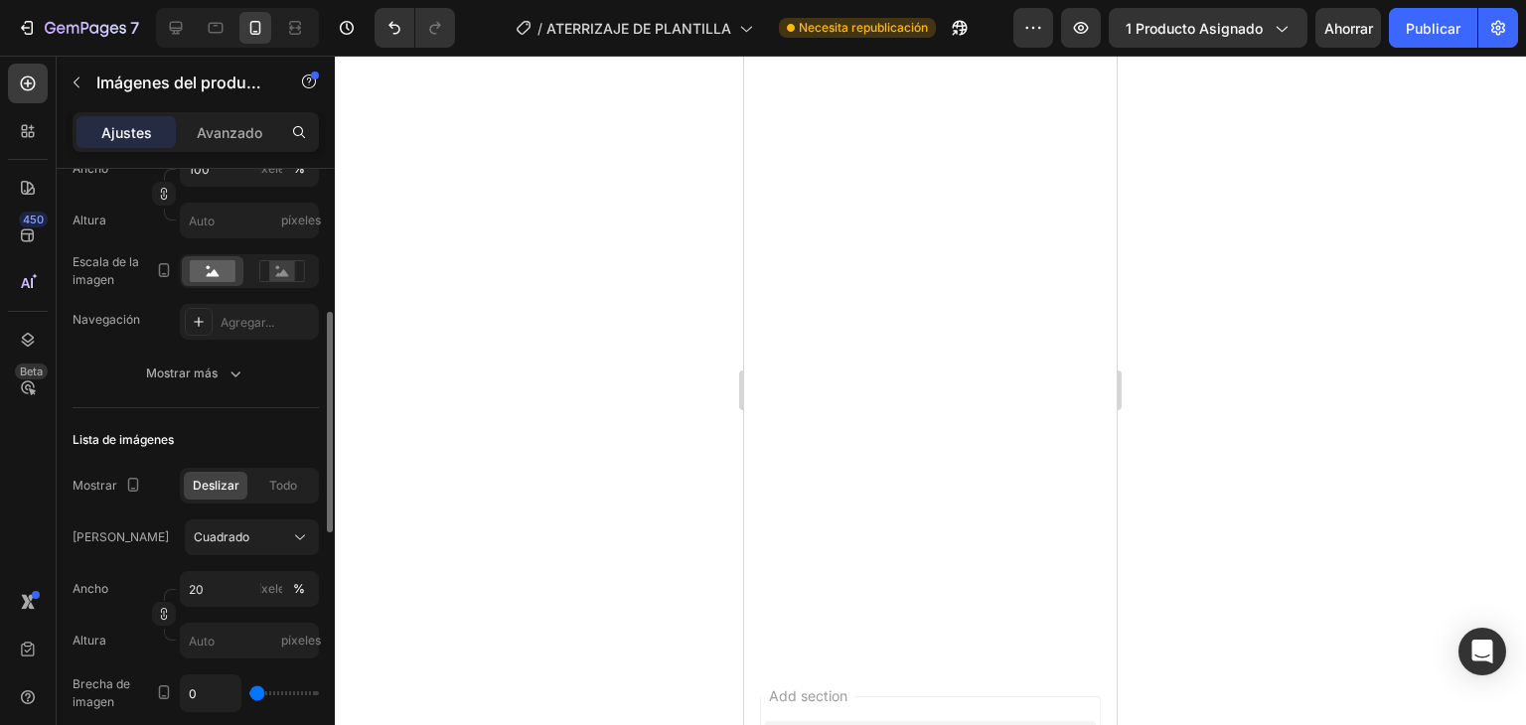
type input "46"
type input "69"
type input "76"
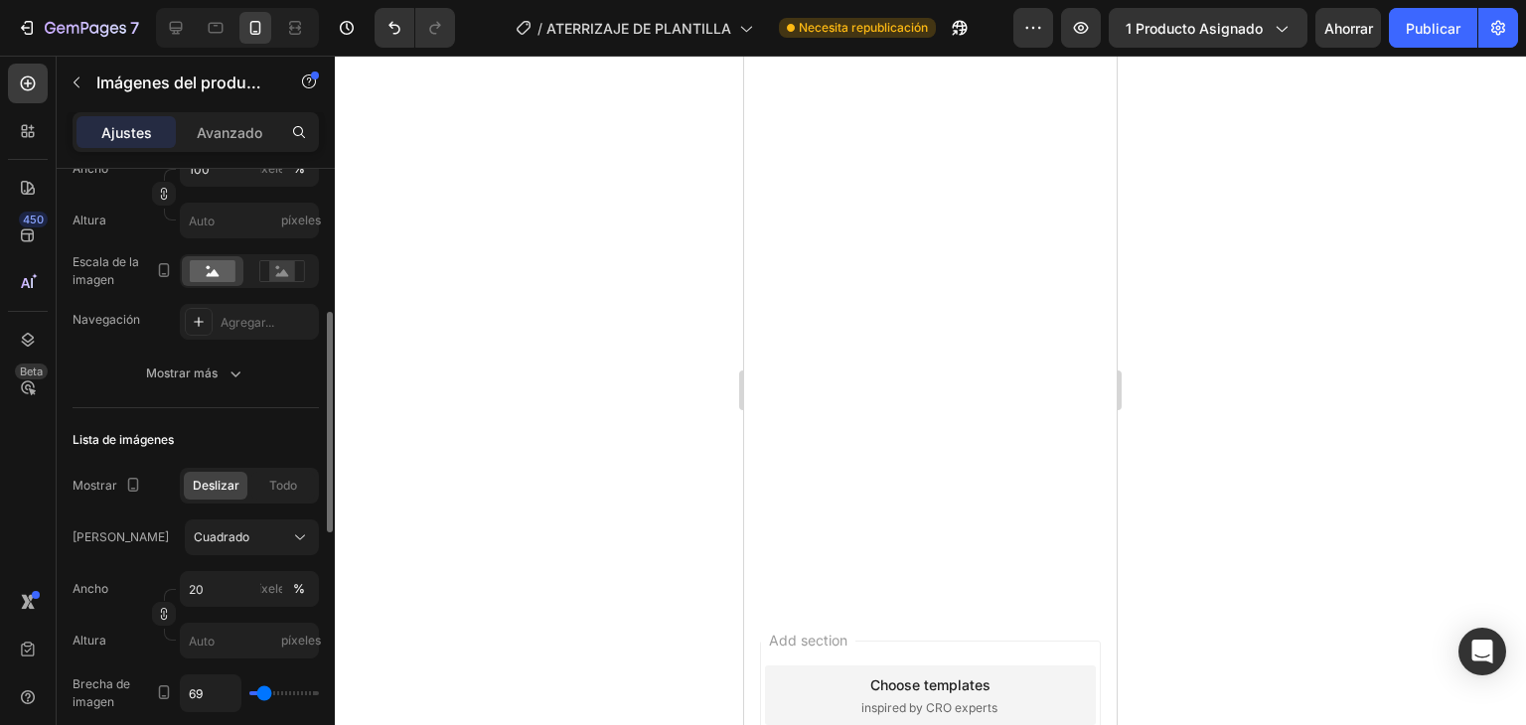
type input "76"
type input "83"
type input "91"
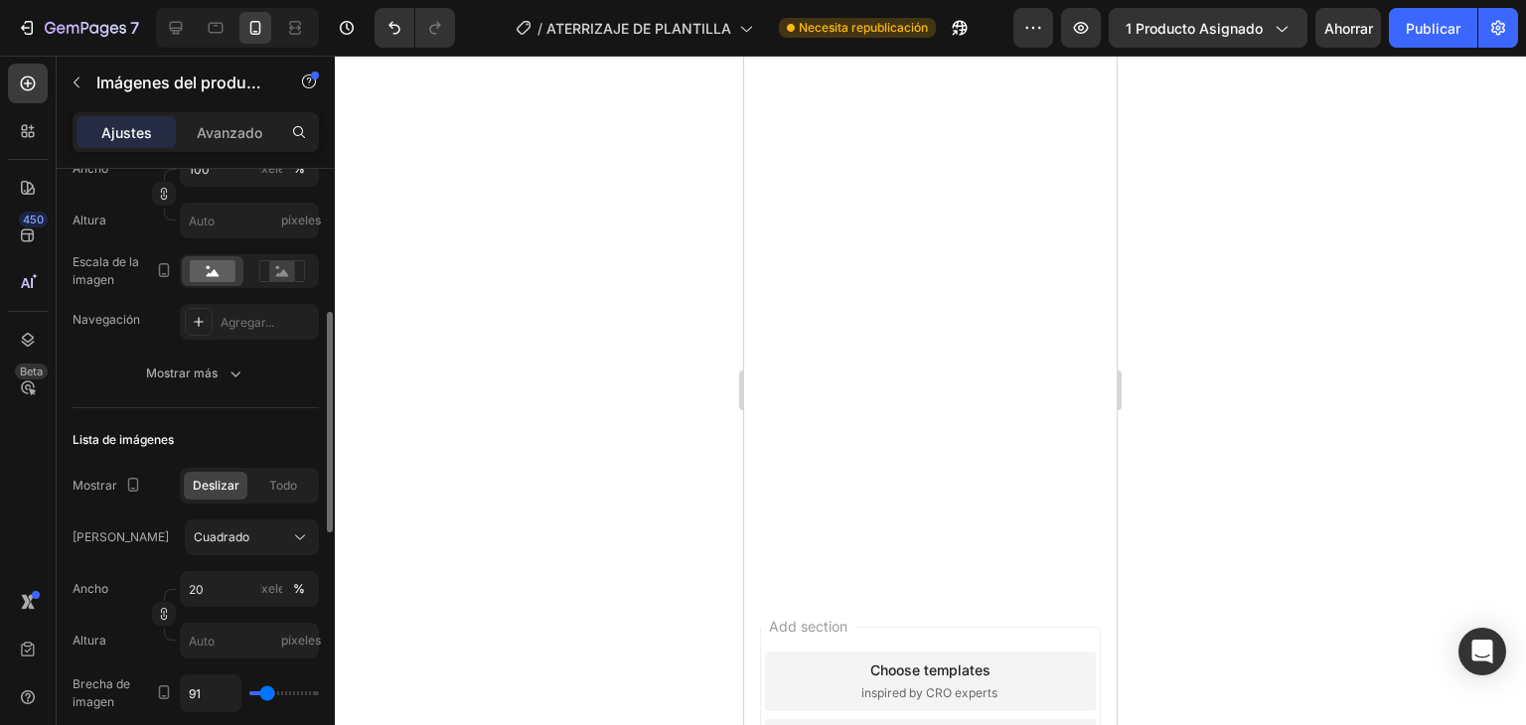
type input "98"
type input "106"
type input "120"
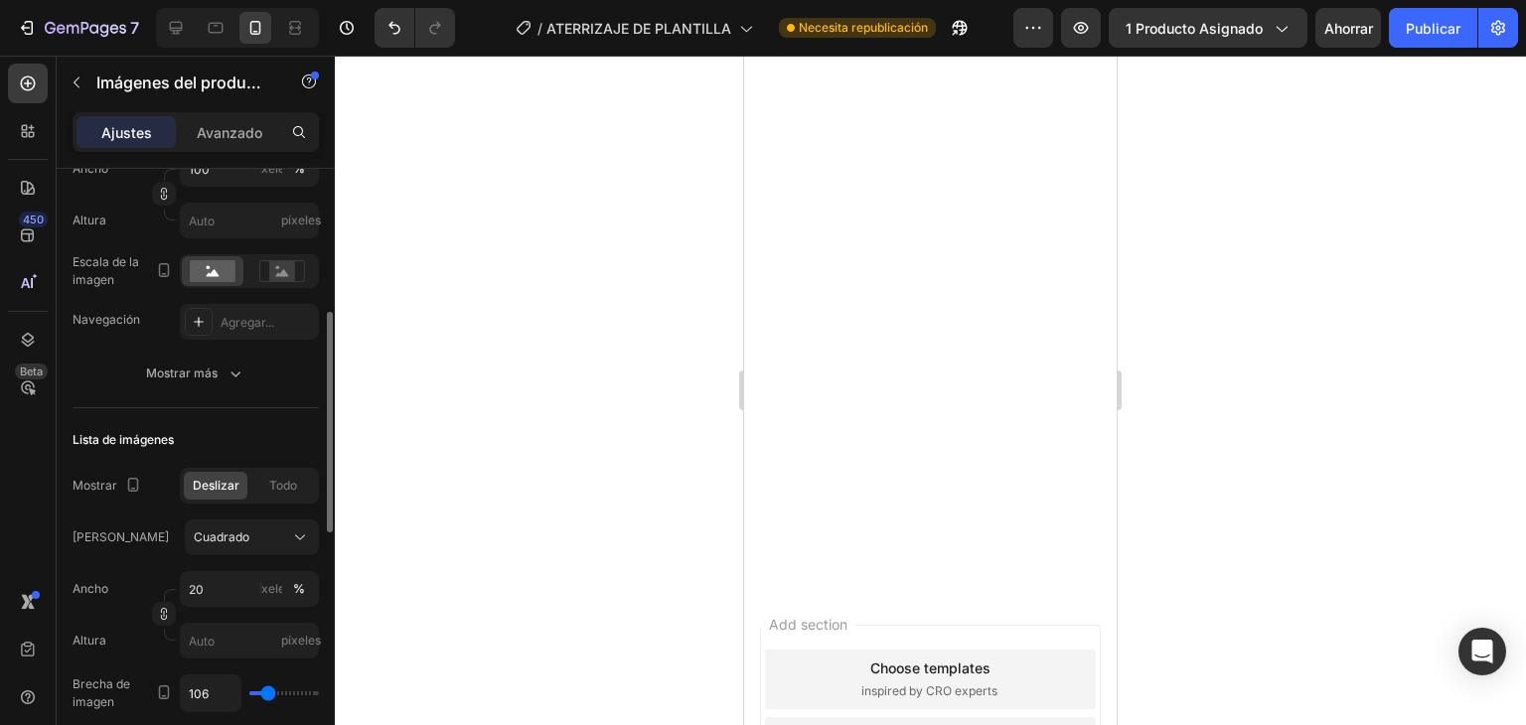
type input "120"
type input "135"
type input "157"
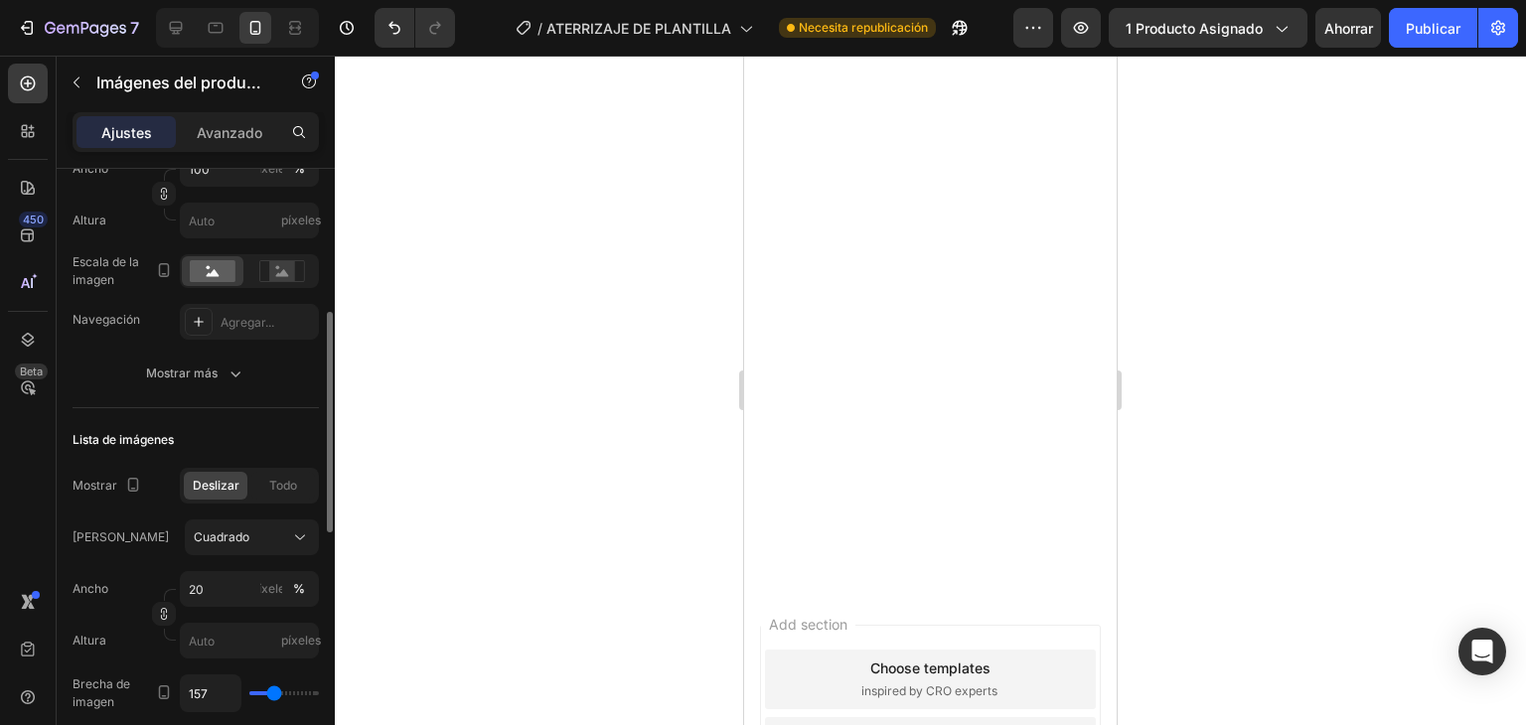
type input "217"
type input "224"
type input "313"
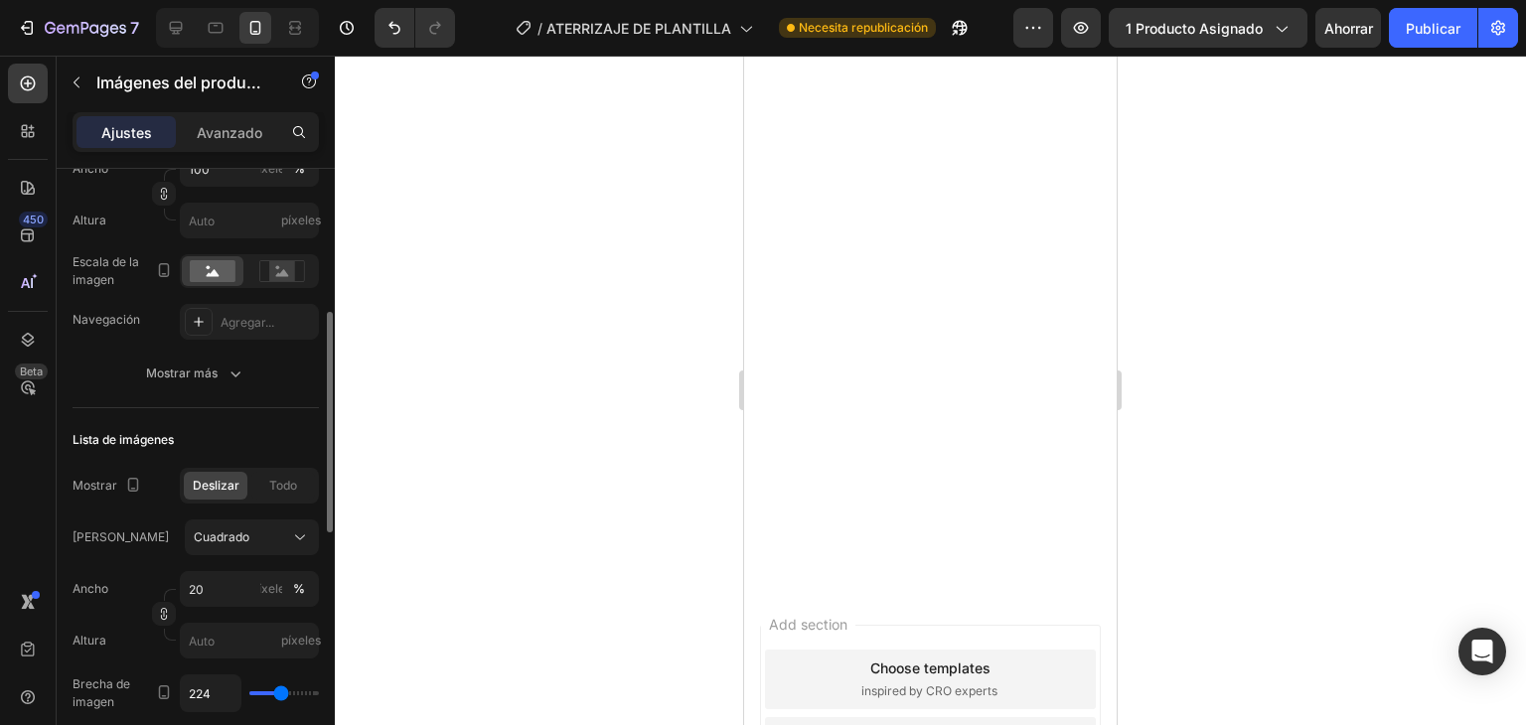
type input "313"
type input "402"
type input "431"
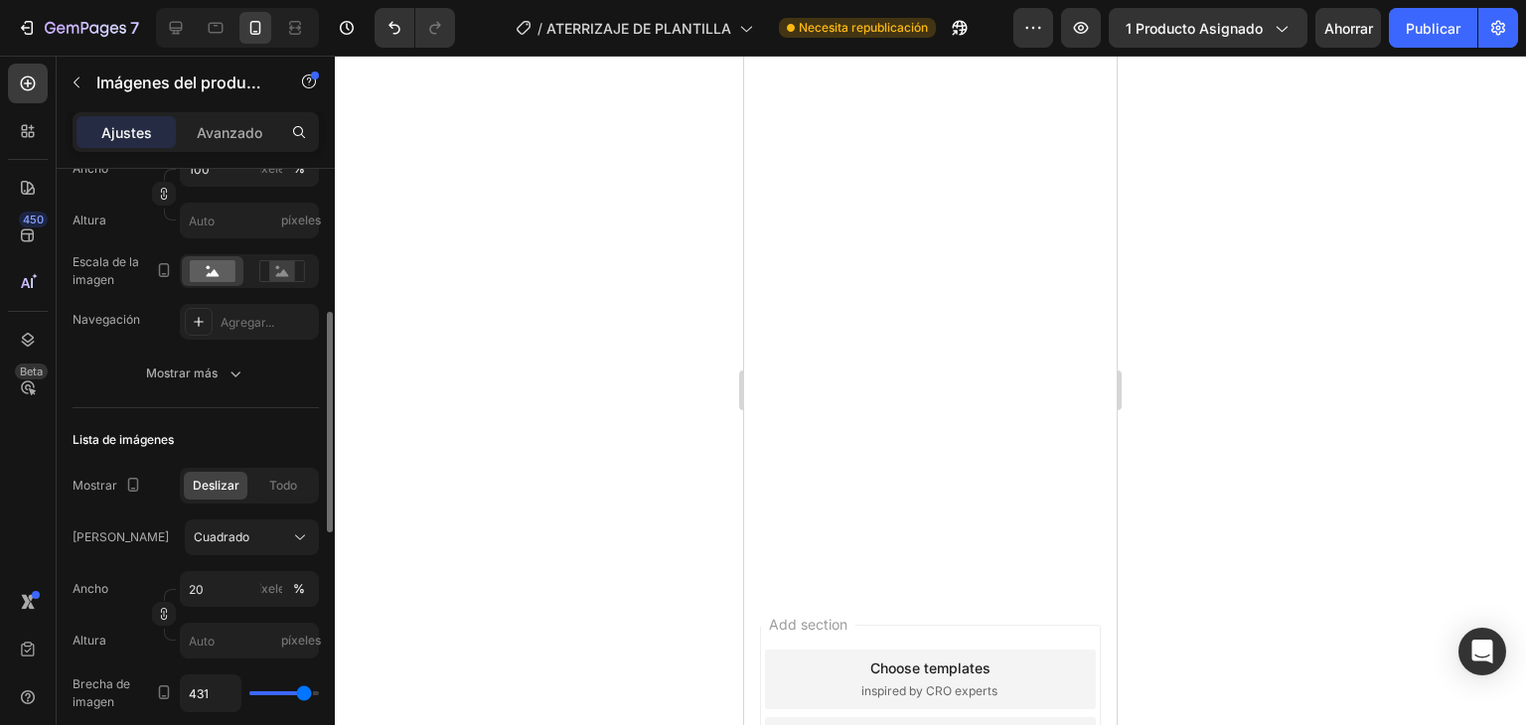
type input "269"
type input "61"
type input "0"
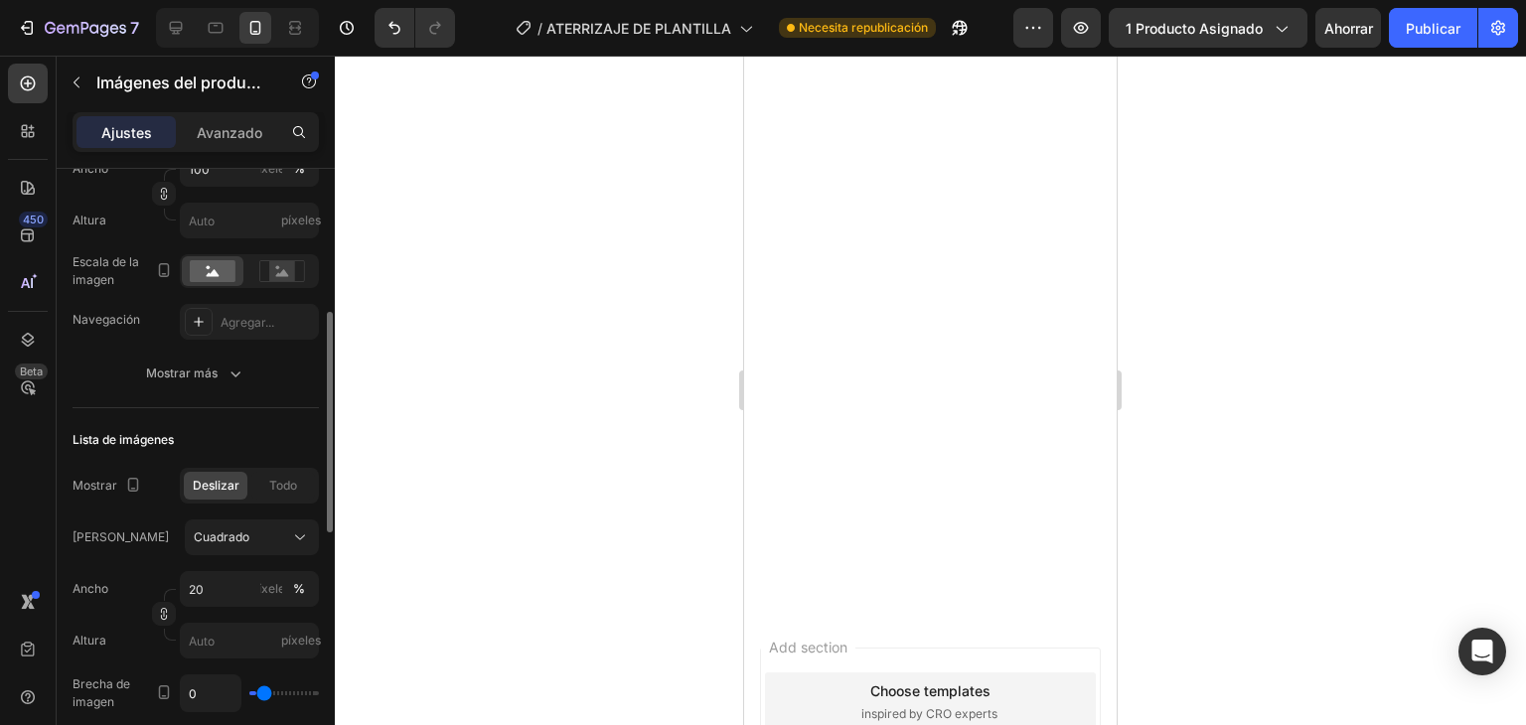
type input "0"
type input "17"
type input "61"
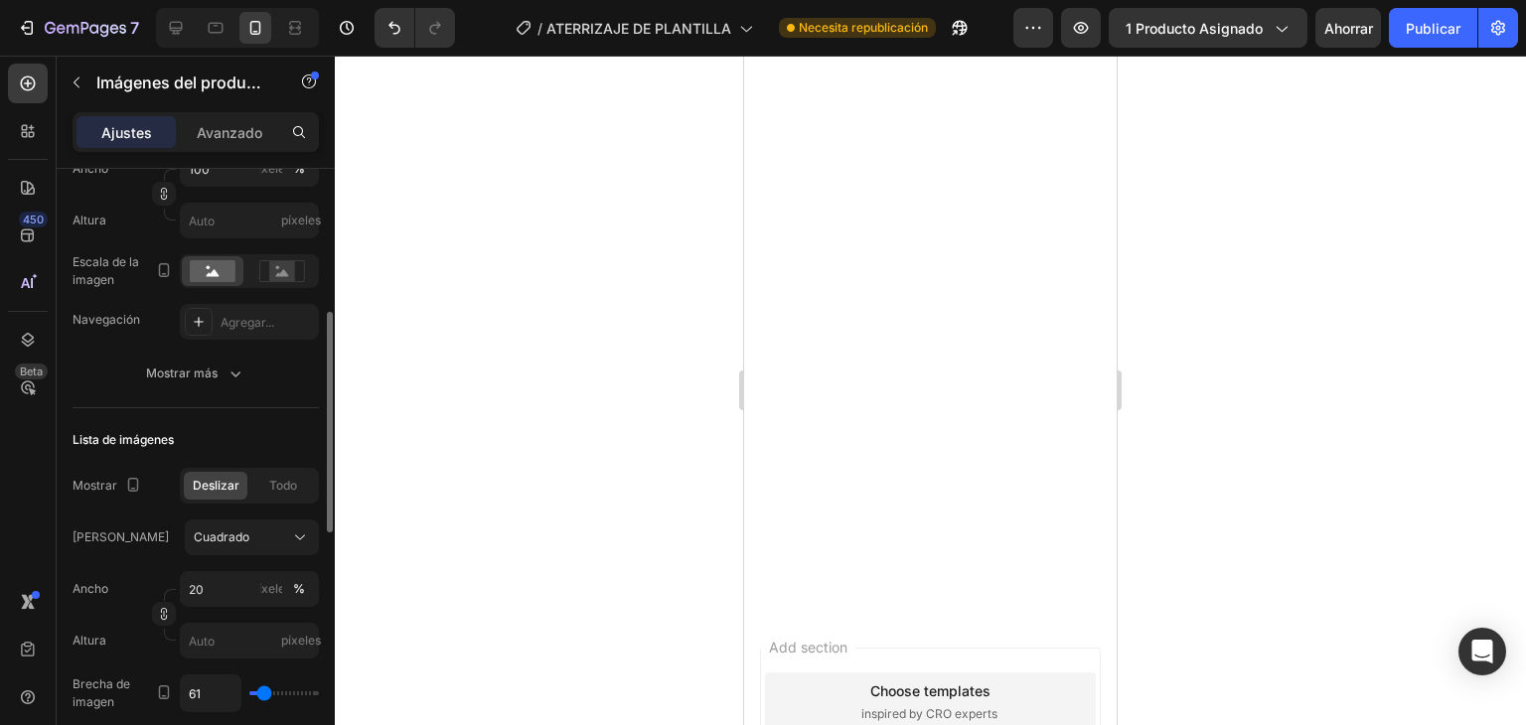
type input "0"
drag, startPoint x: 258, startPoint y: 694, endPoint x: 234, endPoint y: 700, distance: 24.6
click at [249, 695] on input "range" at bounding box center [284, 693] width 70 height 4
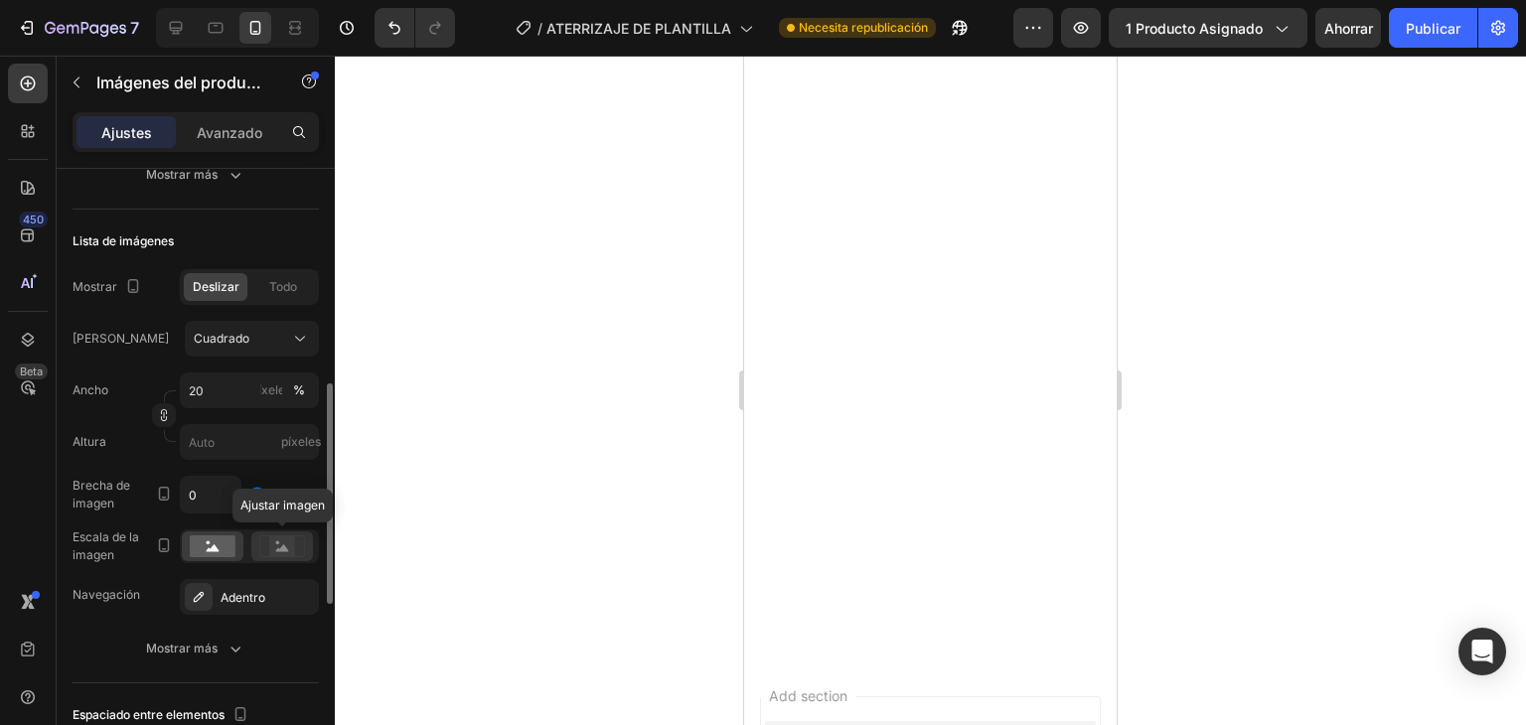
click at [291, 549] on rect at bounding box center [282, 546] width 26 height 20
click at [219, 550] on rect at bounding box center [213, 546] width 46 height 22
click at [251, 600] on font "Adentro" at bounding box center [243, 597] width 45 height 15
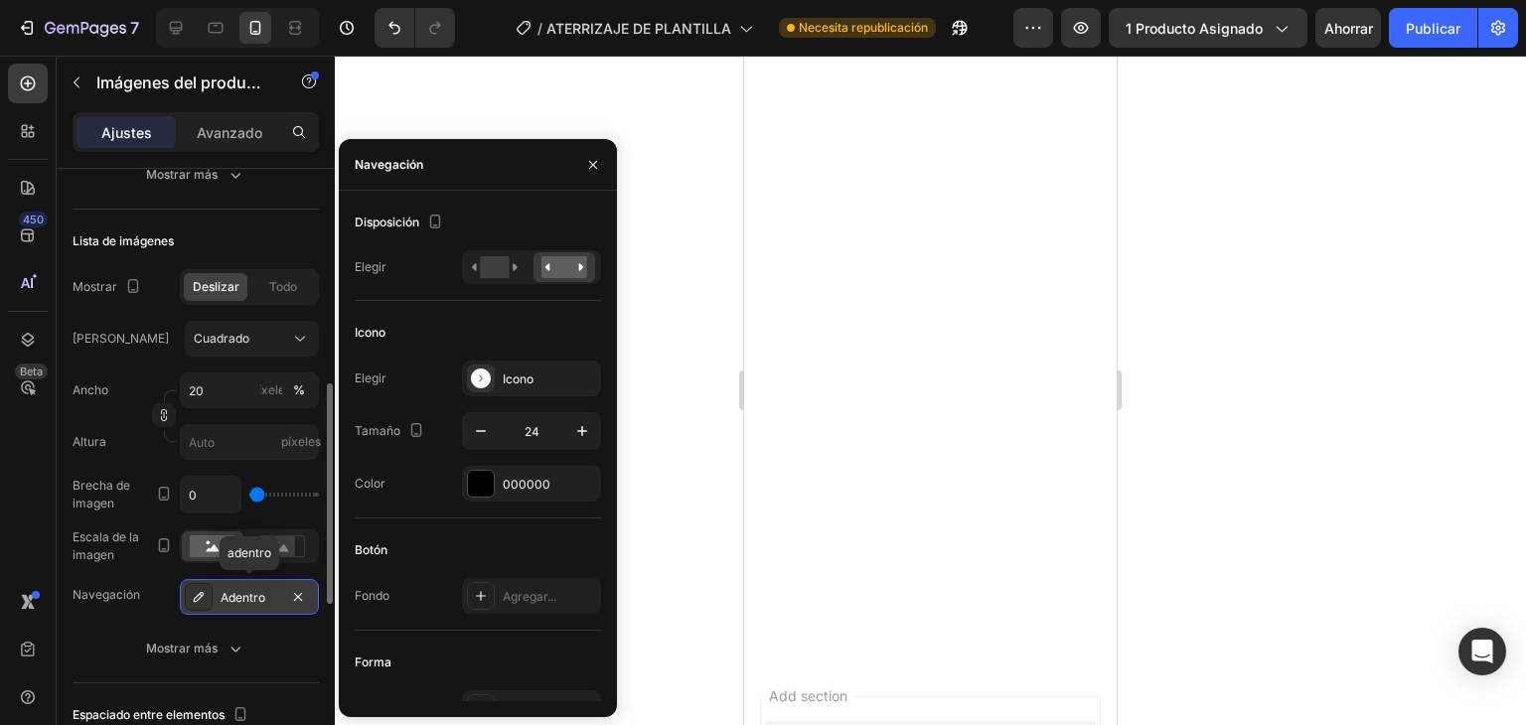
click at [251, 600] on font "Adentro" at bounding box center [243, 597] width 45 height 15
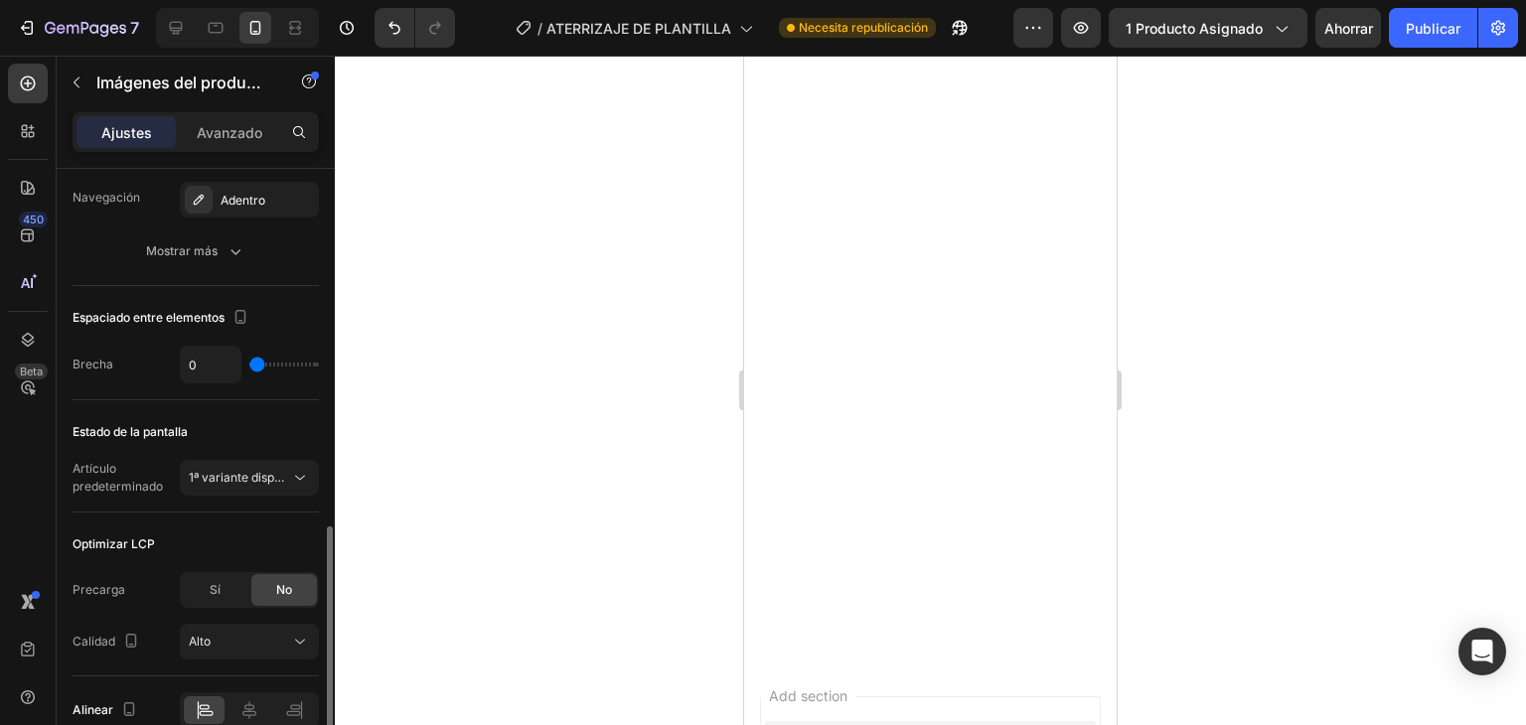
scroll to position [1089, 0]
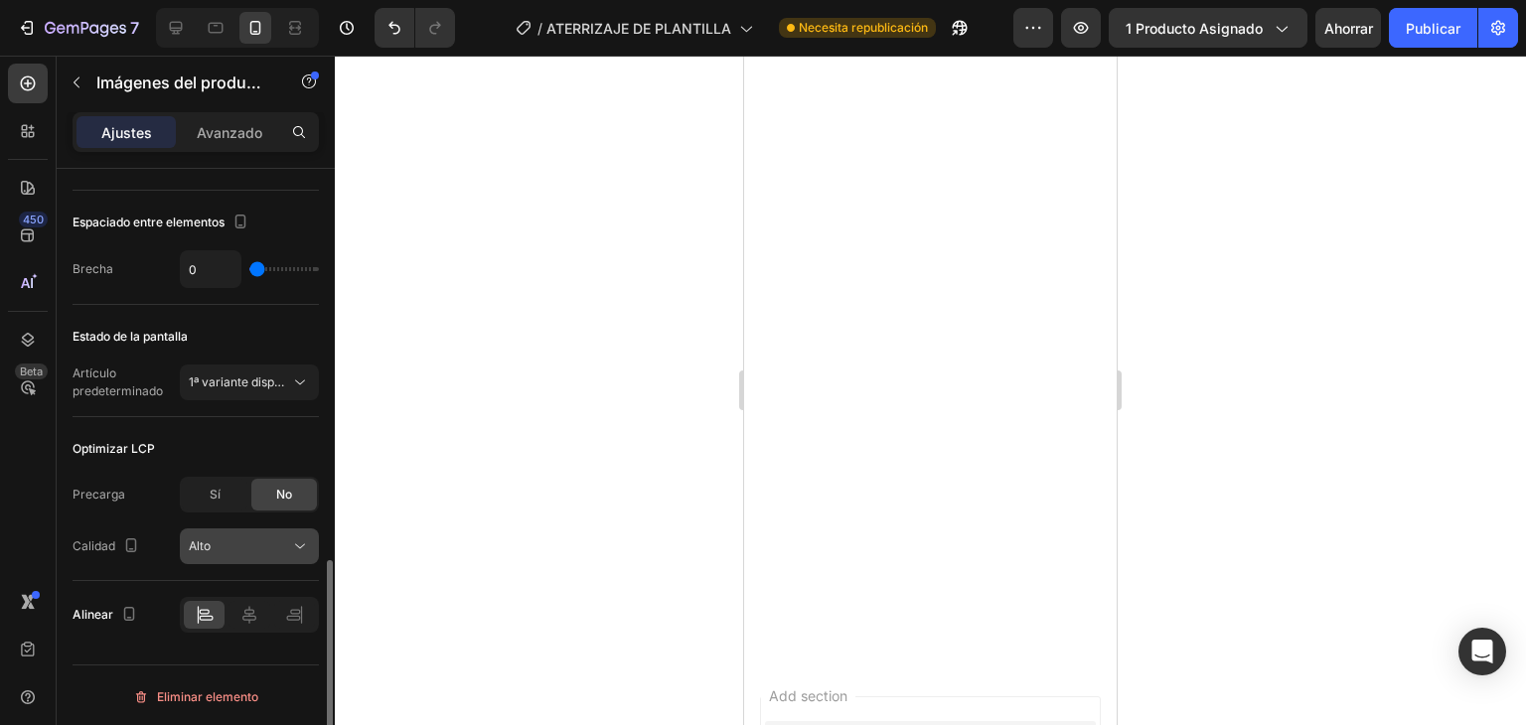
click at [258, 560] on button "Alto" at bounding box center [249, 546] width 139 height 36
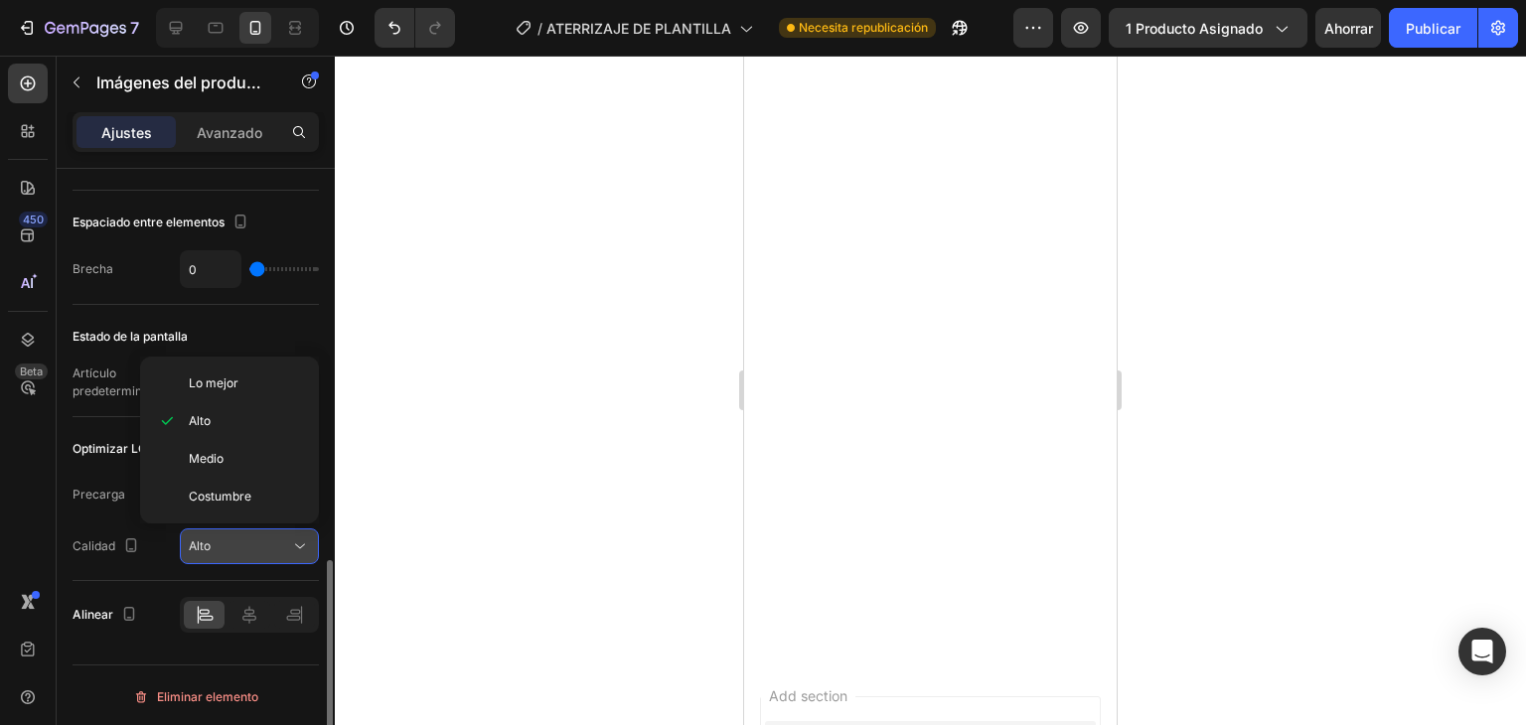
click at [261, 551] on div "Alto" at bounding box center [239, 546] width 101 height 18
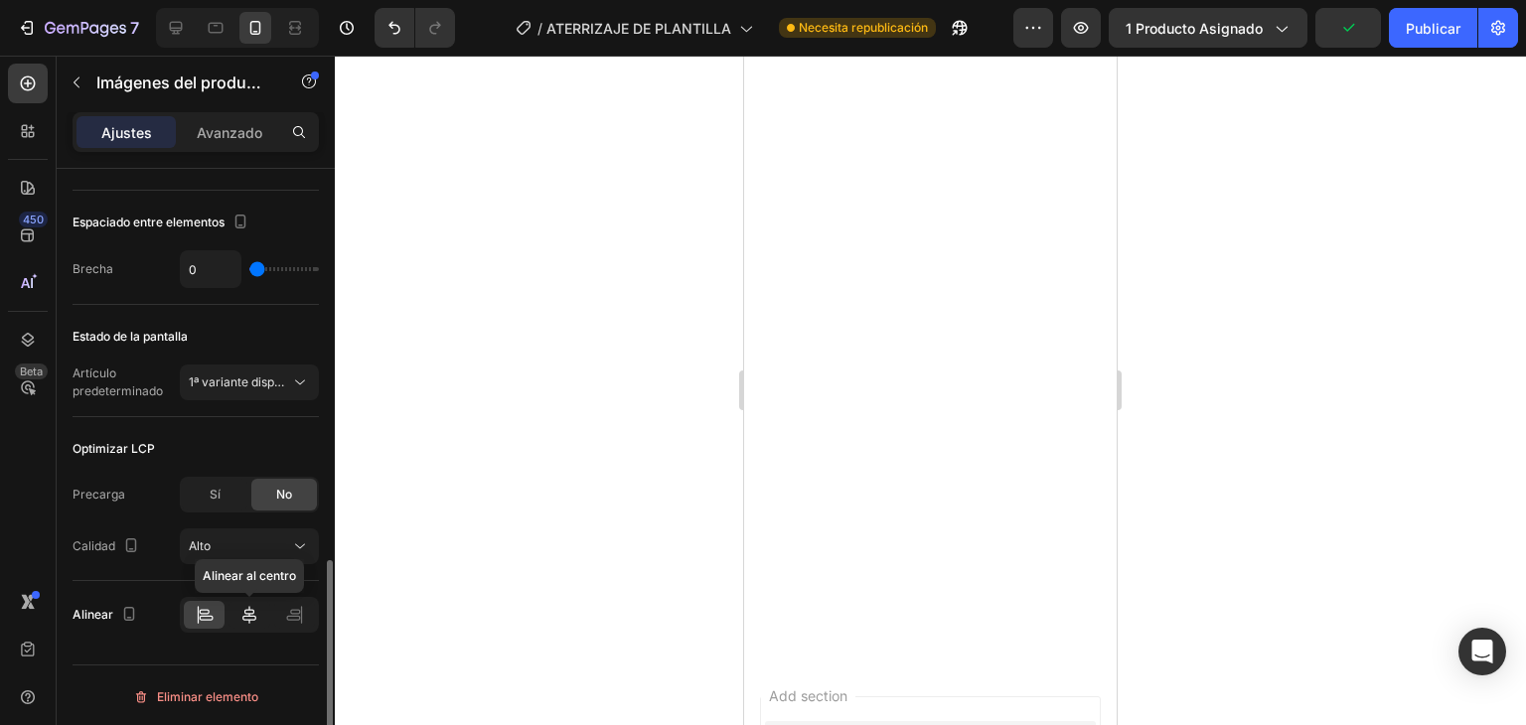
click at [252, 605] on icon at bounding box center [249, 615] width 20 height 20
click at [215, 614] on div at bounding box center [204, 615] width 41 height 28
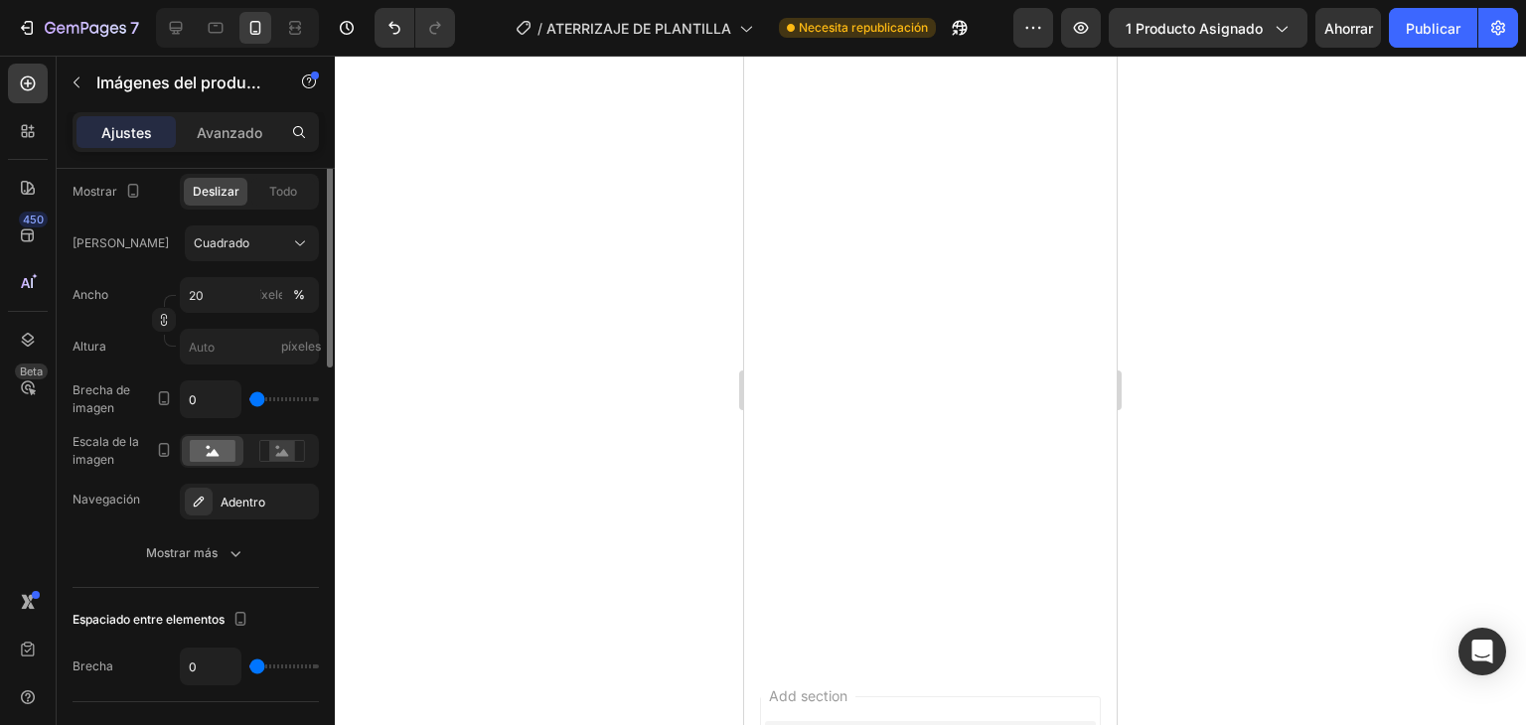
scroll to position [493, 0]
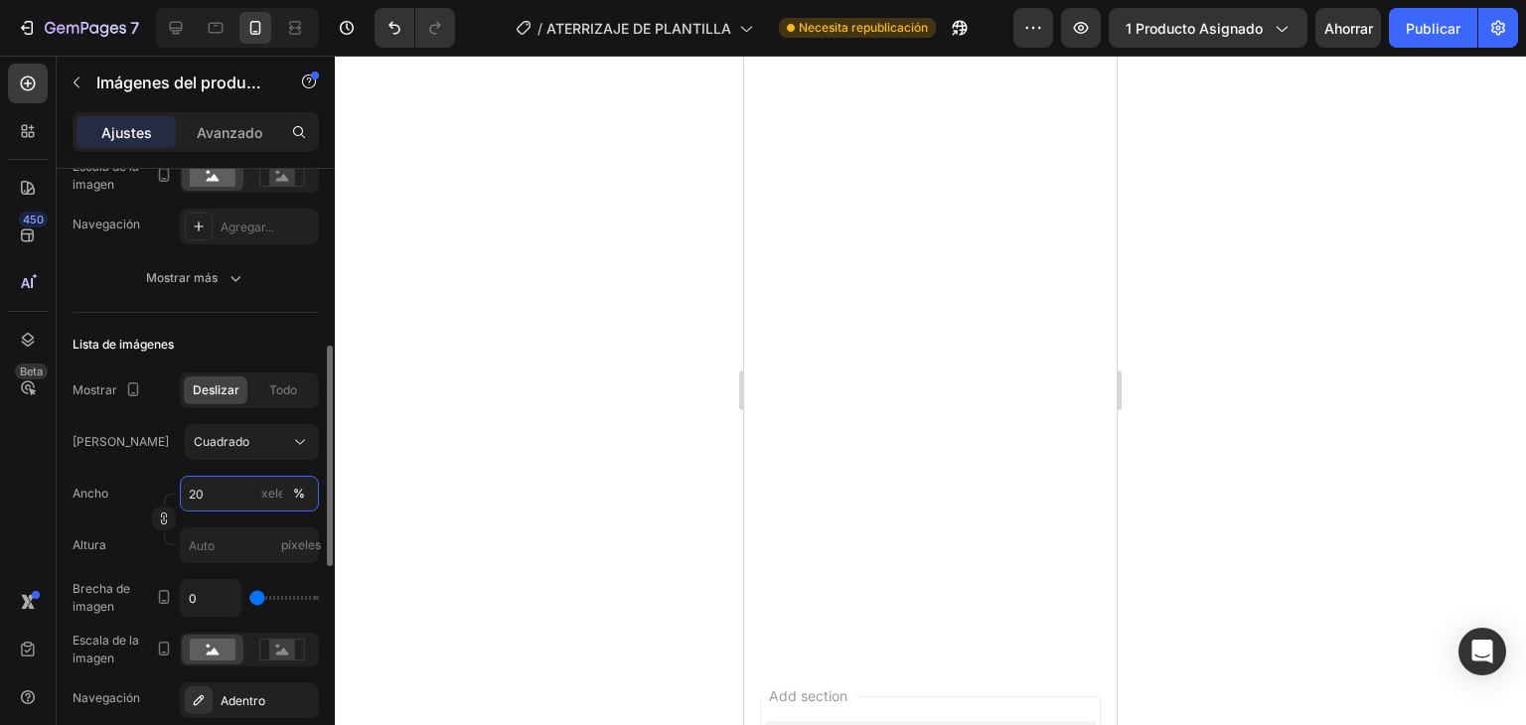
click at [220, 487] on input "20" at bounding box center [249, 494] width 139 height 36
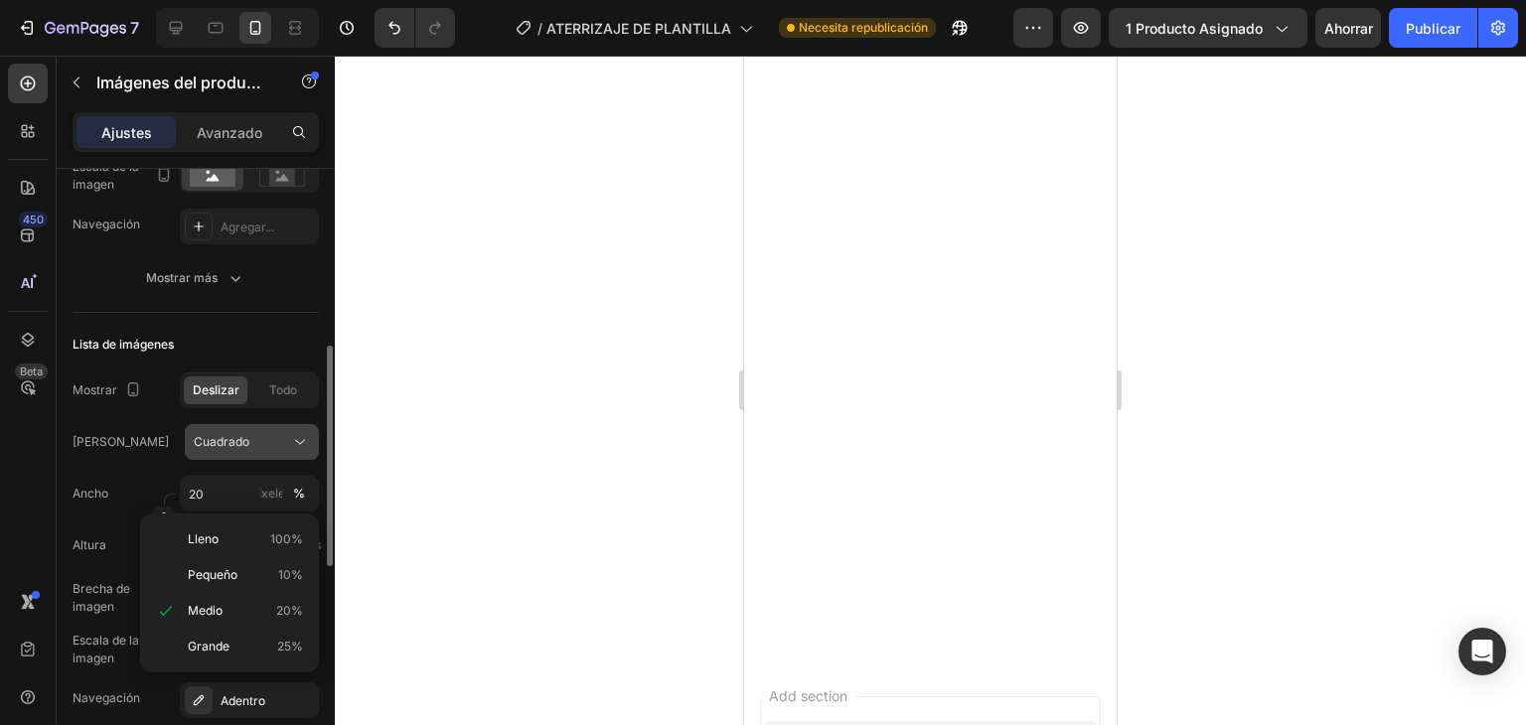
click at [259, 444] on div "Cuadrado" at bounding box center [240, 442] width 92 height 18
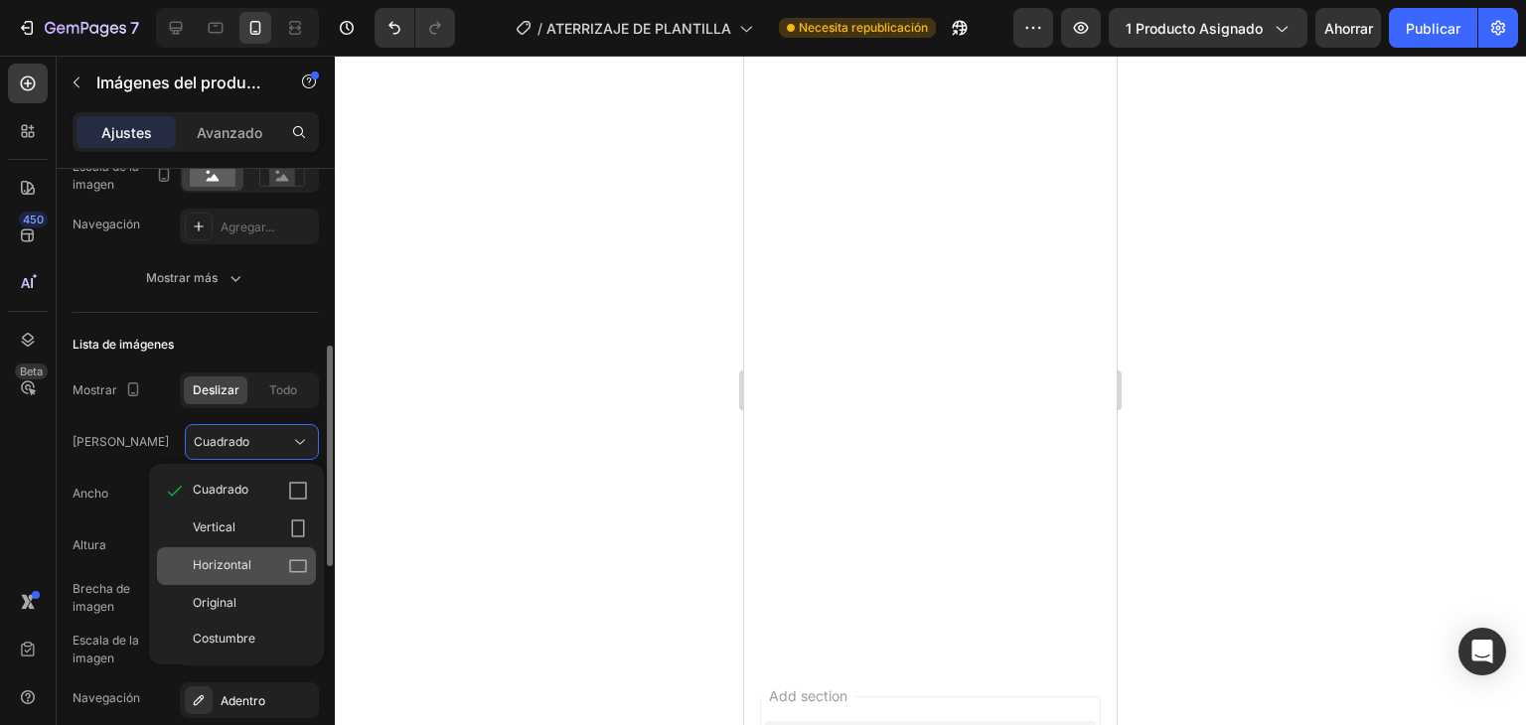
click at [243, 567] on font "Horizontal" at bounding box center [222, 564] width 59 height 15
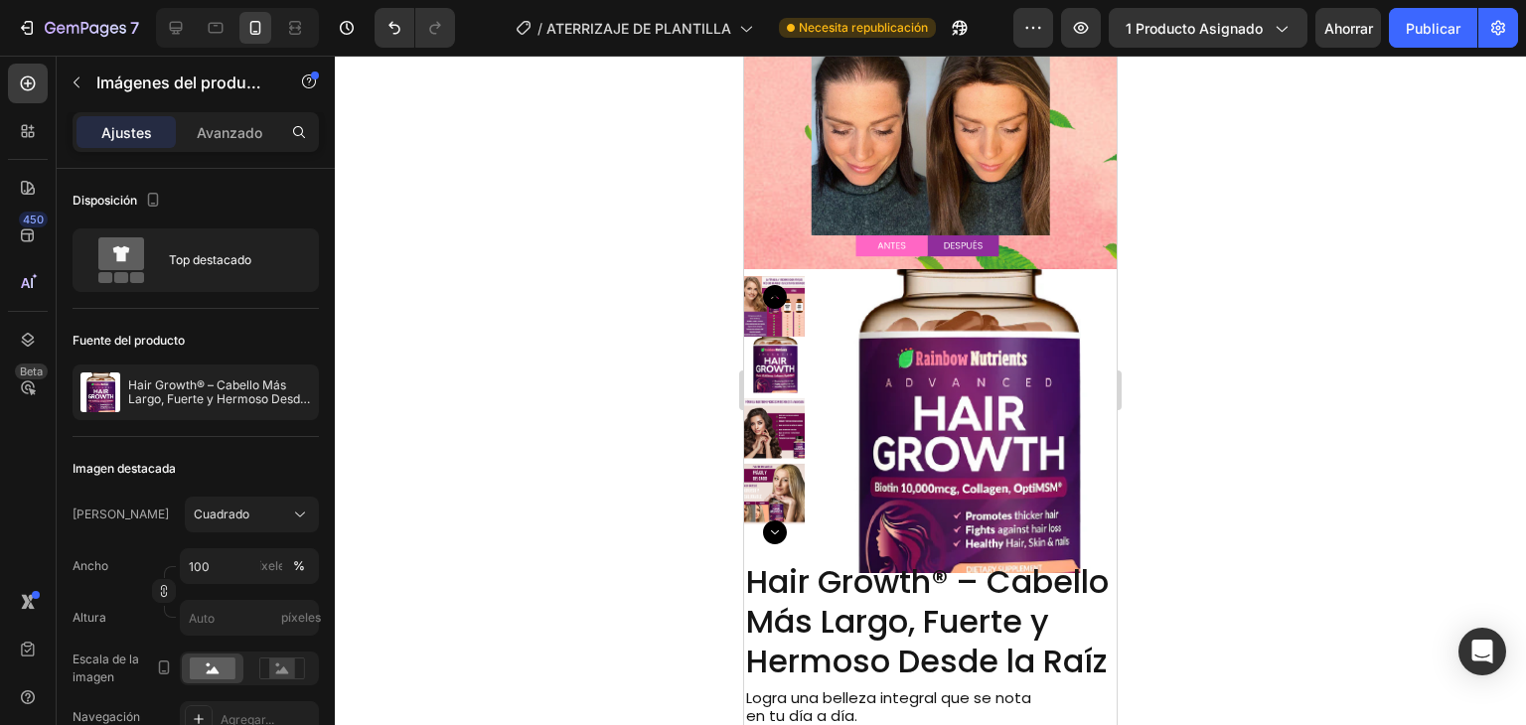
scroll to position [910, 0]
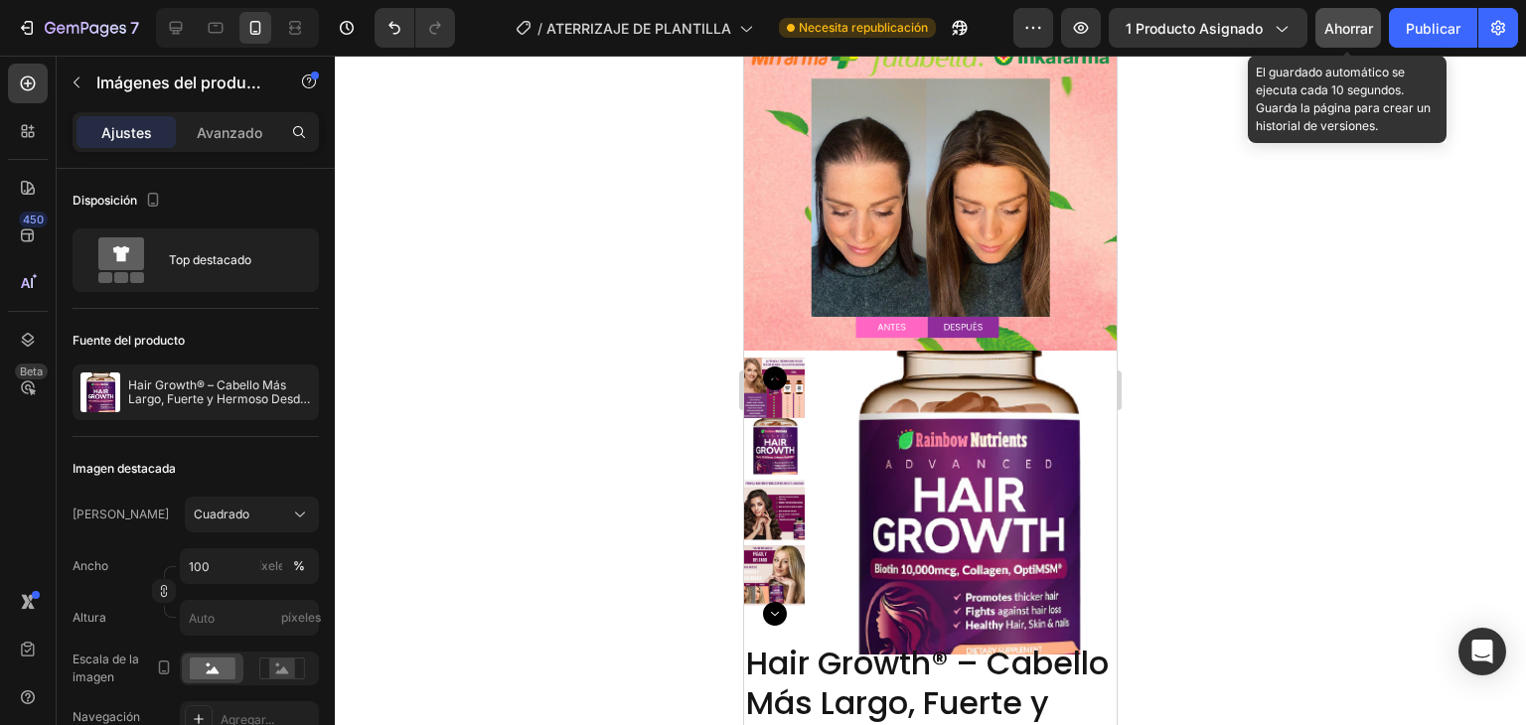
click at [1339, 36] on div "Ahorrar" at bounding box center [1348, 28] width 49 height 21
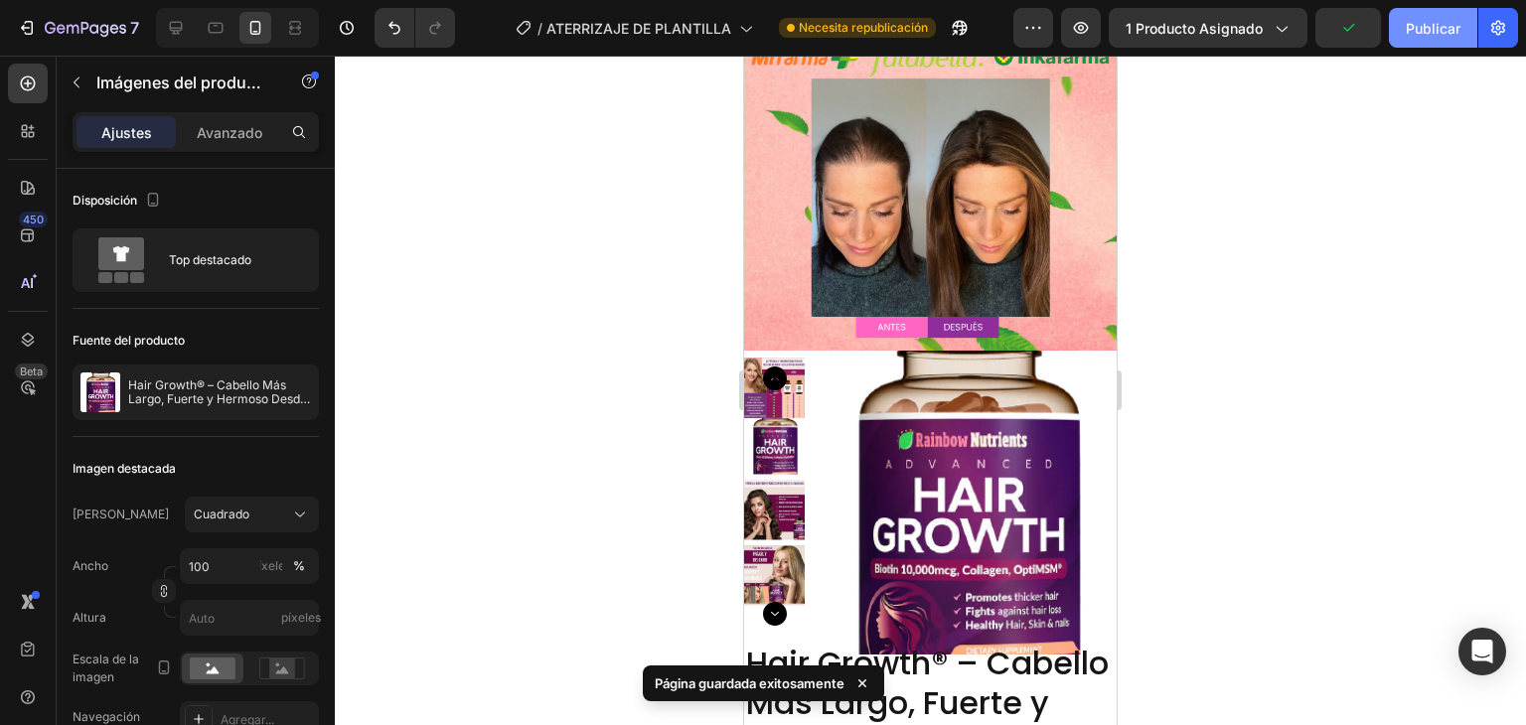
click at [1444, 39] on button "Publicar" at bounding box center [1433, 28] width 88 height 40
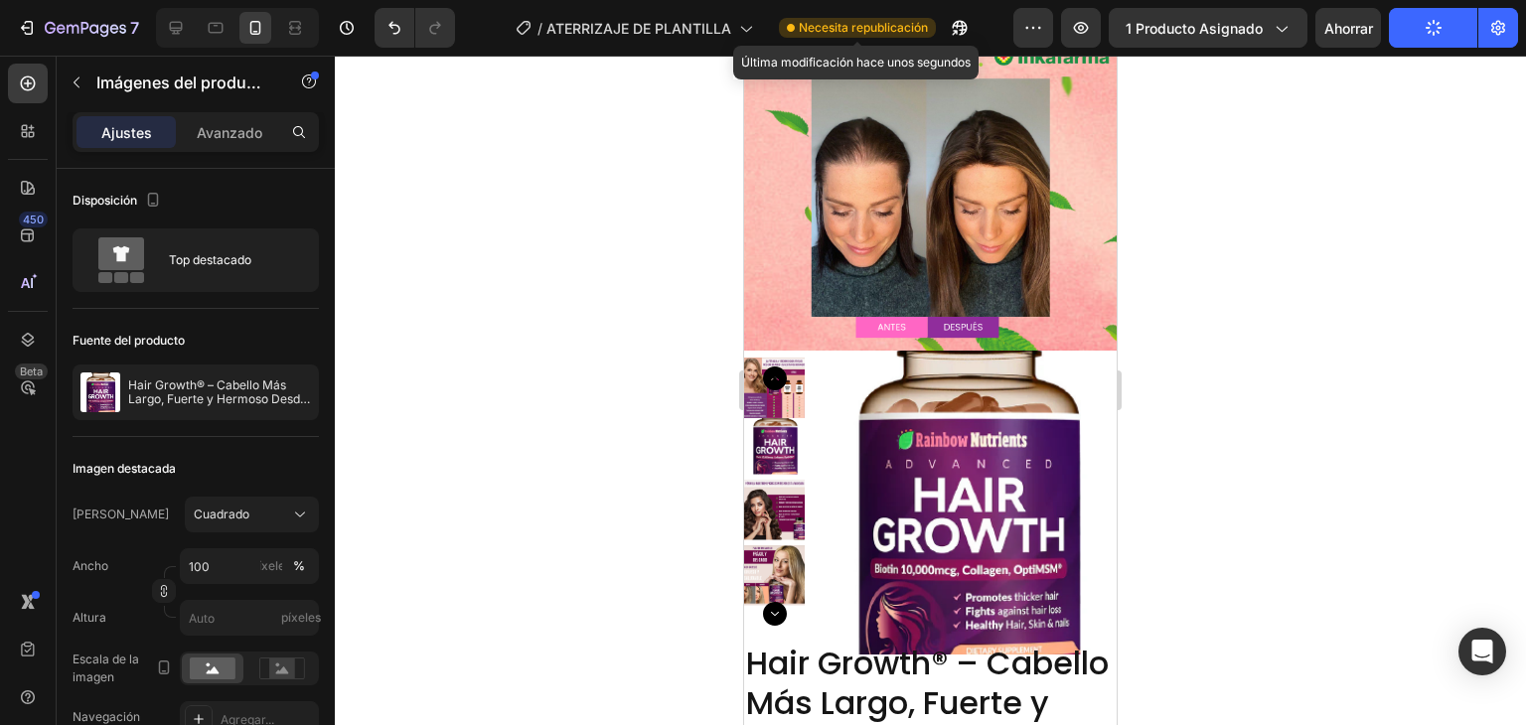
click at [816, 25] on font "Necesita republicación" at bounding box center [863, 27] width 129 height 15
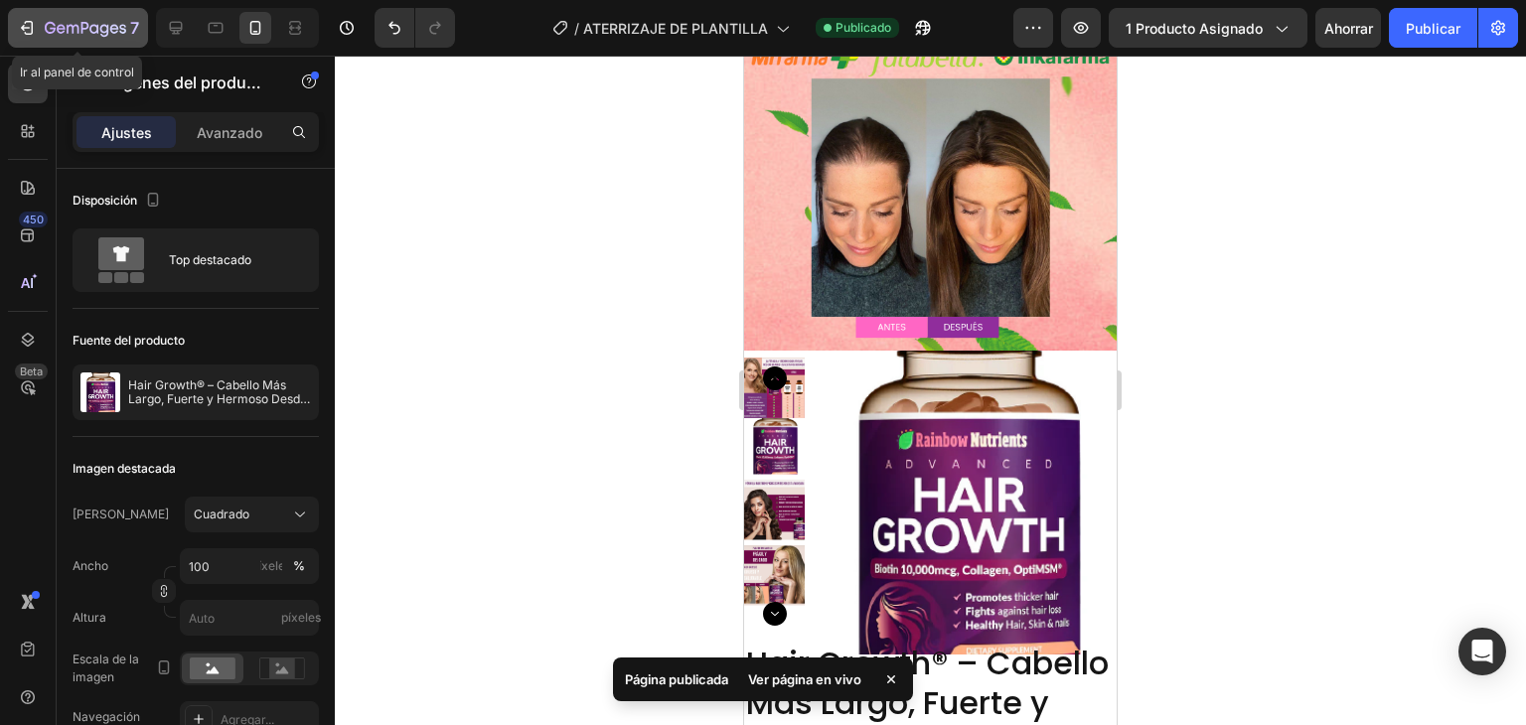
click at [39, 35] on div "7" at bounding box center [78, 28] width 122 height 24
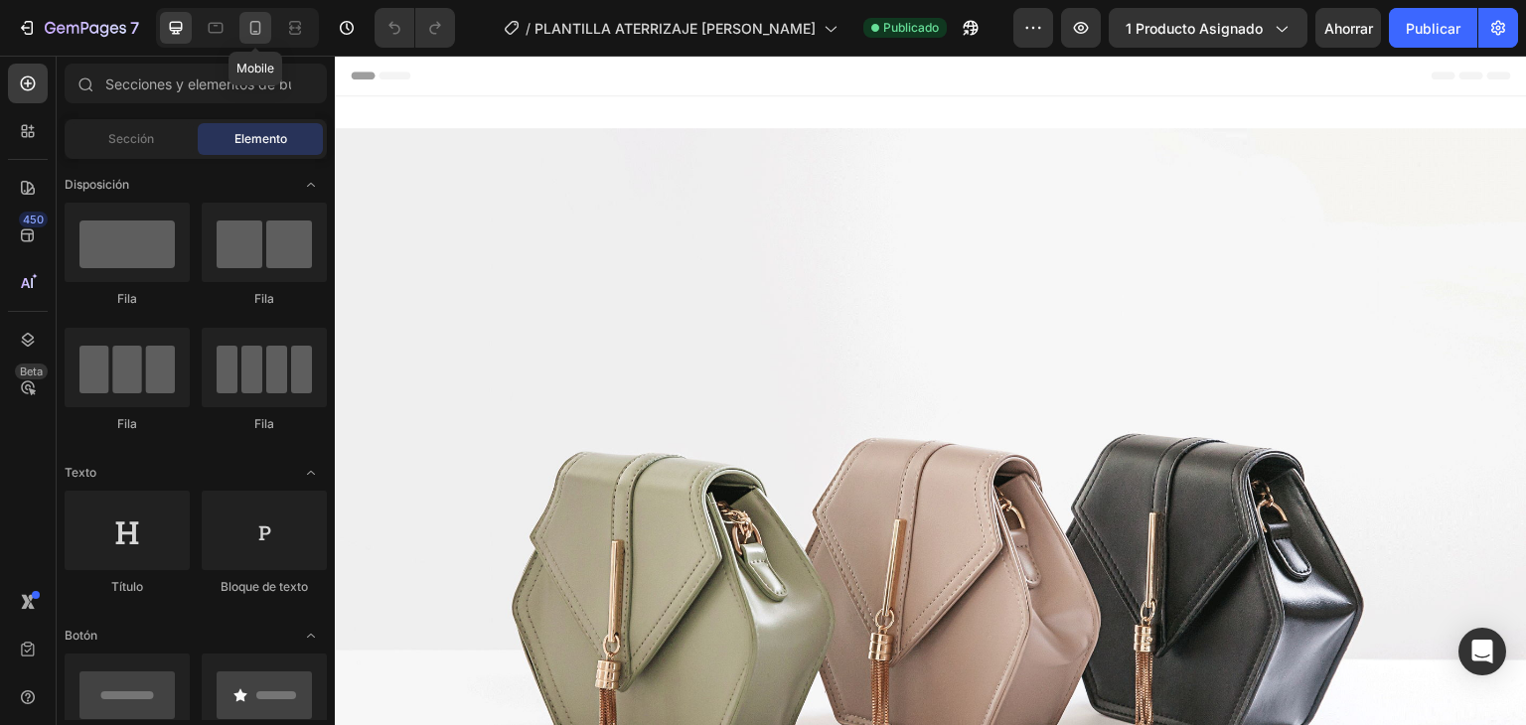
click at [251, 37] on icon at bounding box center [255, 28] width 20 height 20
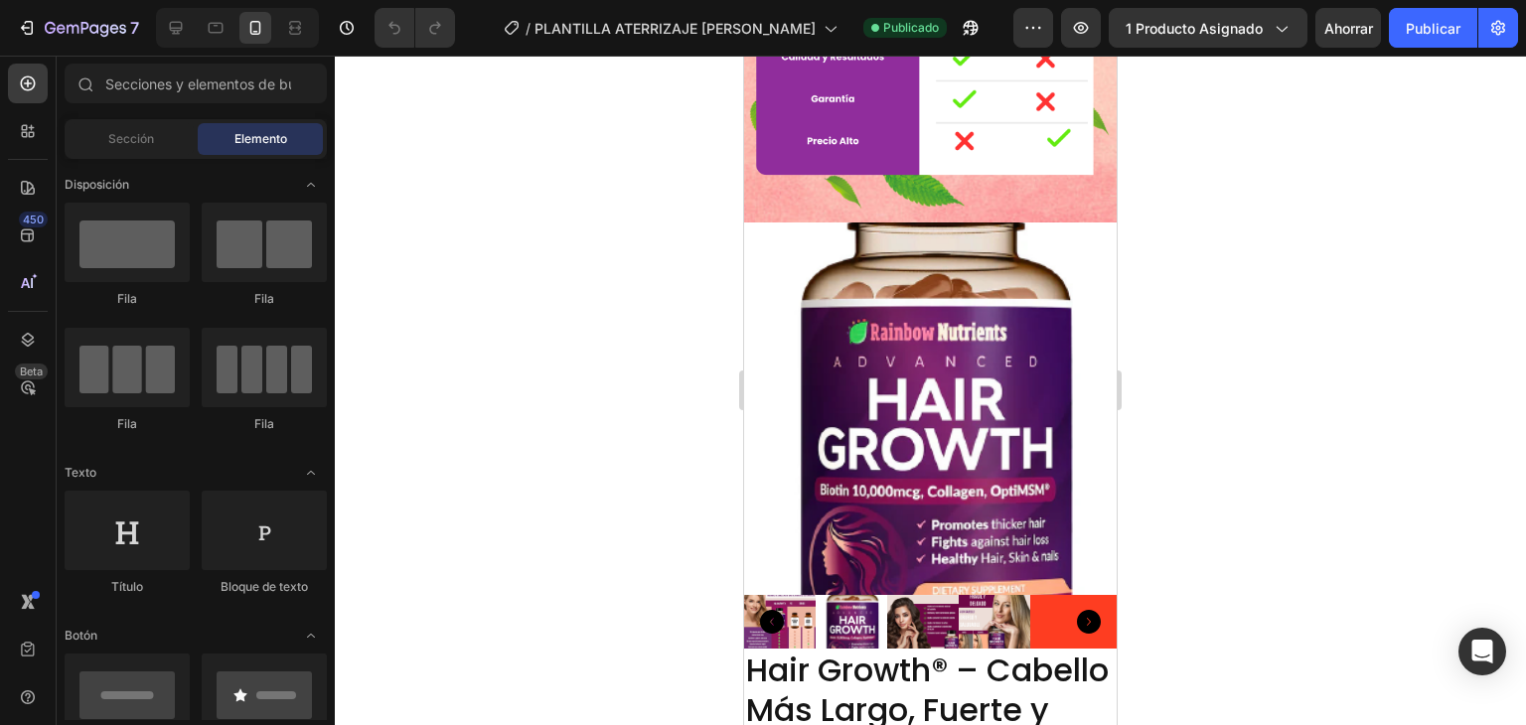
scroll to position [4827, 0]
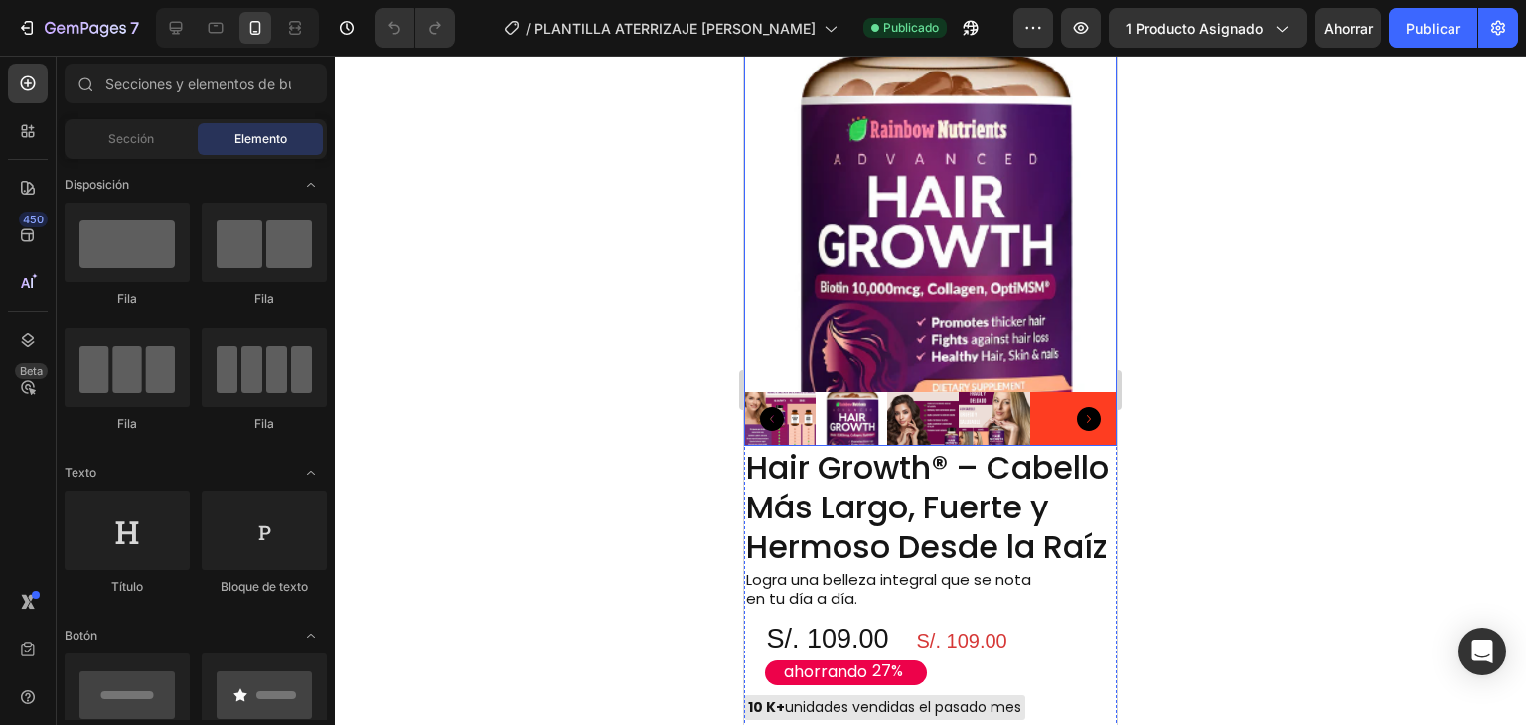
click at [866, 191] on img at bounding box center [930, 206] width 373 height 373
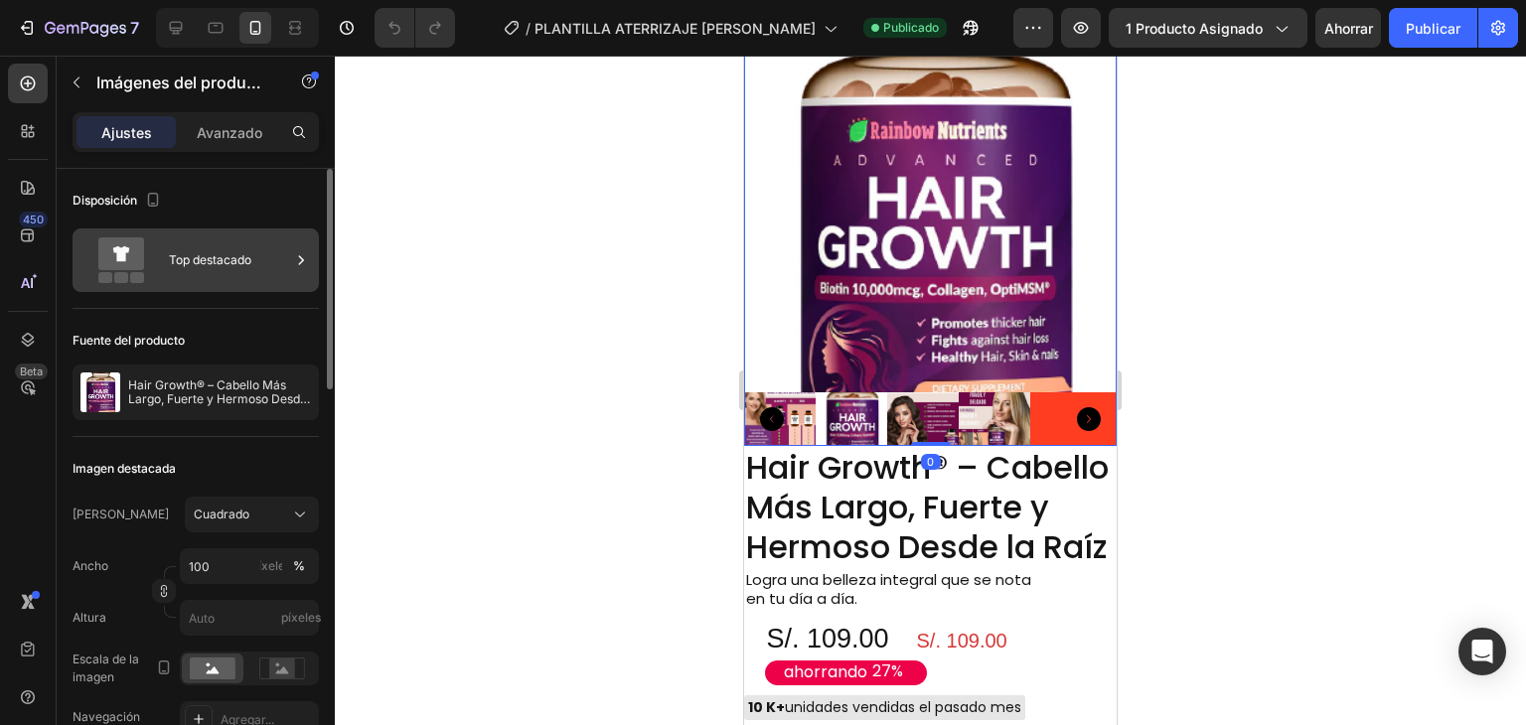
click at [117, 251] on icon at bounding box center [121, 253] width 17 height 15
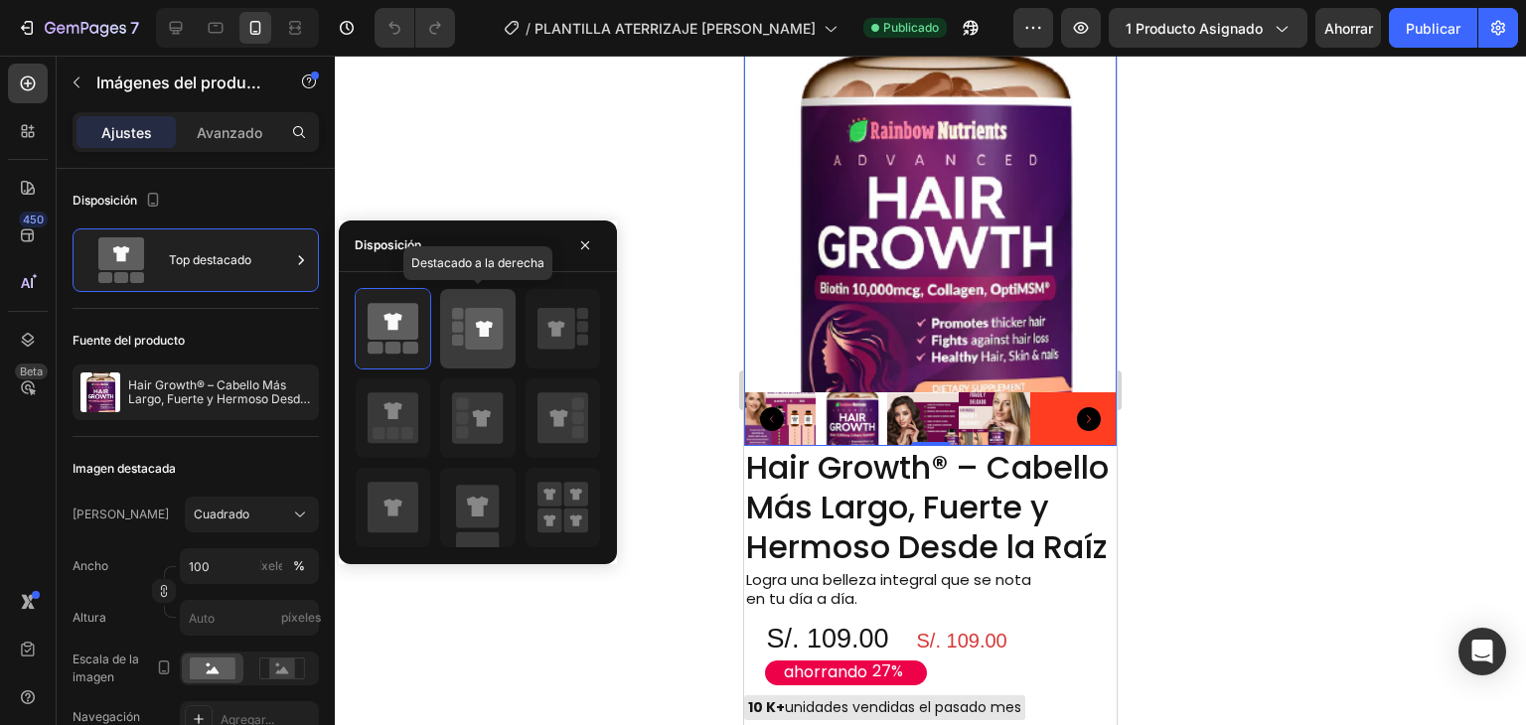
click at [441, 320] on div at bounding box center [477, 328] width 75 height 79
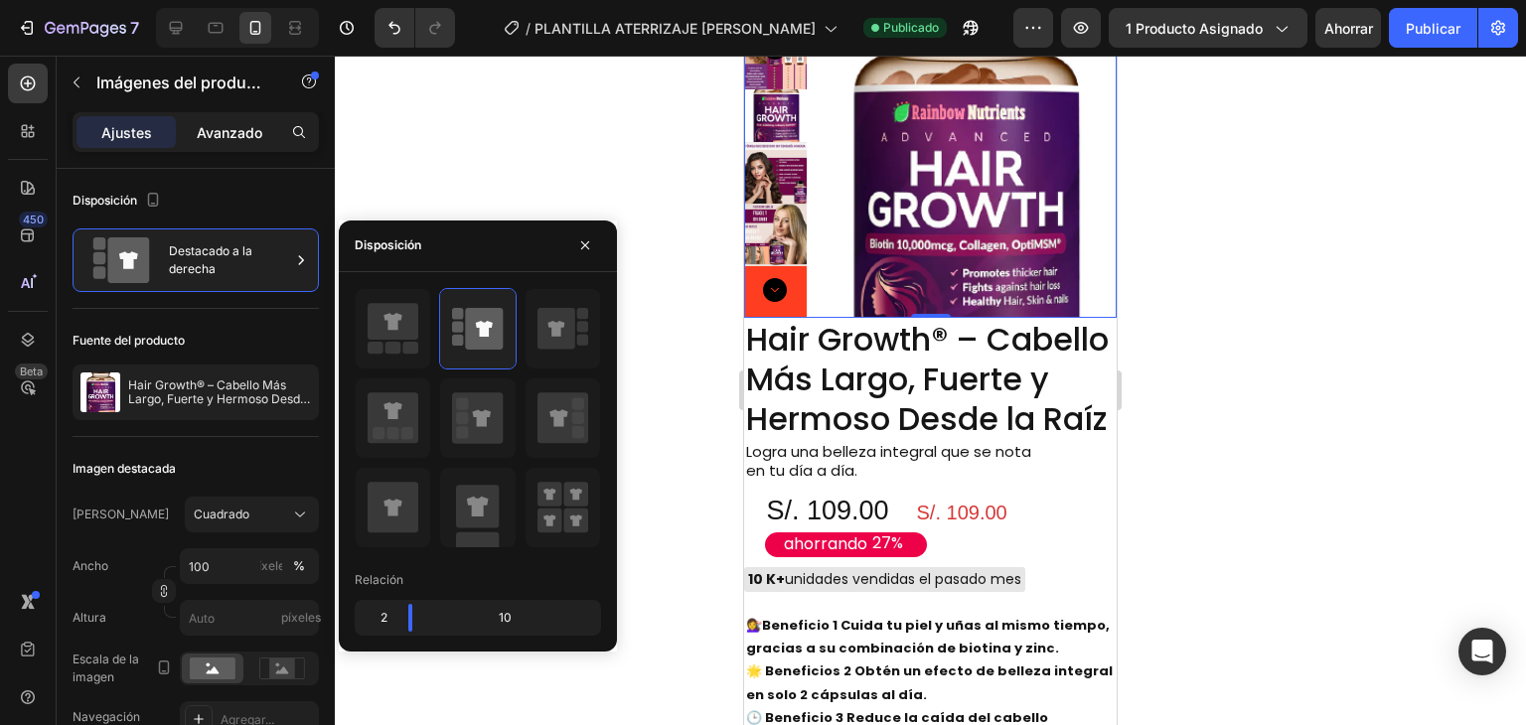
click at [241, 129] on font "Avanzado" at bounding box center [230, 132] width 66 height 17
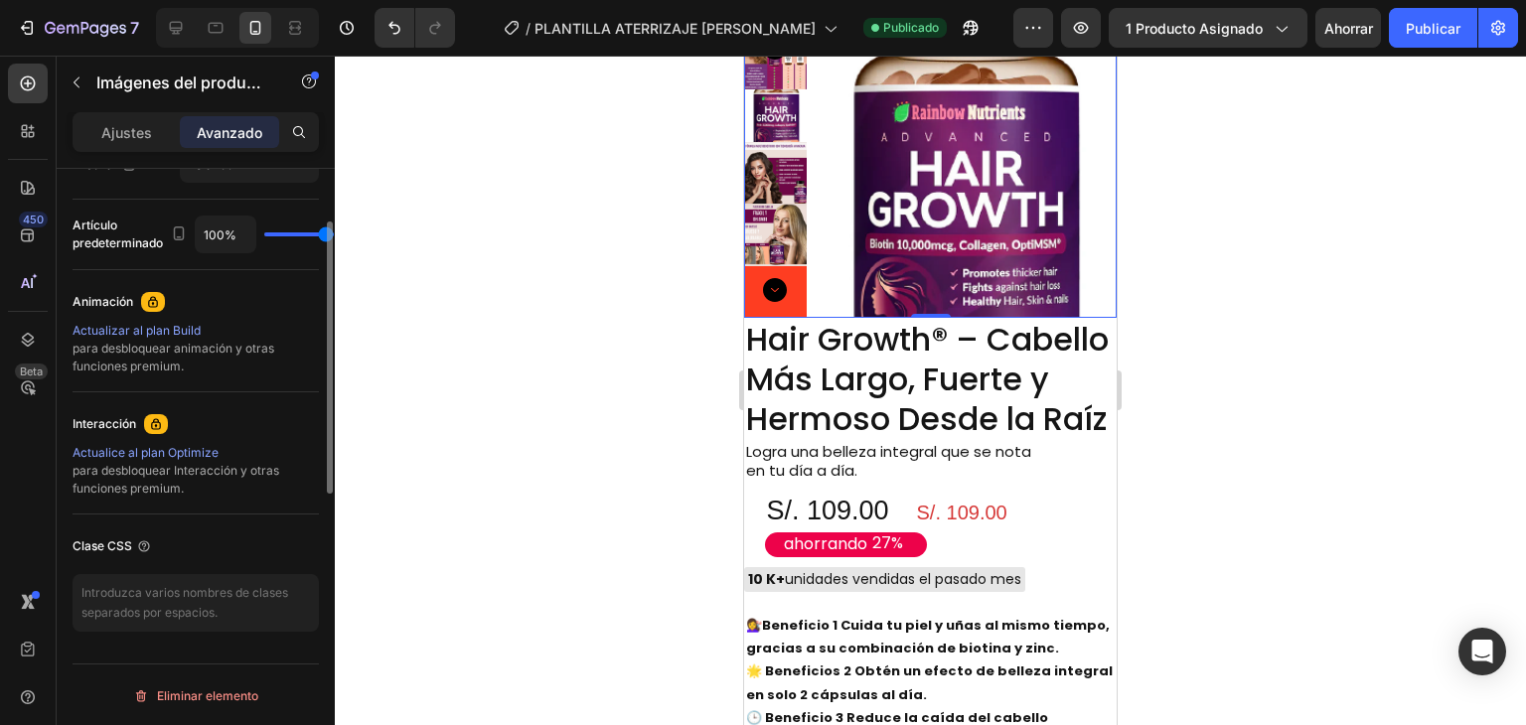
scroll to position [565, 0]
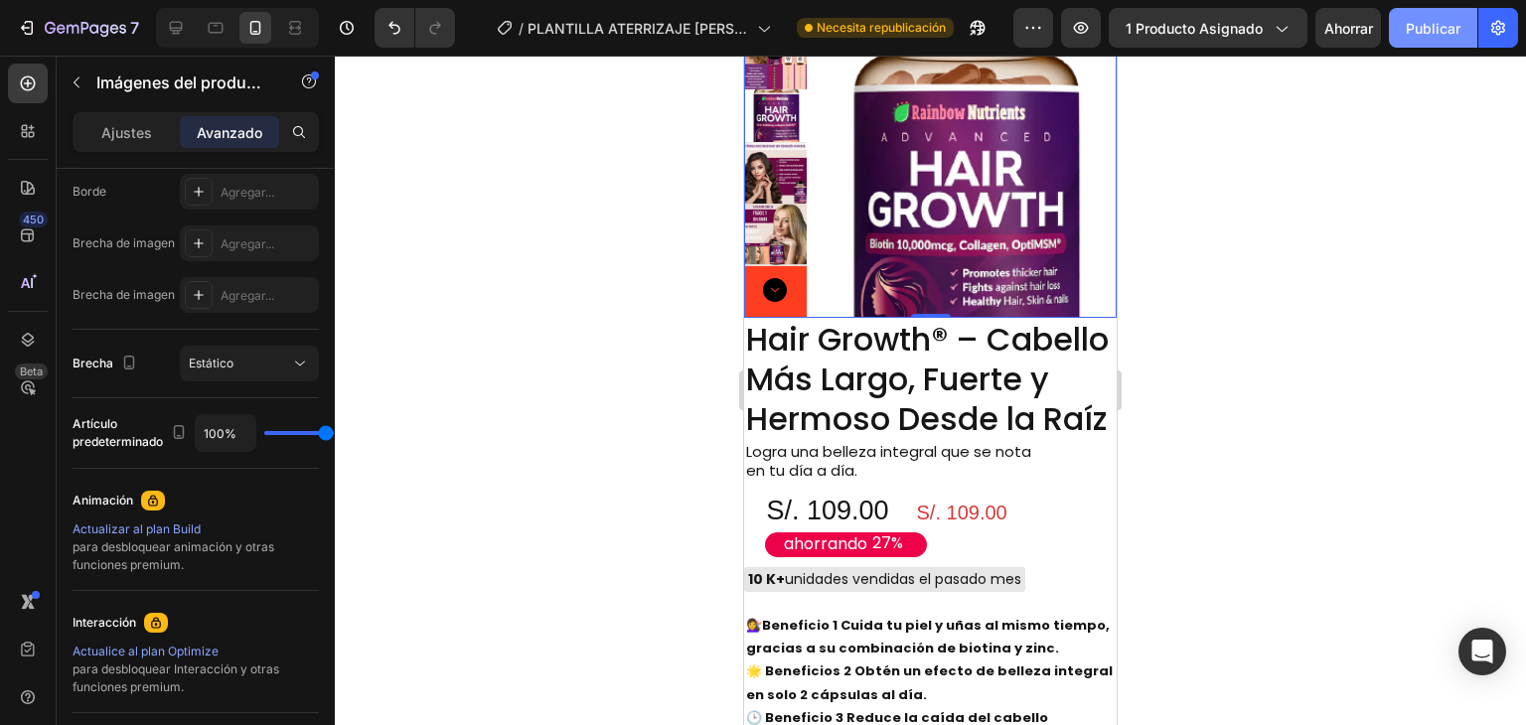
click at [1440, 24] on font "Publicar" at bounding box center [1433, 28] width 55 height 17
